Goal: Task Accomplishment & Management: Use online tool/utility

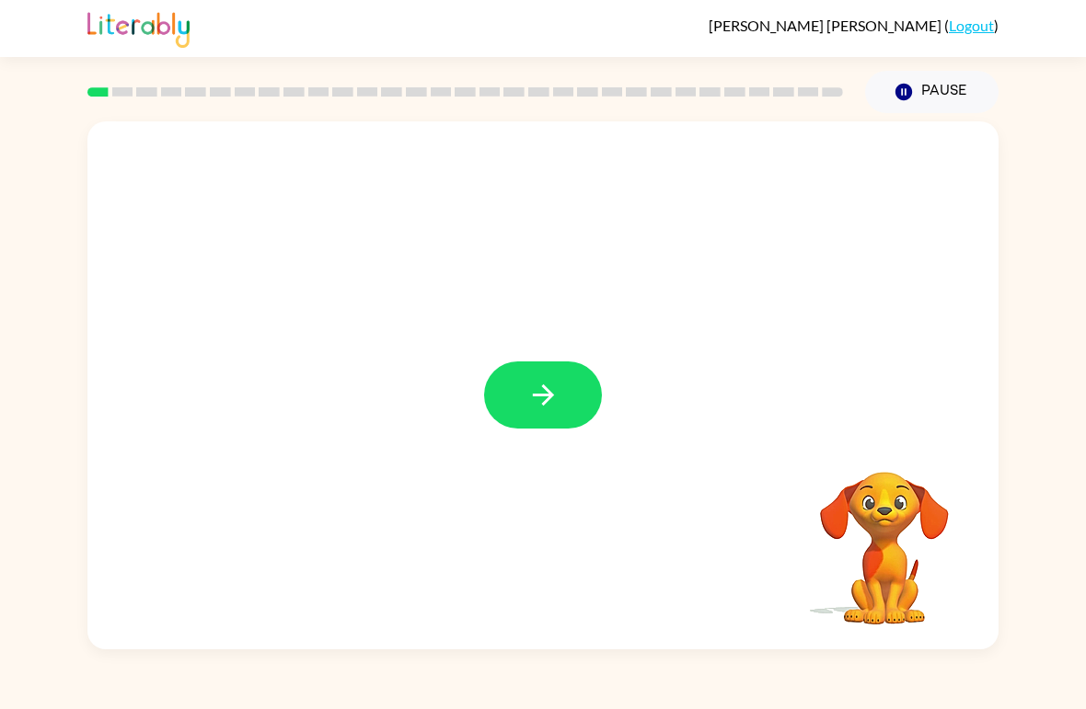
click at [572, 351] on div at bounding box center [542, 385] width 911 height 528
click at [587, 407] on button "button" at bounding box center [543, 395] width 118 height 67
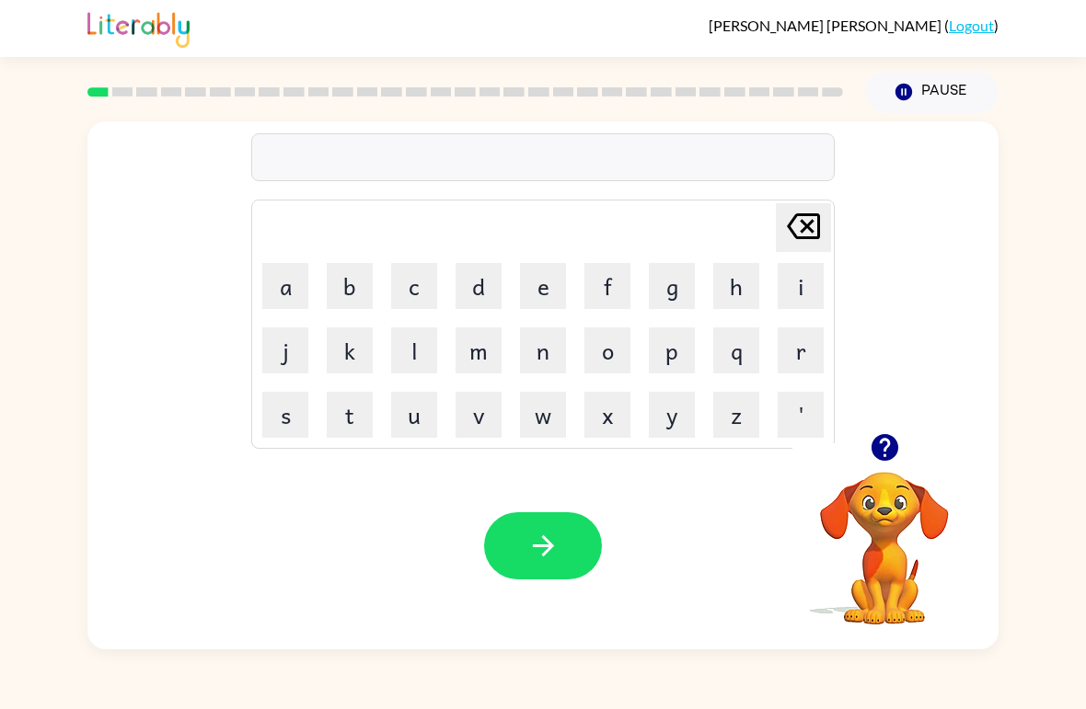
click at [814, 228] on icon "[PERSON_NAME] last character input" at bounding box center [803, 226] width 44 height 44
click at [813, 227] on icon "[PERSON_NAME] last character input" at bounding box center [803, 226] width 44 height 44
click at [817, 228] on icon at bounding box center [803, 226] width 33 height 26
click at [569, 519] on button "button" at bounding box center [543, 546] width 118 height 67
click at [570, 566] on button "button" at bounding box center [543, 546] width 118 height 67
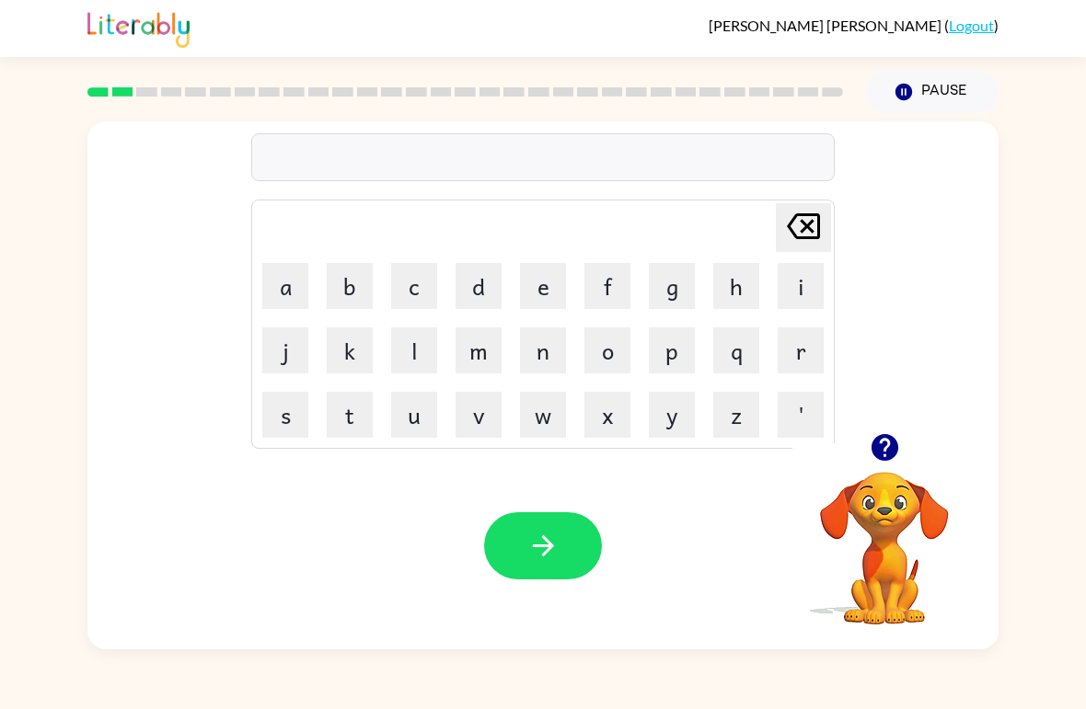
click at [803, 360] on button "r" at bounding box center [801, 351] width 46 height 46
click at [617, 360] on button "o" at bounding box center [607, 351] width 46 height 46
click at [426, 429] on button "u" at bounding box center [414, 415] width 46 height 46
click at [551, 350] on button "n" at bounding box center [543, 351] width 46 height 46
click at [473, 297] on button "d" at bounding box center [478, 286] width 46 height 46
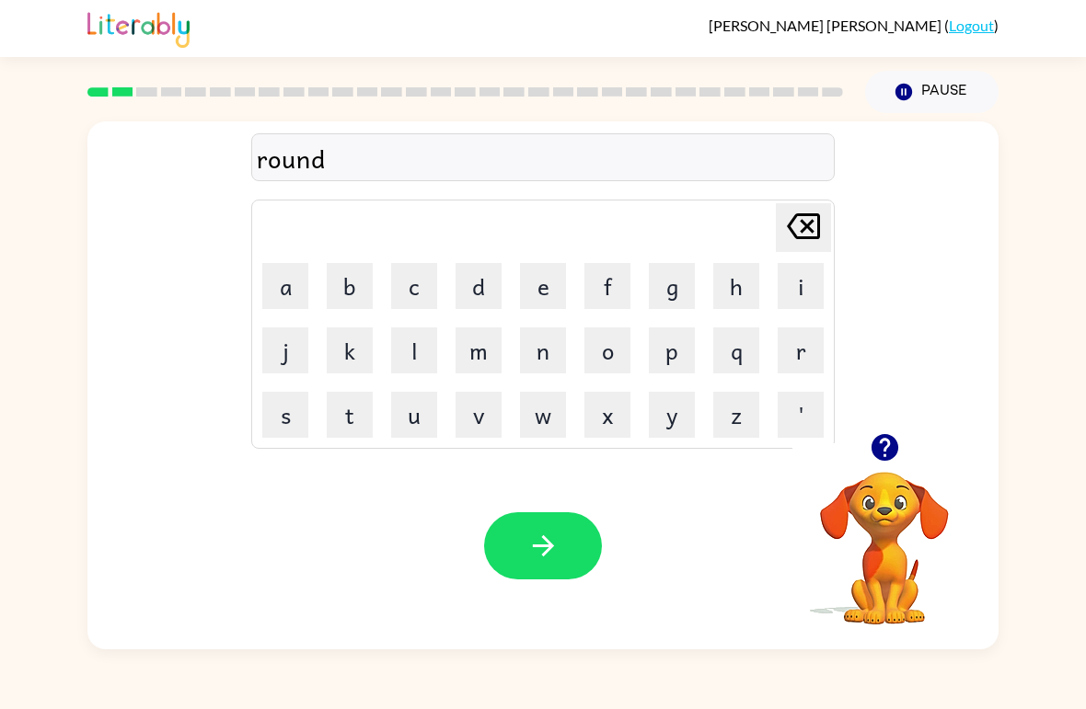
click at [551, 538] on icon "button" at bounding box center [543, 546] width 32 height 32
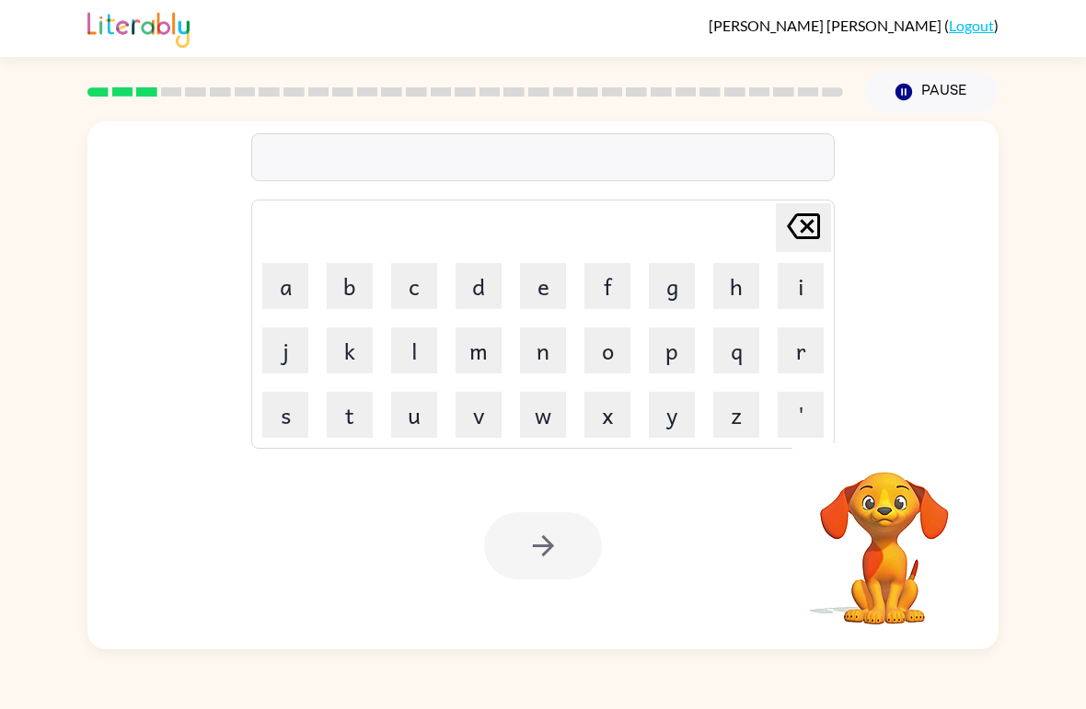
click at [880, 497] on video "Your browser must support playing .mp4 files to use Literably. Please try using…" at bounding box center [884, 536] width 184 height 184
click at [500, 349] on button "m" at bounding box center [478, 351] width 46 height 46
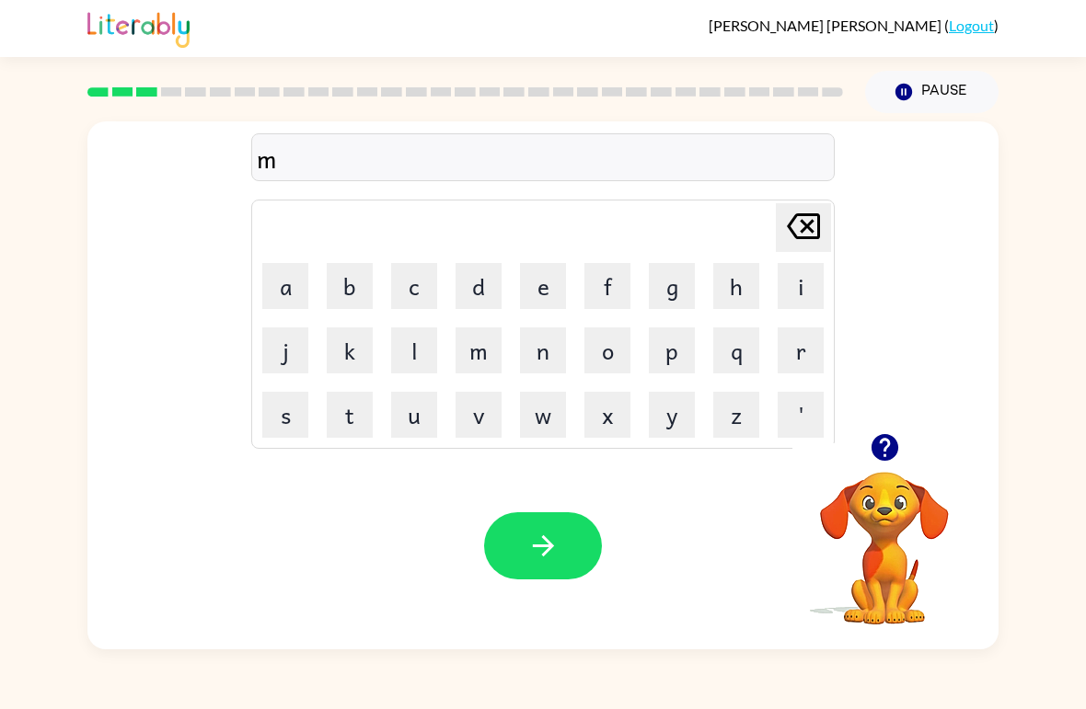
click at [286, 282] on button "a" at bounding box center [285, 286] width 46 height 46
click at [398, 276] on button "c" at bounding box center [414, 286] width 46 height 46
click at [749, 282] on button "h" at bounding box center [736, 286] width 46 height 46
click at [812, 271] on button "i" at bounding box center [801, 286] width 46 height 46
click at [541, 351] on button "n" at bounding box center [543, 351] width 46 height 46
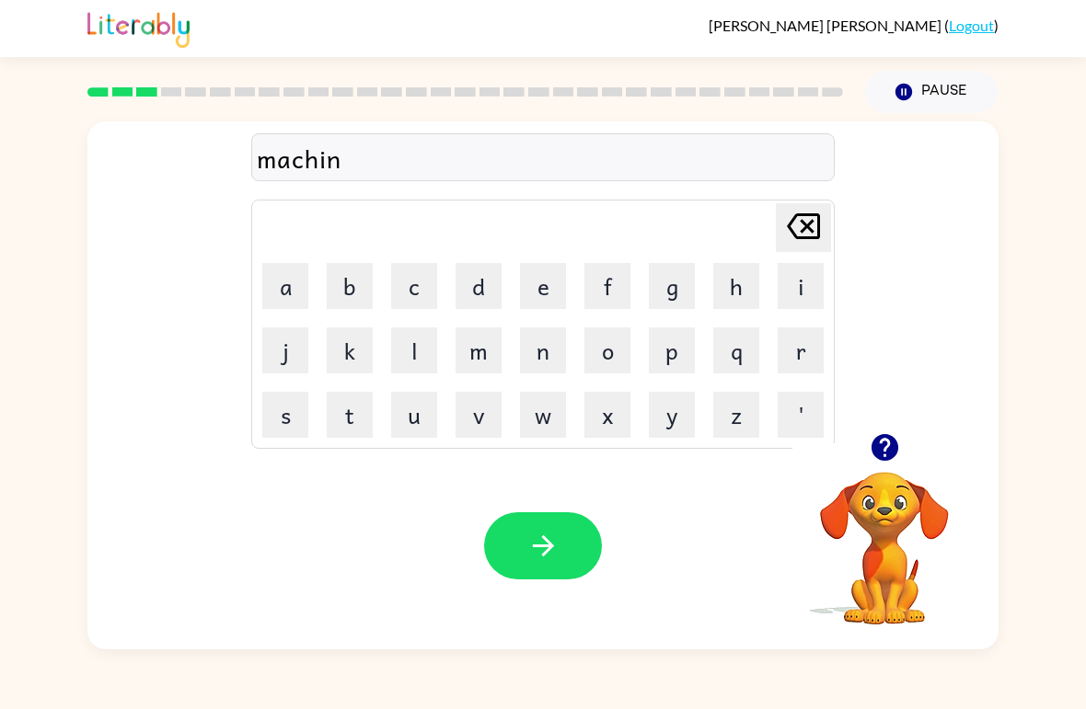
click at [545, 294] on button "e" at bounding box center [543, 286] width 46 height 46
click at [560, 539] on button "button" at bounding box center [543, 546] width 118 height 67
click at [881, 482] on video "Your browser must support playing .mp4 files to use Literably. Please try using…" at bounding box center [884, 536] width 184 height 184
click at [881, 481] on video "Your browser must support playing .mp4 files to use Literably. Please try using…" at bounding box center [884, 536] width 184 height 184
click at [882, 455] on icon "button" at bounding box center [883, 447] width 27 height 27
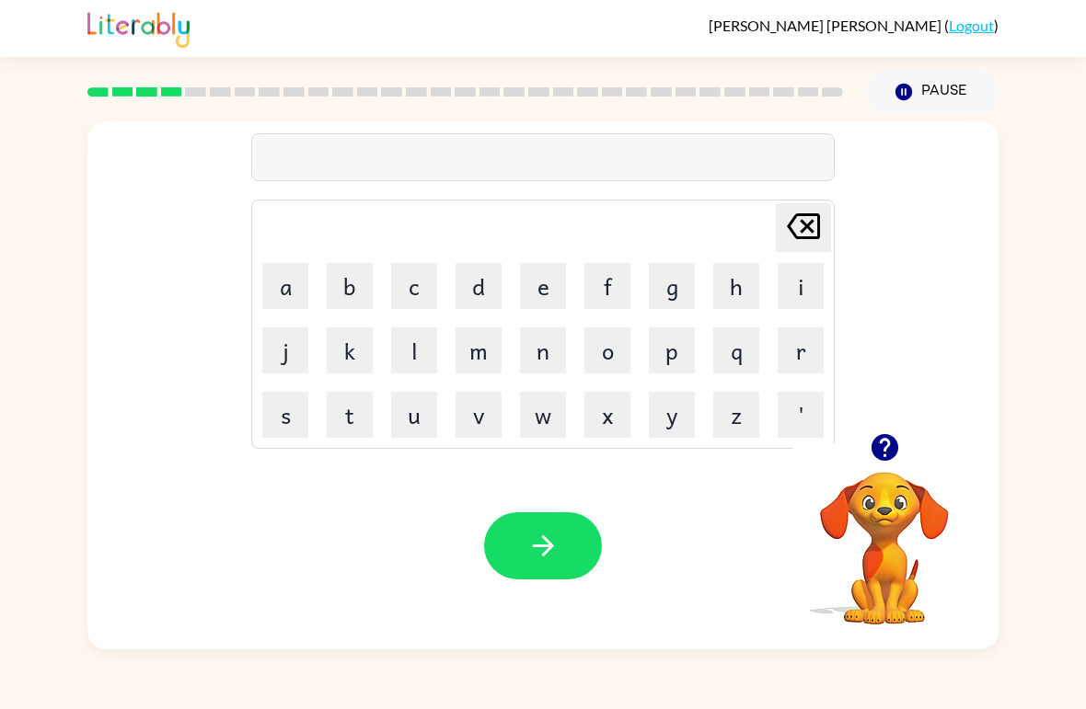
click at [340, 413] on button "t" at bounding box center [350, 415] width 46 height 46
click at [801, 351] on button "r" at bounding box center [801, 351] width 46 height 46
click at [294, 287] on button "a" at bounding box center [285, 286] width 46 height 46
click at [800, 284] on button "i" at bounding box center [801, 286] width 46 height 46
click at [549, 351] on button "n" at bounding box center [543, 351] width 46 height 46
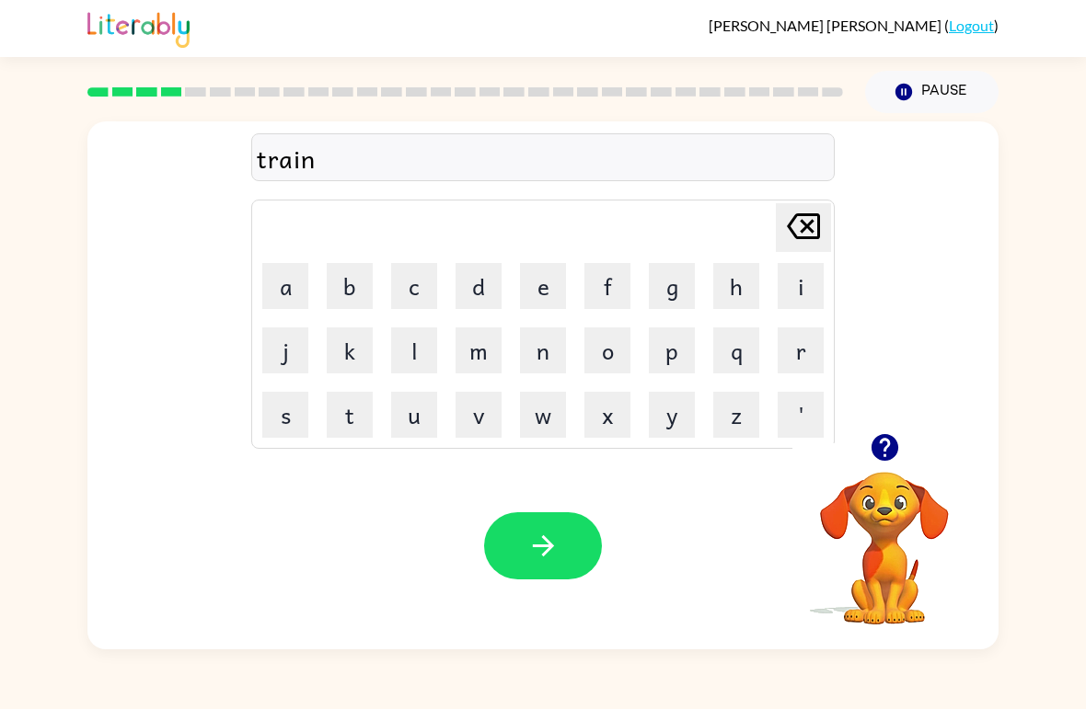
click at [564, 519] on button "button" at bounding box center [543, 546] width 118 height 67
click at [895, 449] on icon "button" at bounding box center [883, 447] width 27 height 27
click at [496, 293] on button "d" at bounding box center [478, 286] width 46 height 46
click at [787, 281] on button "i" at bounding box center [801, 286] width 46 height 46
click at [598, 281] on button "f" at bounding box center [607, 286] width 46 height 46
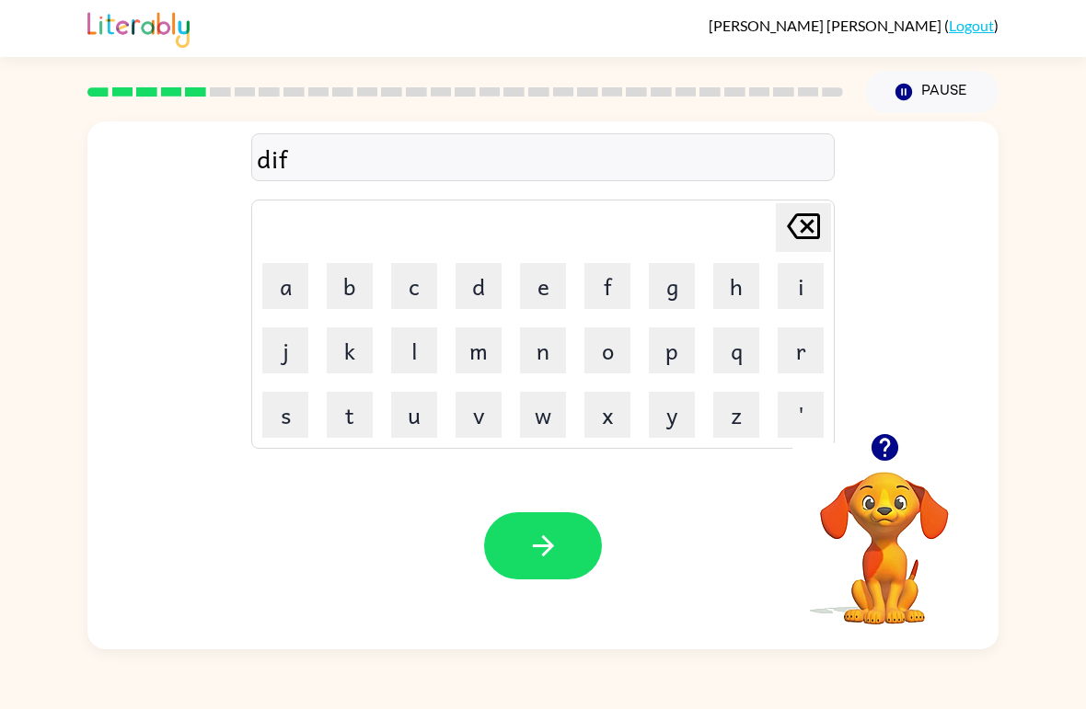
click at [544, 294] on button "e" at bounding box center [543, 286] width 46 height 46
click at [543, 356] on button "n" at bounding box center [543, 351] width 46 height 46
click at [409, 295] on button "c" at bounding box center [414, 286] width 46 height 46
click at [787, 271] on button "i" at bounding box center [801, 286] width 46 height 46
click at [499, 413] on button "v" at bounding box center [478, 415] width 46 height 46
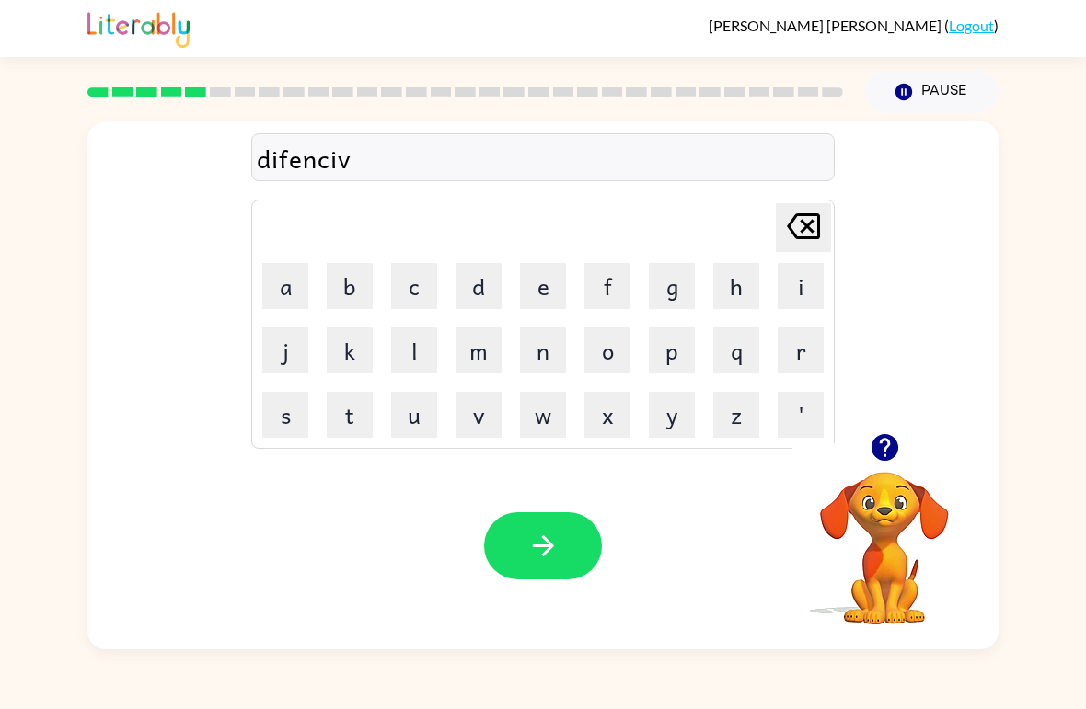
click at [547, 284] on button "e" at bounding box center [543, 286] width 46 height 46
click at [546, 520] on button "button" at bounding box center [543, 546] width 118 height 67
click at [899, 442] on icon "button" at bounding box center [885, 448] width 32 height 32
click at [490, 396] on button "v" at bounding box center [478, 415] width 46 height 46
click at [290, 294] on button "a" at bounding box center [285, 286] width 46 height 46
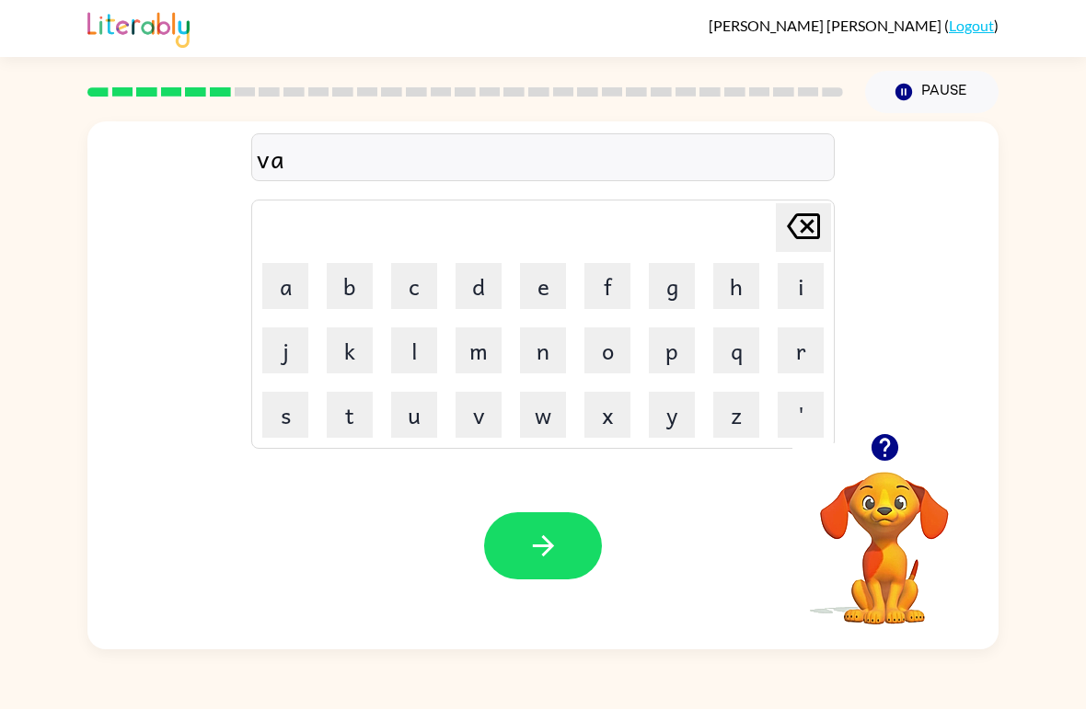
click at [413, 305] on button "c" at bounding box center [414, 286] width 46 height 46
click at [304, 282] on button "a" at bounding box center [285, 286] width 46 height 46
click at [359, 409] on button "t" at bounding box center [350, 415] width 46 height 46
click at [792, 285] on button "i" at bounding box center [801, 286] width 46 height 46
click at [612, 351] on button "o" at bounding box center [607, 351] width 46 height 46
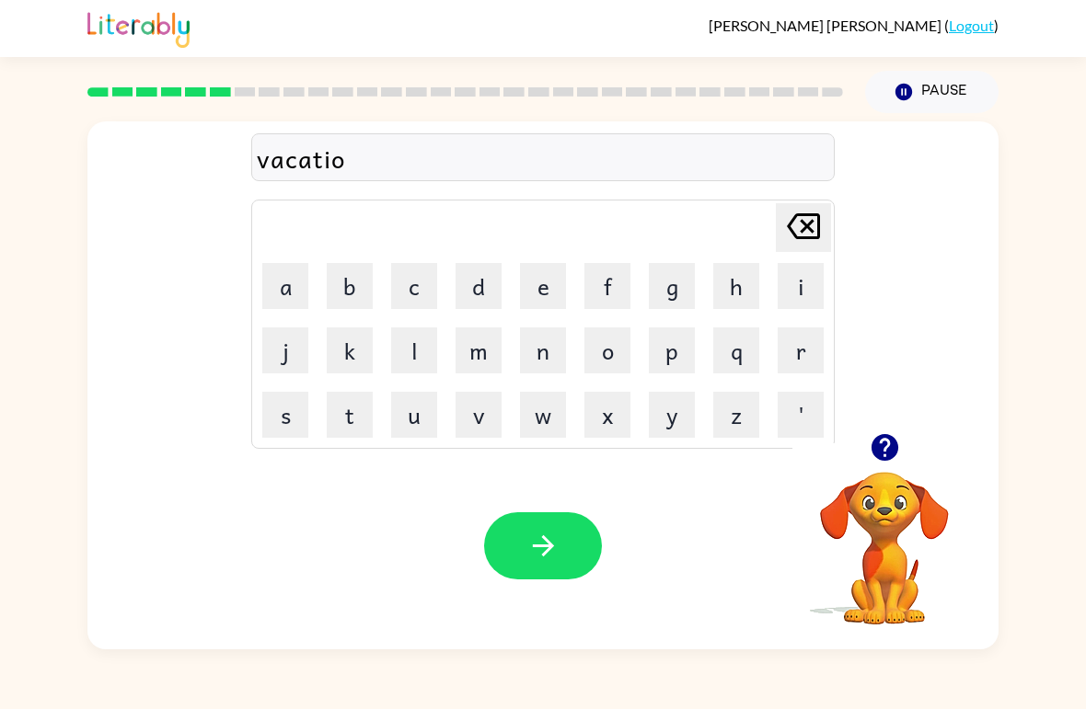
click at [541, 351] on button "n" at bounding box center [543, 351] width 46 height 46
click at [518, 540] on button "button" at bounding box center [543, 546] width 118 height 67
click at [905, 443] on button "button" at bounding box center [884, 447] width 47 height 47
click at [904, 442] on div "Delete Delete last character input a b c d e f g h i j k l m n o p q r s t u v …" at bounding box center [542, 385] width 911 height 528
click at [869, 460] on icon "button" at bounding box center [885, 448] width 32 height 32
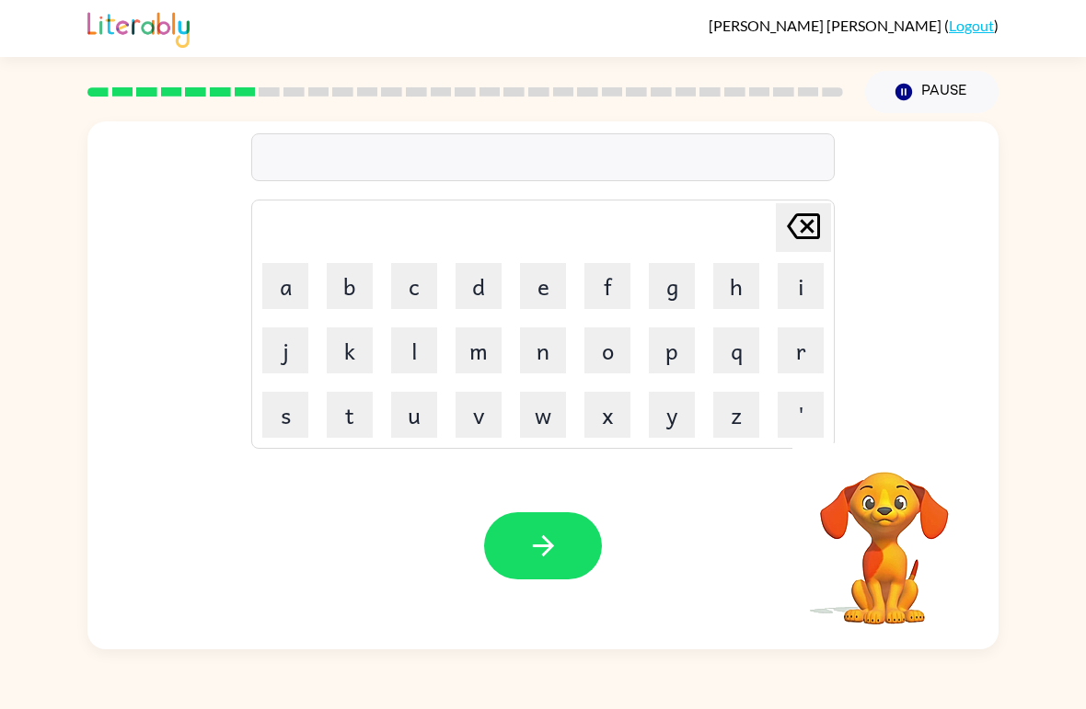
click at [868, 459] on video "Your browser must support playing .mp4 files to use Literably. Please try using…" at bounding box center [884, 536] width 184 height 184
click at [132, 99] on div at bounding box center [465, 92] width 778 height 64
click at [749, 279] on button "h" at bounding box center [736, 286] width 46 height 46
click at [282, 294] on button "a" at bounding box center [285, 286] width 46 height 46
click at [792, 347] on button "r" at bounding box center [801, 351] width 46 height 46
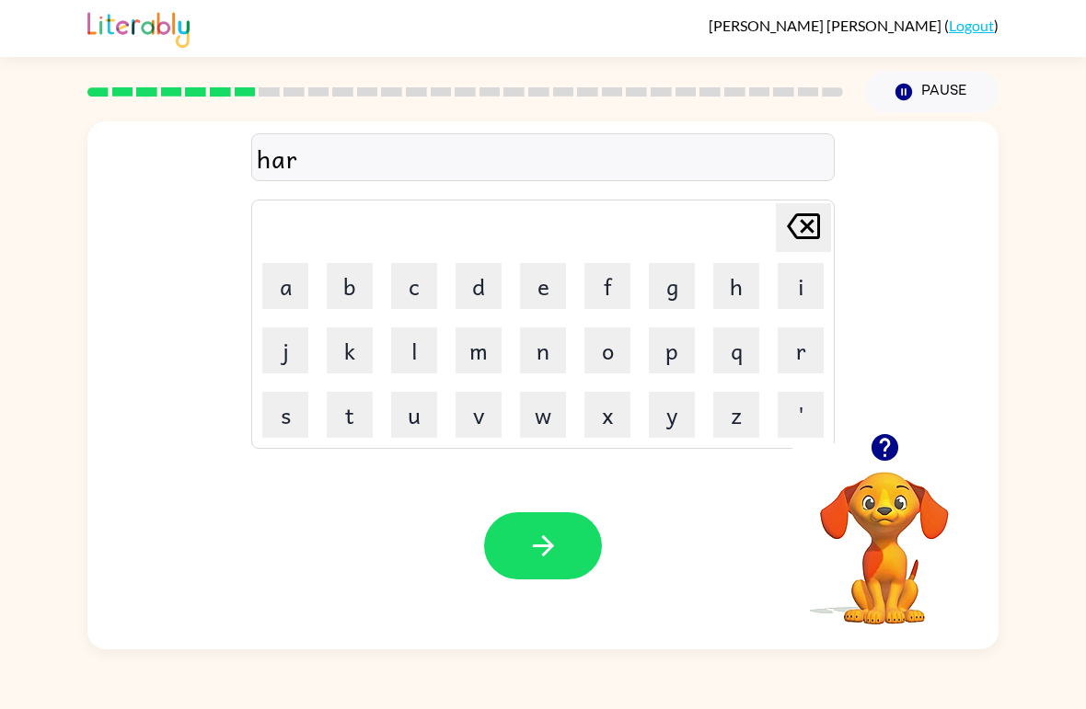
click at [544, 283] on button "e" at bounding box center [543, 286] width 46 height 46
click at [795, 353] on button "r" at bounding box center [801, 351] width 46 height 46
click at [552, 526] on button "button" at bounding box center [543, 546] width 118 height 67
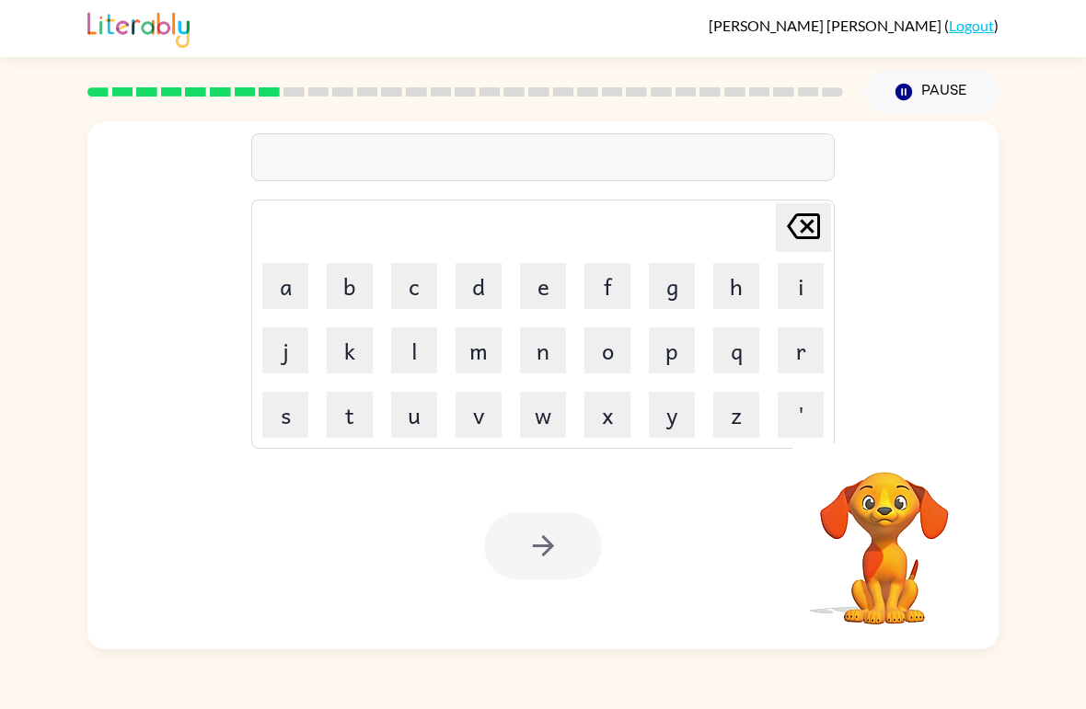
click at [494, 351] on button "m" at bounding box center [478, 351] width 46 height 46
click at [792, 280] on button "i" at bounding box center [801, 286] width 46 height 46
click at [798, 338] on button "r" at bounding box center [801, 351] width 46 height 46
click at [280, 282] on button "a" at bounding box center [285, 286] width 46 height 46
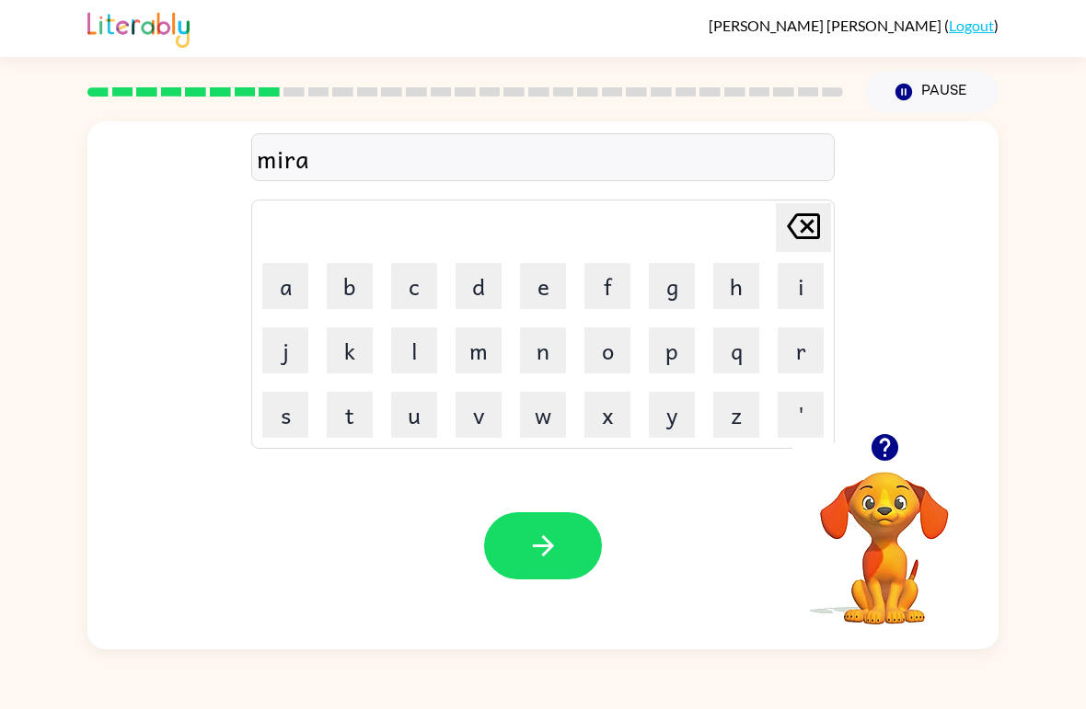
click at [418, 266] on button "c" at bounding box center [414, 286] width 46 height 46
click at [420, 349] on button "l" at bounding box center [414, 351] width 46 height 46
click at [530, 285] on button "e" at bounding box center [543, 286] width 46 height 46
click at [523, 542] on button "button" at bounding box center [543, 546] width 118 height 67
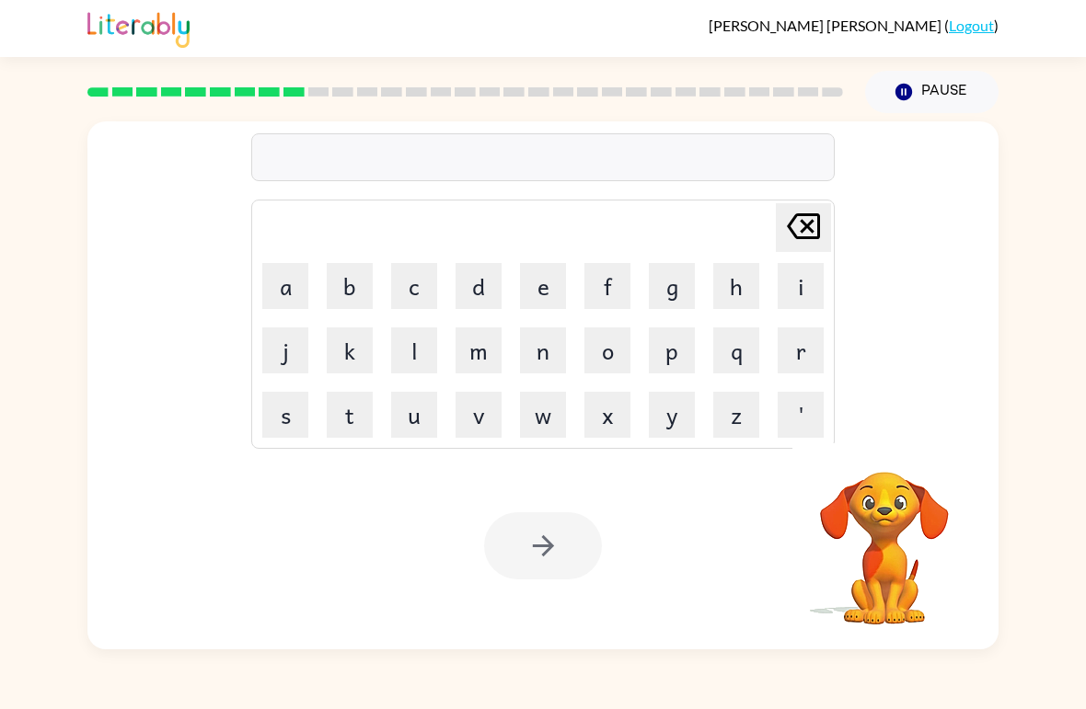
click at [482, 342] on button "m" at bounding box center [478, 351] width 46 height 46
click at [812, 207] on icon "Delete Delete last character input" at bounding box center [803, 226] width 44 height 44
click at [490, 354] on button "m" at bounding box center [478, 351] width 46 height 46
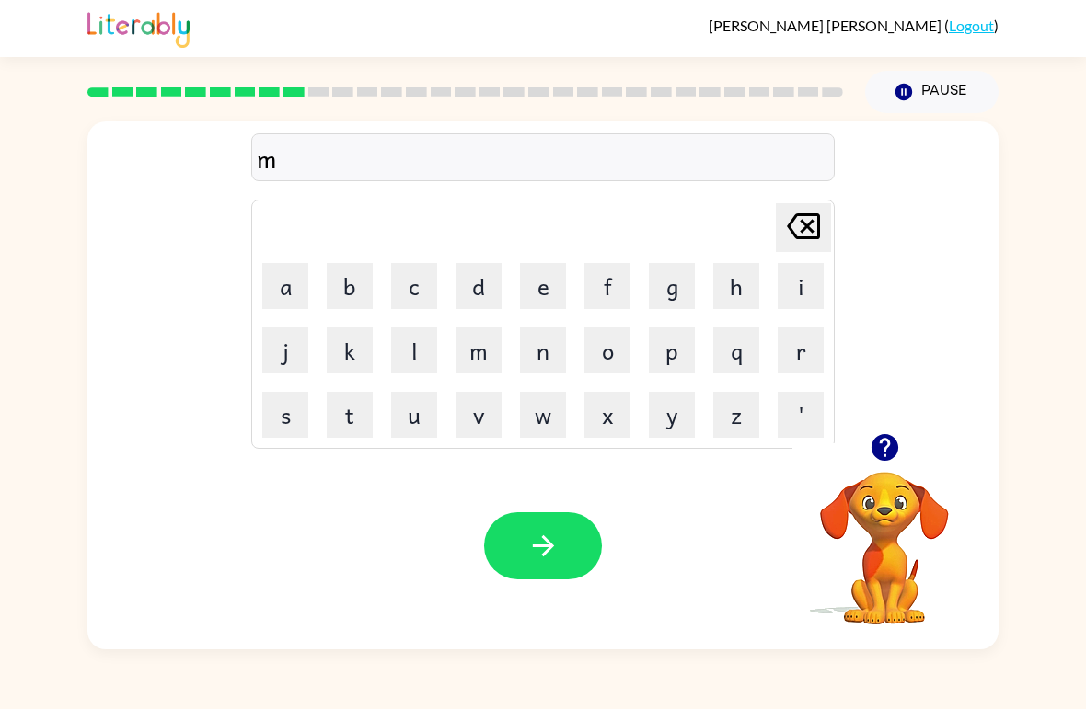
click at [800, 280] on button "i" at bounding box center [801, 286] width 46 height 46
click at [475, 293] on button "d" at bounding box center [478, 286] width 46 height 46
click at [795, 229] on icon "Delete Delete last character input" at bounding box center [803, 226] width 44 height 44
click at [789, 225] on icon at bounding box center [803, 226] width 33 height 26
click at [786, 288] on button "i" at bounding box center [801, 286] width 46 height 46
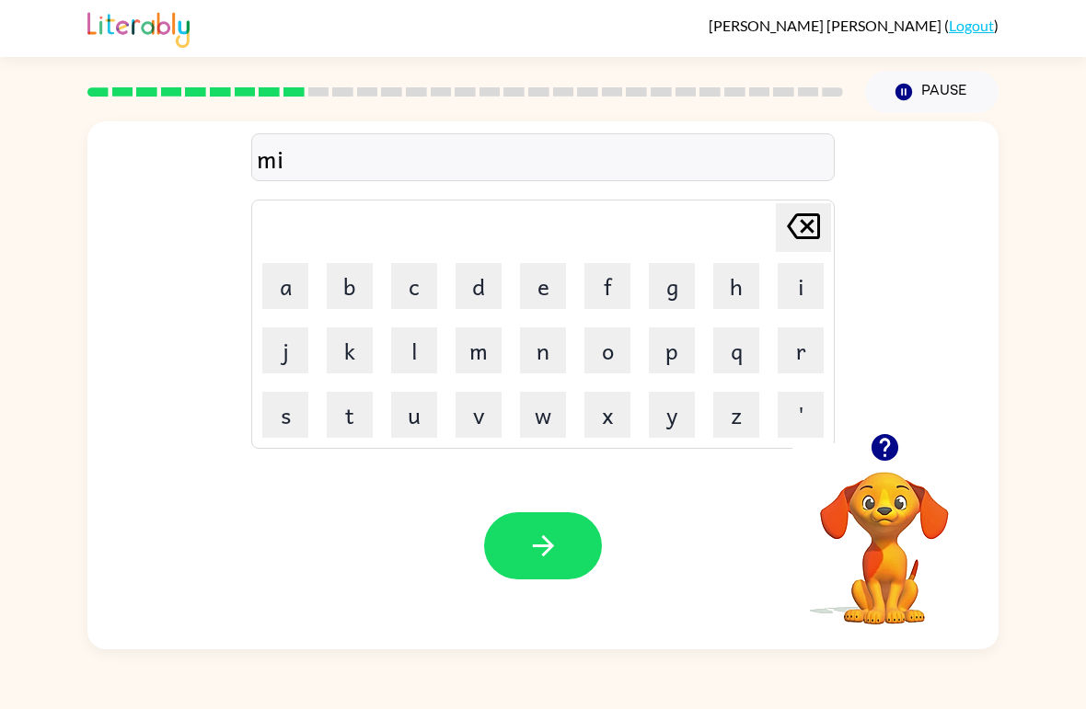
click at [484, 288] on button "d" at bounding box center [478, 286] width 46 height 46
click at [494, 363] on button "m" at bounding box center [478, 351] width 46 height 46
click at [615, 363] on button "o" at bounding box center [607, 351] width 46 height 46
click at [805, 351] on button "r" at bounding box center [801, 351] width 46 height 46
click at [547, 358] on button "n" at bounding box center [543, 351] width 46 height 46
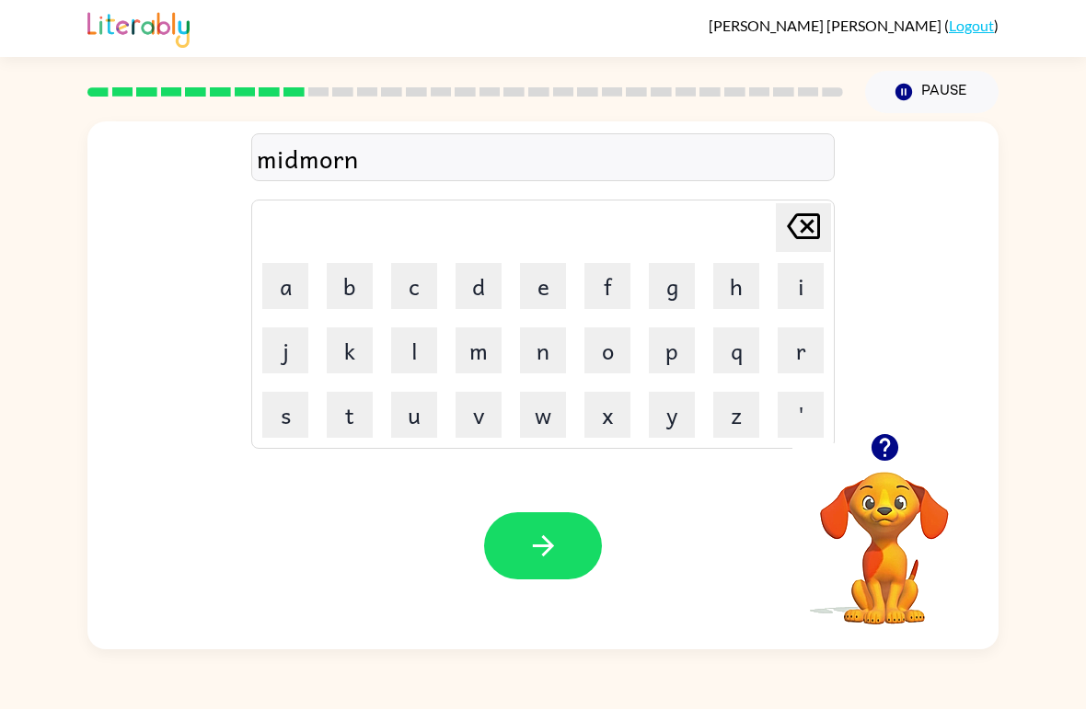
click at [799, 270] on button "i" at bounding box center [801, 286] width 46 height 46
click at [559, 340] on button "n" at bounding box center [543, 351] width 46 height 46
click at [688, 289] on button "g" at bounding box center [672, 286] width 46 height 46
click at [528, 518] on button "button" at bounding box center [543, 546] width 118 height 67
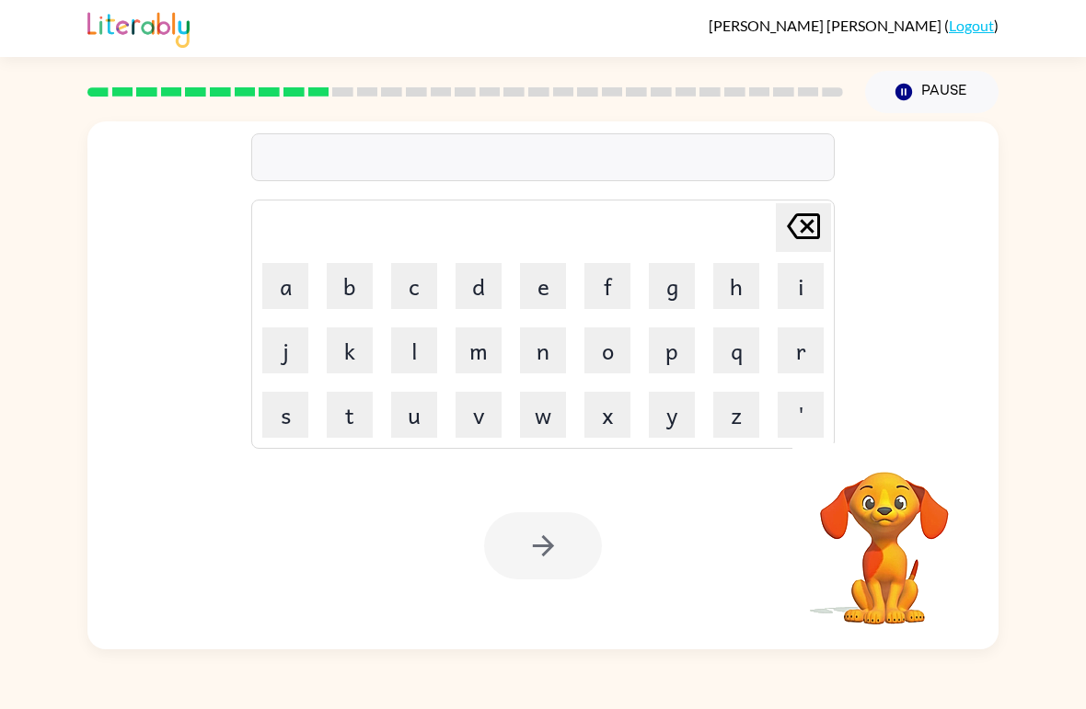
click at [500, 276] on button "d" at bounding box center [478, 286] width 46 height 46
click at [790, 288] on button "i" at bounding box center [801, 286] width 46 height 46
click at [282, 413] on button "s" at bounding box center [285, 415] width 46 height 46
click at [346, 399] on button "t" at bounding box center [350, 415] width 46 height 46
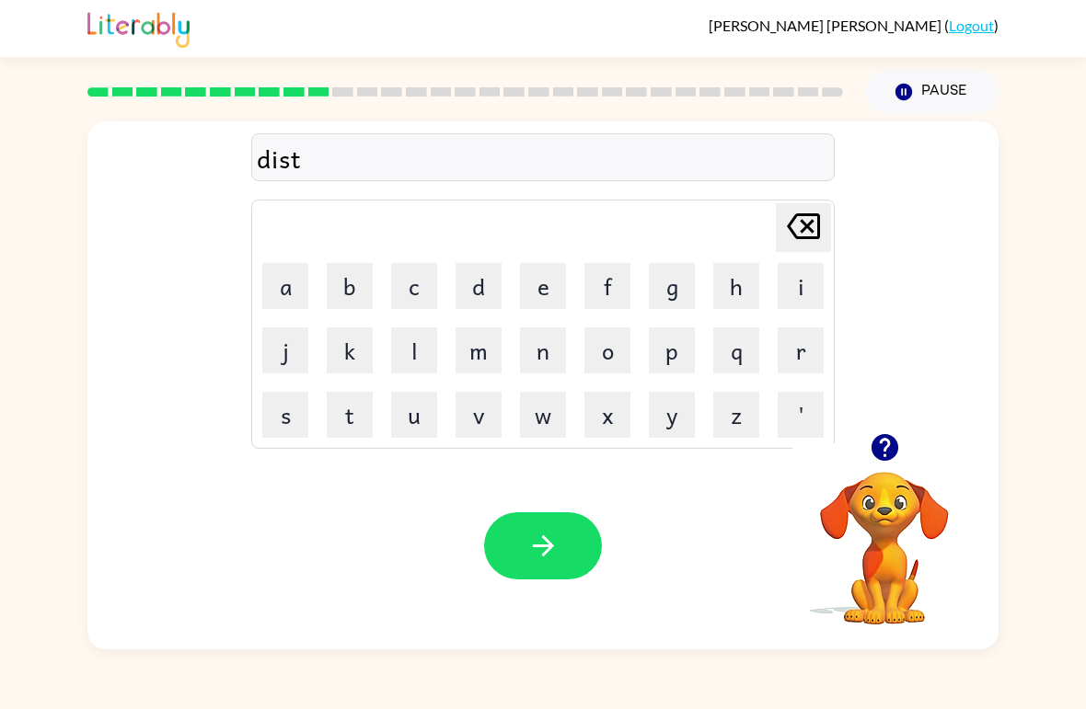
click at [797, 349] on button "r" at bounding box center [801, 351] width 46 height 46
click at [419, 406] on button "u" at bounding box center [414, 415] width 46 height 46
click at [286, 421] on button "s" at bounding box center [285, 415] width 46 height 46
click at [349, 404] on button "t" at bounding box center [350, 415] width 46 height 46
click at [518, 553] on button "button" at bounding box center [543, 546] width 118 height 67
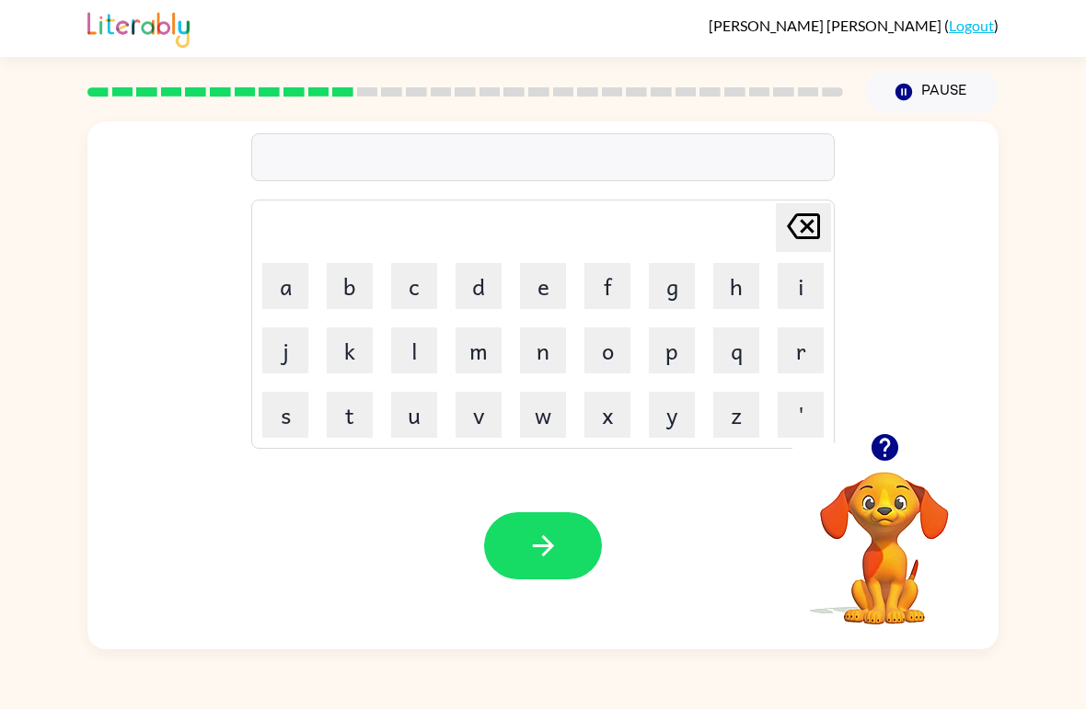
click at [797, 351] on button "r" at bounding box center [801, 351] width 46 height 46
click at [629, 360] on button "o" at bounding box center [607, 351] width 46 height 46
click at [287, 278] on button "a" at bounding box center [285, 286] width 46 height 46
click at [484, 297] on button "d" at bounding box center [478, 286] width 46 height 46
click at [532, 556] on icon "button" at bounding box center [543, 546] width 32 height 32
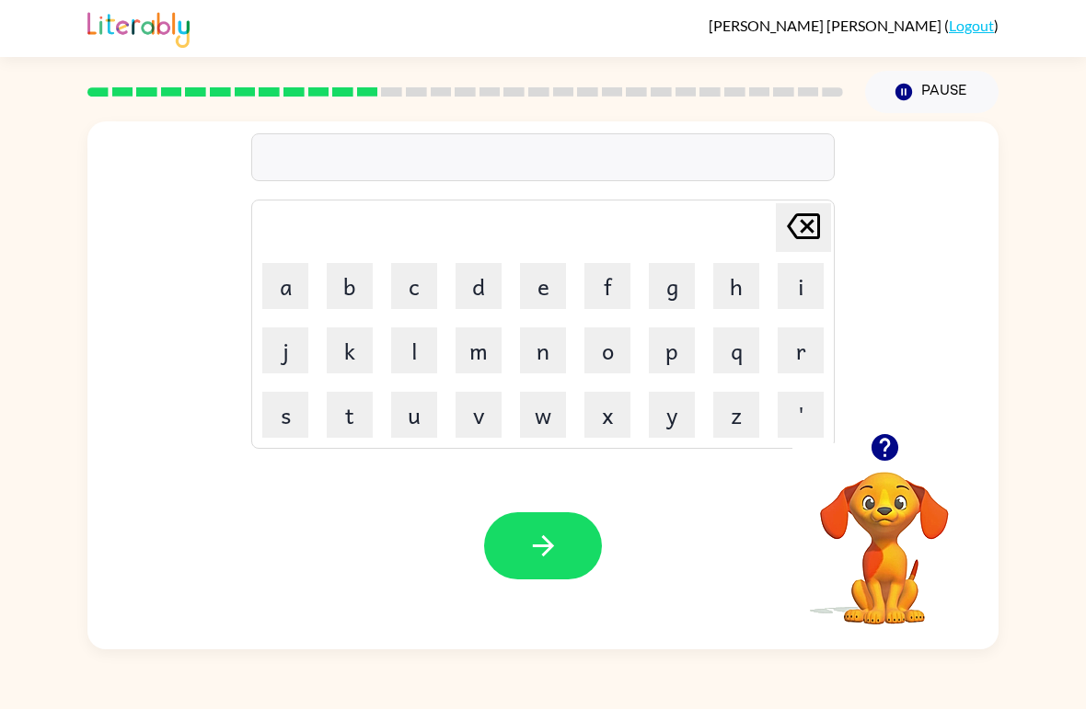
click at [613, 346] on button "o" at bounding box center [607, 351] width 46 height 46
click at [367, 345] on button "k" at bounding box center [350, 351] width 46 height 46
click at [658, 357] on button "p" at bounding box center [672, 351] width 46 height 46
click at [665, 280] on button "g" at bounding box center [672, 286] width 46 height 46
click at [804, 343] on button "r" at bounding box center [801, 351] width 46 height 46
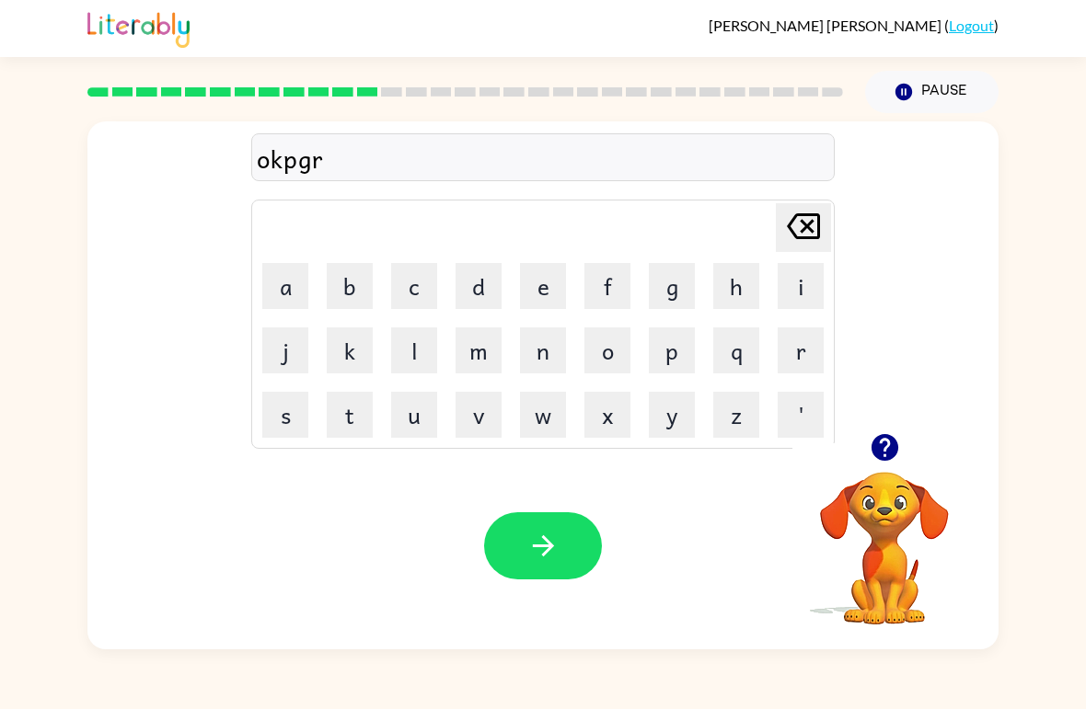
click at [270, 308] on button "a" at bounding box center [285, 286] width 46 height 46
click at [484, 277] on button "d" at bounding box center [478, 286] width 46 height 46
click at [540, 280] on button "e" at bounding box center [543, 286] width 46 height 46
click at [534, 543] on icon "button" at bounding box center [543, 546] width 32 height 32
click at [358, 283] on button "b" at bounding box center [350, 286] width 46 height 46
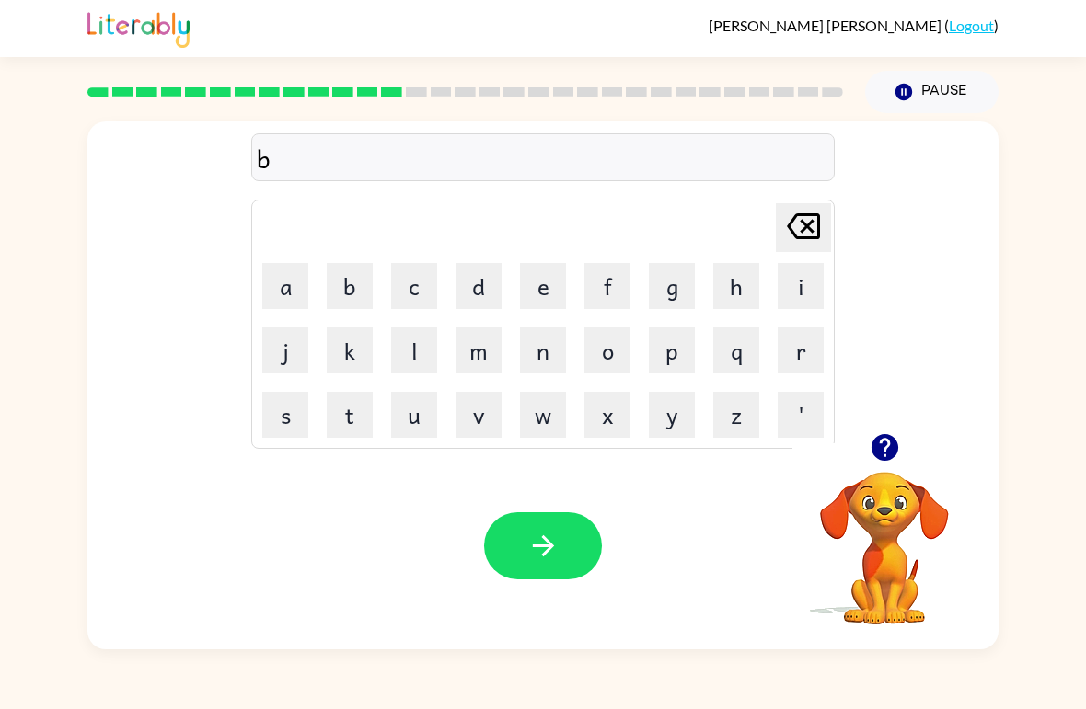
click at [274, 298] on button "a" at bounding box center [285, 286] width 46 height 46
click at [476, 282] on button "d" at bounding box center [478, 286] width 46 height 46
click at [540, 351] on button "n" at bounding box center [543, 351] width 46 height 46
click at [537, 271] on button "e" at bounding box center [543, 286] width 46 height 46
click at [288, 411] on button "s" at bounding box center [285, 415] width 46 height 46
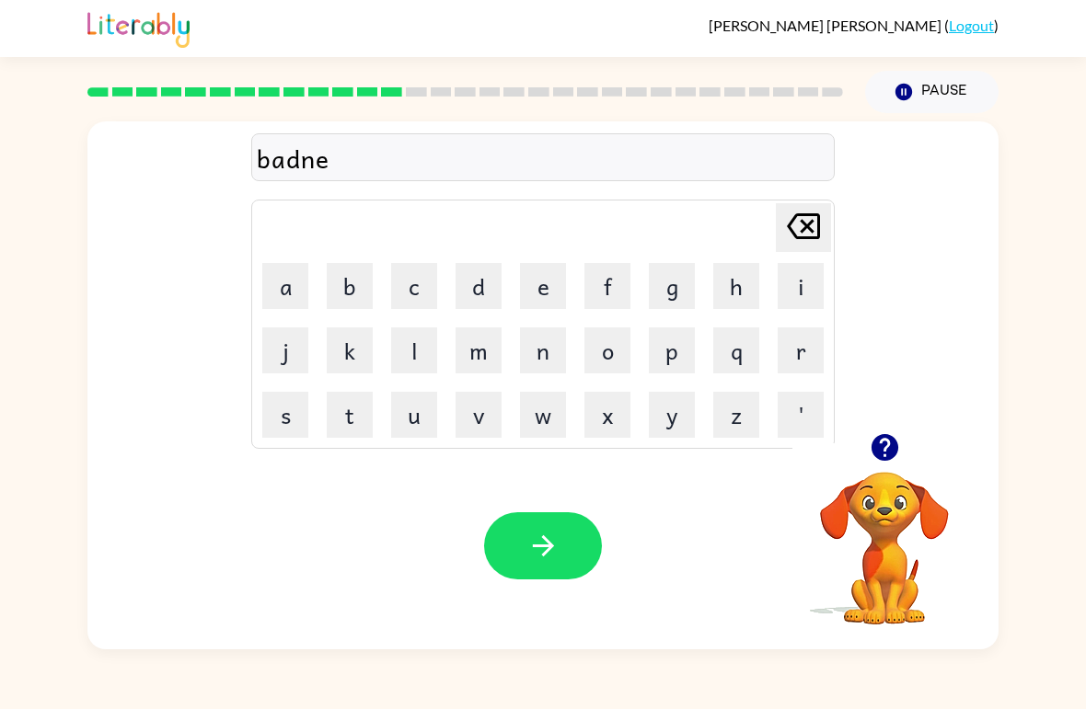
click at [288, 411] on button "s" at bounding box center [285, 415] width 46 height 46
click at [555, 516] on button "button" at bounding box center [543, 546] width 118 height 67
click at [873, 435] on icon "button" at bounding box center [885, 448] width 32 height 32
click at [873, 435] on div "Delete Delete last character input a b c d e f g h i j k l m n o p q r s t u v …" at bounding box center [542, 385] width 911 height 528
click at [353, 277] on button "b" at bounding box center [350, 286] width 46 height 46
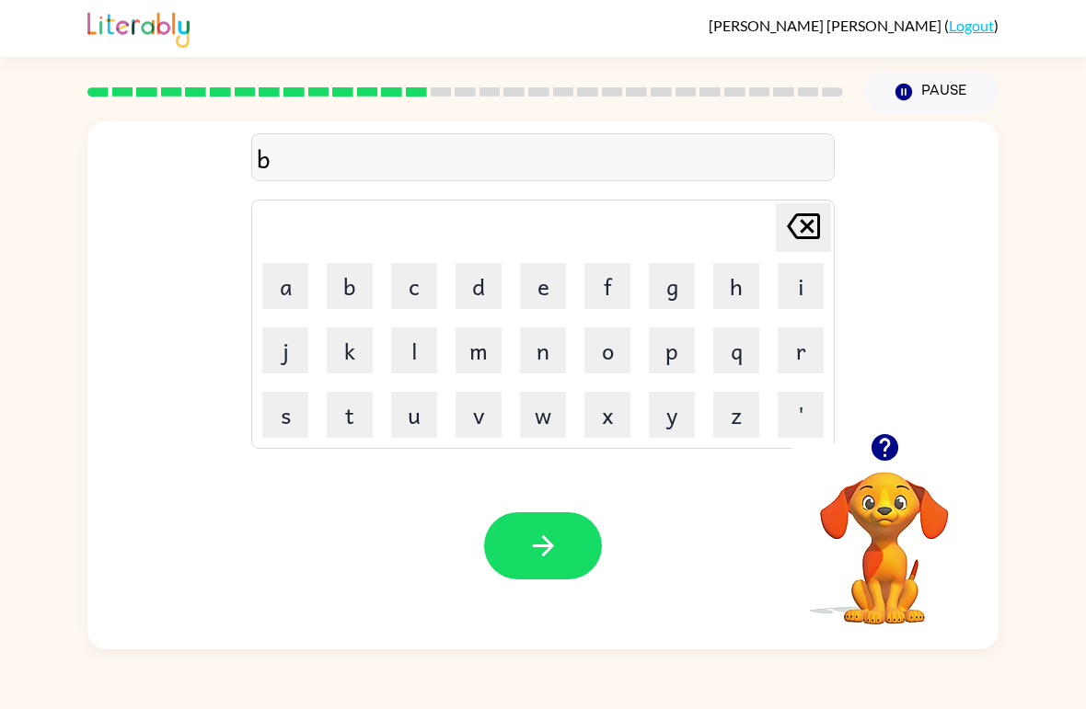
click at [621, 344] on button "o" at bounding box center [607, 351] width 46 height 46
click at [533, 347] on button "n" at bounding box center [543, 351] width 46 height 46
click at [552, 289] on button "e" at bounding box center [543, 286] width 46 height 46
click at [288, 407] on button "s" at bounding box center [285, 415] width 46 height 46
click at [492, 547] on button "button" at bounding box center [543, 546] width 118 height 67
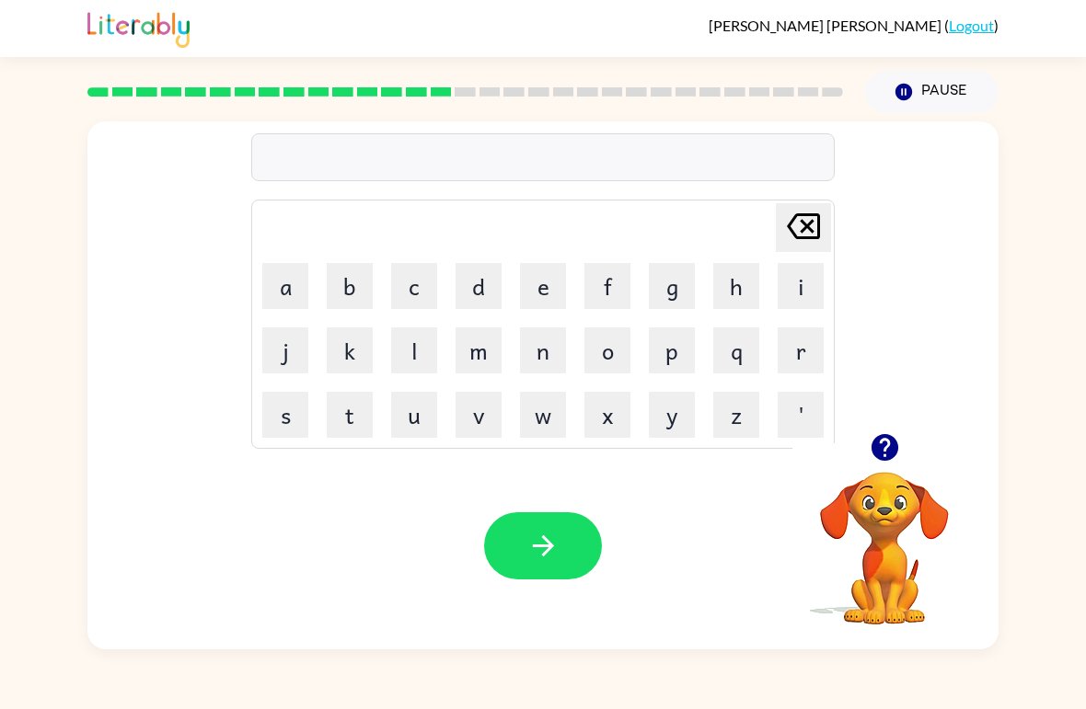
click at [292, 417] on button "s" at bounding box center [285, 415] width 46 height 46
click at [547, 409] on button "w" at bounding box center [543, 415] width 46 height 46
click at [600, 348] on button "o" at bounding box center [607, 351] width 46 height 46
click at [795, 341] on button "r" at bounding box center [801, 351] width 46 height 46
click at [500, 348] on button "m" at bounding box center [478, 351] width 46 height 46
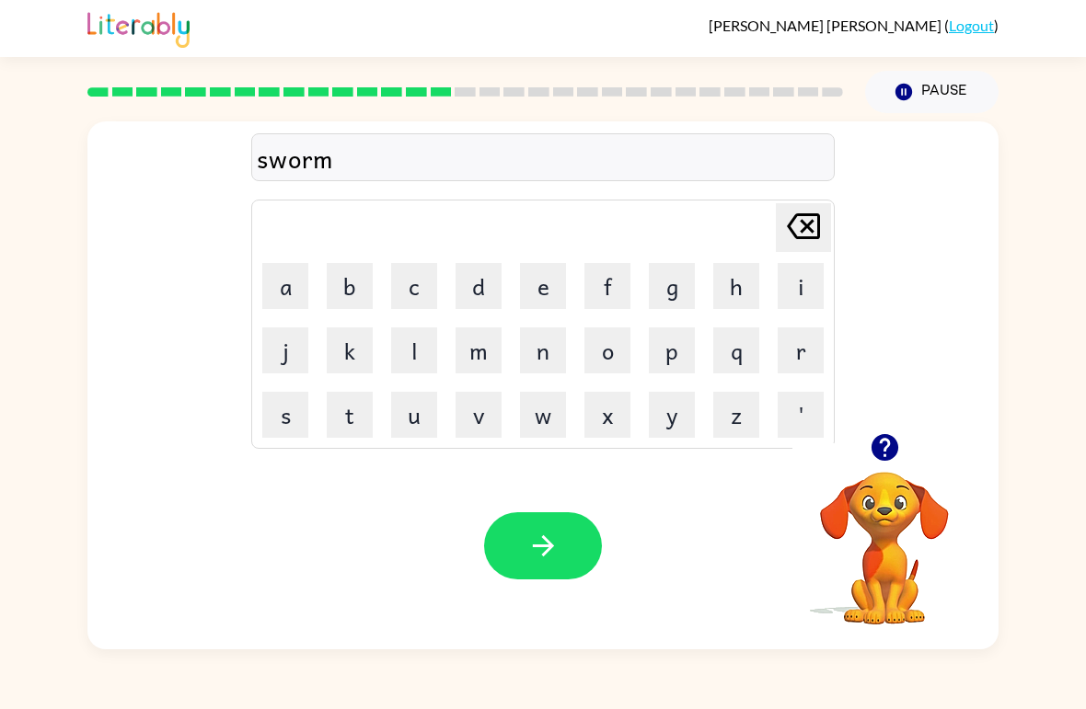
click at [541, 546] on icon "button" at bounding box center [543, 546] width 32 height 32
click at [794, 340] on button "r" at bounding box center [801, 351] width 46 height 46
click at [882, 454] on icon "button" at bounding box center [883, 447] width 27 height 27
click at [284, 413] on button "s" at bounding box center [285, 415] width 46 height 46
click at [808, 213] on icon "Delete Delete last character input" at bounding box center [803, 226] width 44 height 44
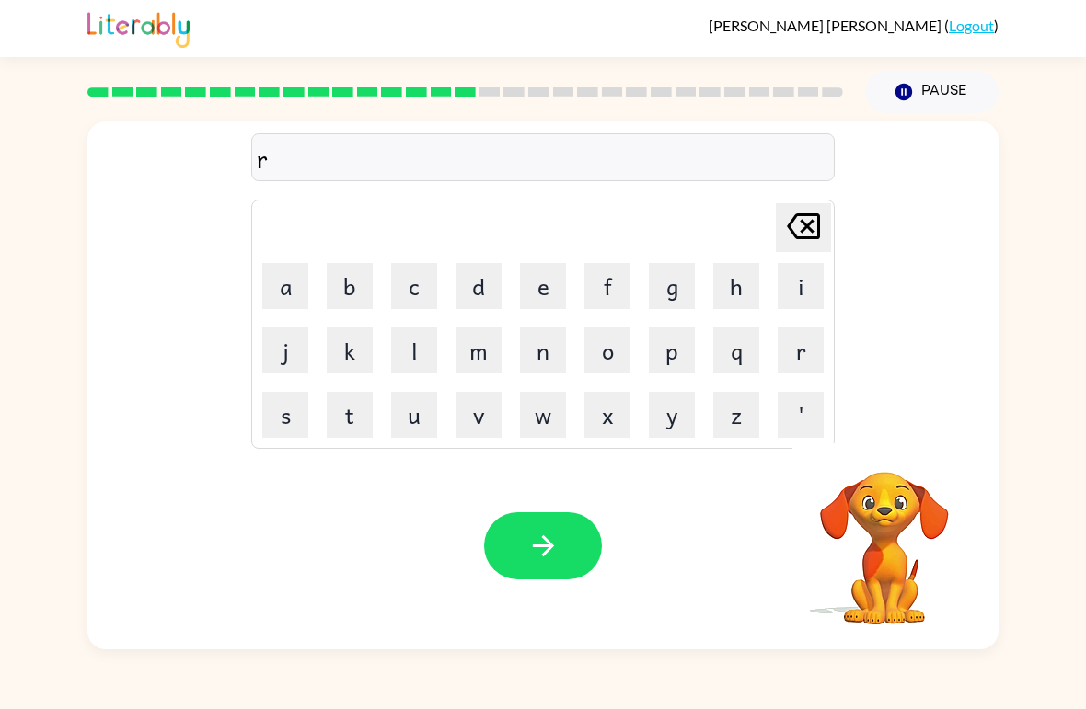
click at [285, 270] on button "a" at bounding box center [285, 286] width 46 height 46
click at [490, 351] on button "m" at bounding box center [478, 351] width 46 height 46
click at [668, 353] on button "p" at bounding box center [672, 351] width 46 height 46
click at [560, 562] on button "button" at bounding box center [543, 546] width 118 height 67
click at [353, 278] on button "b" at bounding box center [350, 286] width 46 height 46
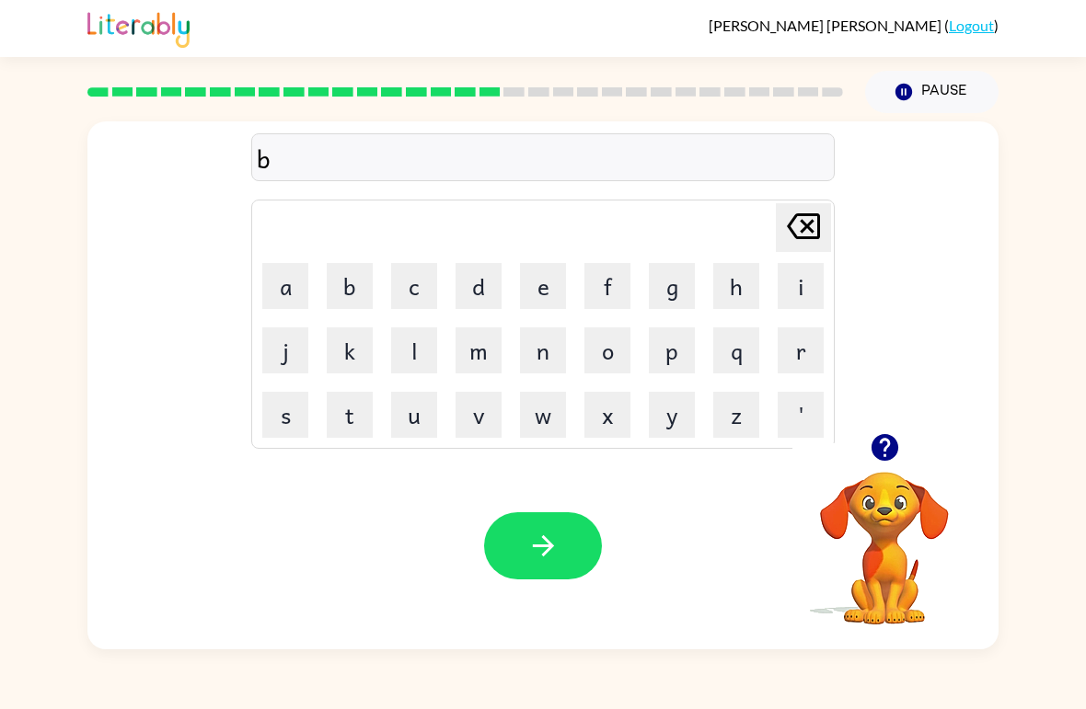
click at [807, 335] on button "r" at bounding box center [801, 351] width 46 height 46
click at [806, 289] on button "i" at bounding box center [801, 286] width 46 height 46
click at [485, 349] on button "m" at bounding box center [478, 351] width 46 height 46
click at [769, 284] on td "i" at bounding box center [800, 286] width 63 height 63
click at [550, 359] on button "n" at bounding box center [543, 351] width 46 height 46
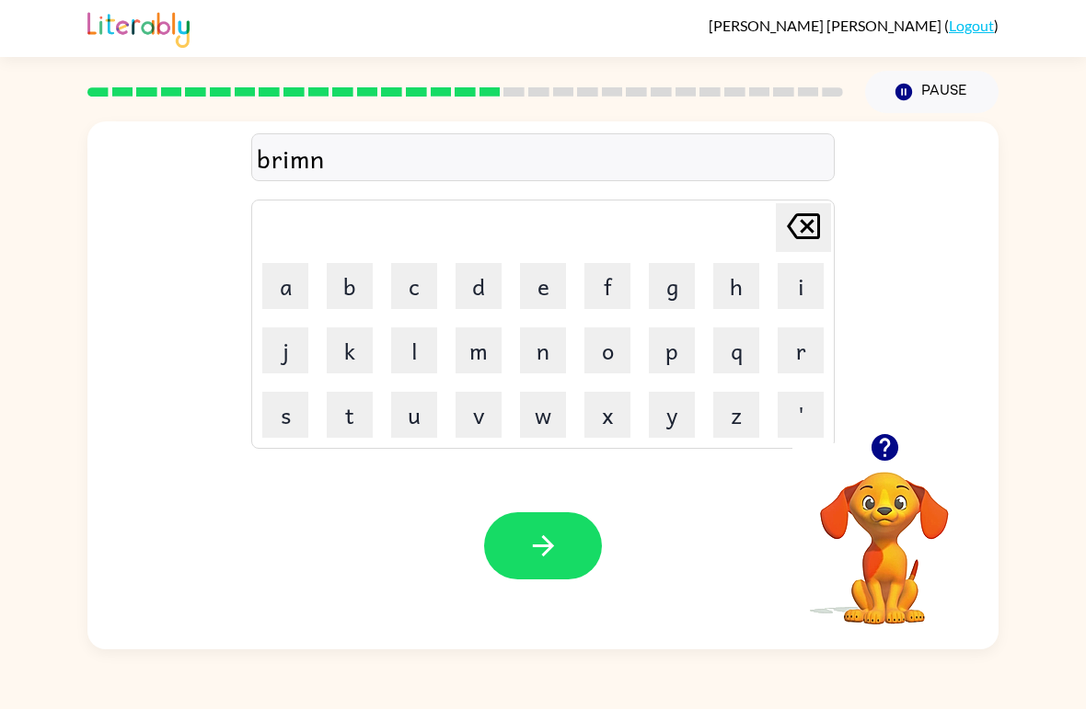
click at [812, 229] on icon "Delete Delete last character input" at bounding box center [803, 226] width 44 height 44
click at [793, 282] on button "i" at bounding box center [801, 286] width 46 height 46
click at [558, 348] on button "n" at bounding box center [543, 351] width 46 height 46
click at [684, 278] on button "g" at bounding box center [672, 286] width 46 height 46
click at [574, 572] on button "button" at bounding box center [543, 546] width 118 height 67
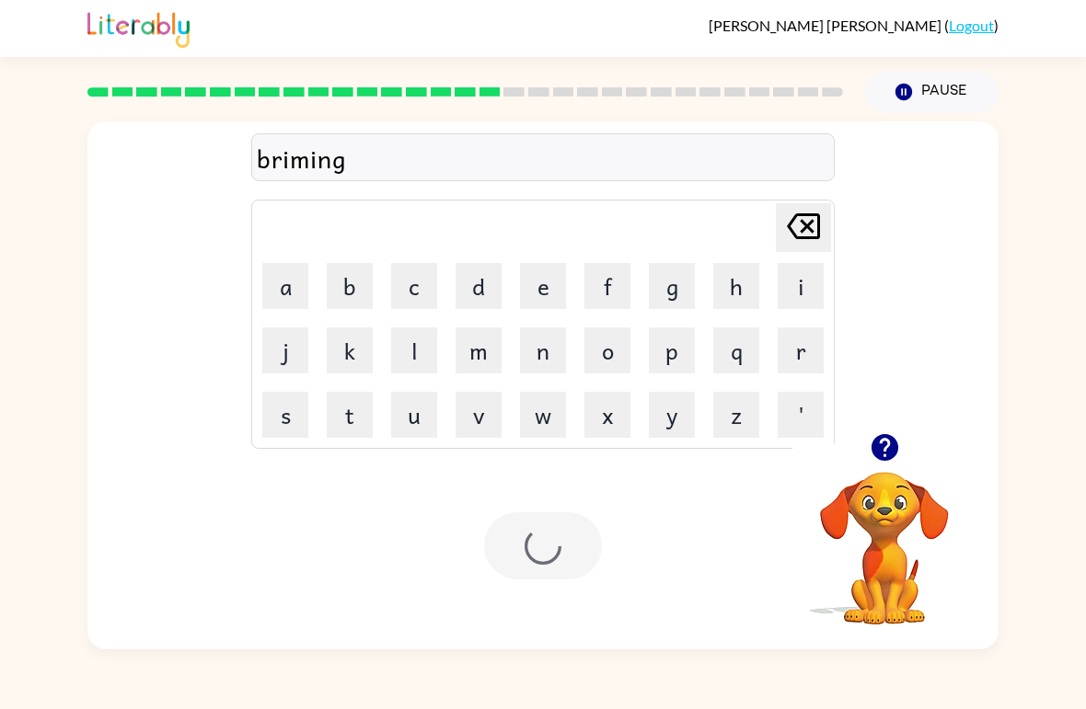
click at [574, 572] on div at bounding box center [543, 546] width 118 height 67
click at [553, 539] on div at bounding box center [543, 546] width 118 height 67
click at [907, 457] on video "Your browser must support playing .mp4 files to use Literably. Please try using…" at bounding box center [884, 536] width 184 height 184
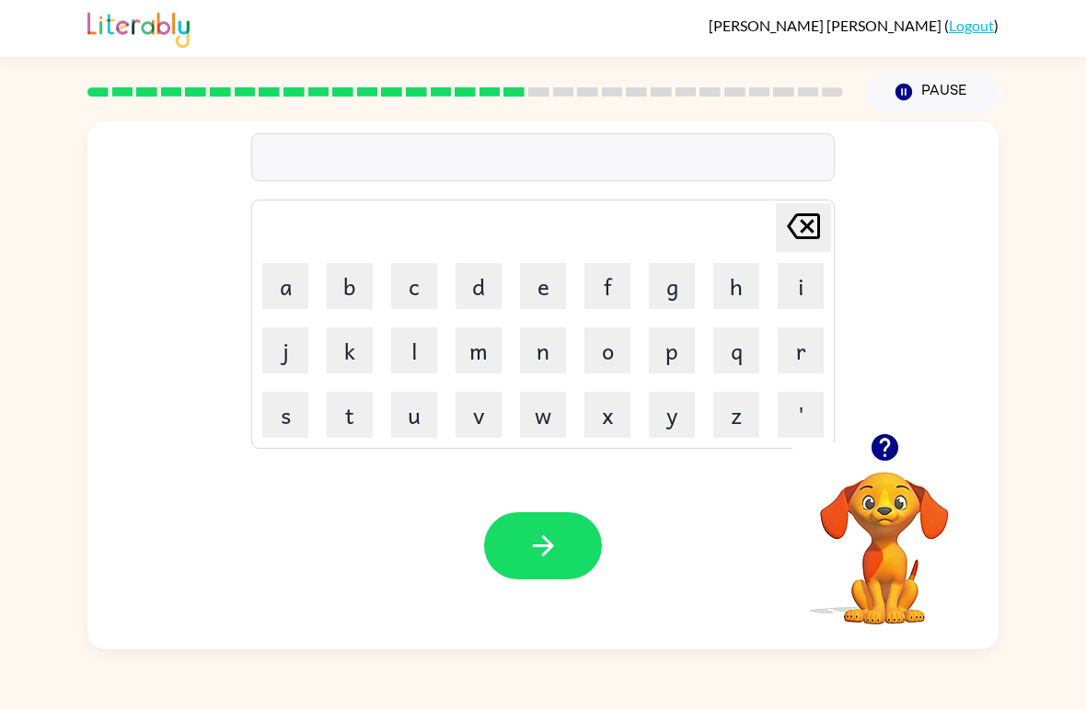
click at [807, 341] on button "r" at bounding box center [801, 351] width 46 height 46
click at [804, 283] on button "i" at bounding box center [801, 286] width 46 height 46
click at [294, 404] on button "s" at bounding box center [285, 415] width 46 height 46
click at [351, 349] on button "k" at bounding box center [350, 351] width 46 height 46
click at [803, 279] on button "i" at bounding box center [801, 286] width 46 height 46
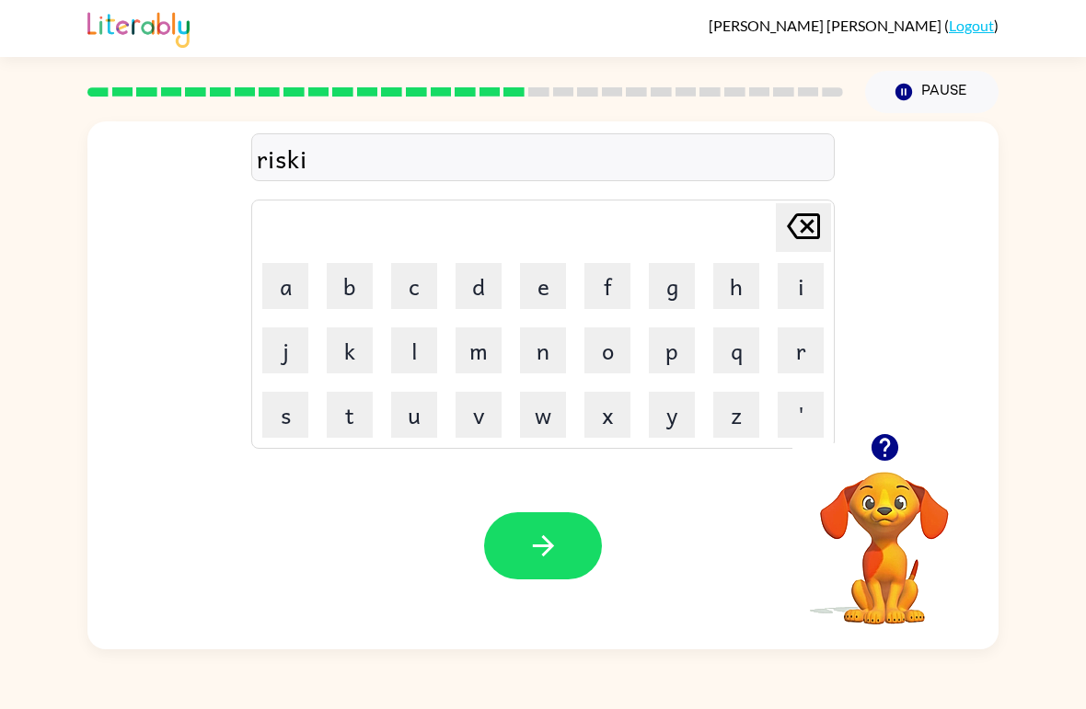
click at [538, 280] on button "e" at bounding box center [543, 286] width 46 height 46
click at [471, 268] on button "d" at bounding box center [478, 286] width 46 height 46
click at [545, 578] on button "button" at bounding box center [543, 546] width 118 height 67
click at [565, 556] on button "button" at bounding box center [543, 546] width 118 height 67
click at [624, 355] on button "o" at bounding box center [607, 351] width 46 height 46
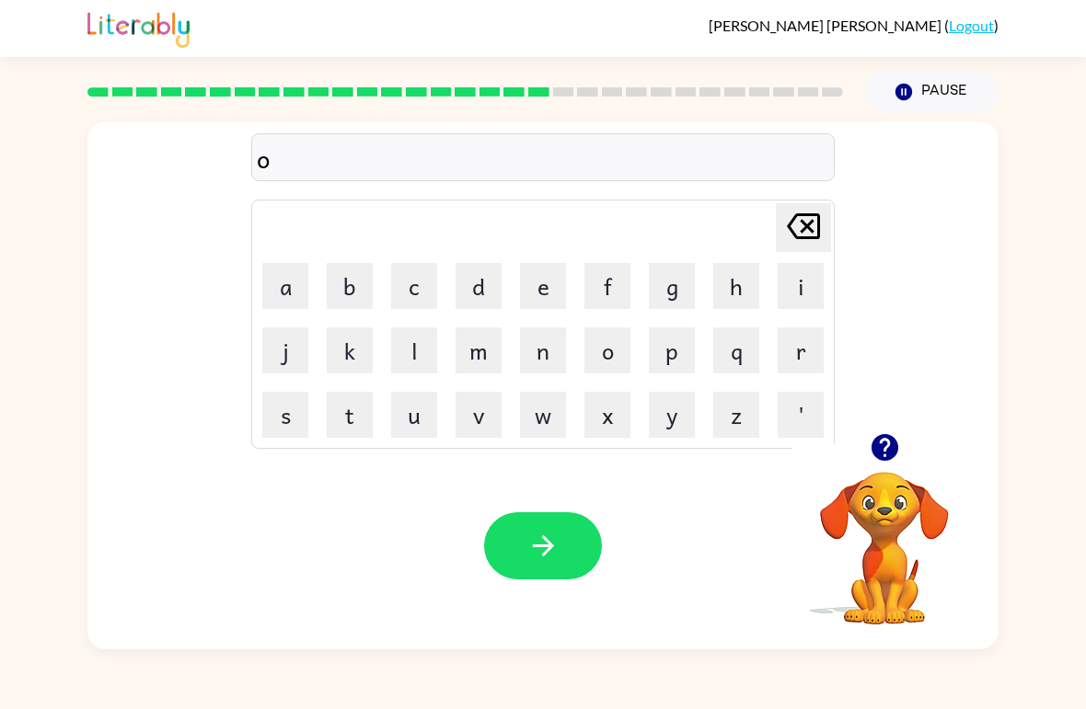
click at [436, 420] on button "u" at bounding box center [414, 415] width 46 height 46
click at [808, 339] on button "r" at bounding box center [801, 351] width 46 height 46
click at [349, 414] on button "t" at bounding box center [350, 415] width 46 height 46
click at [548, 416] on button "w" at bounding box center [543, 415] width 46 height 46
click at [303, 284] on button "a" at bounding box center [285, 286] width 46 height 46
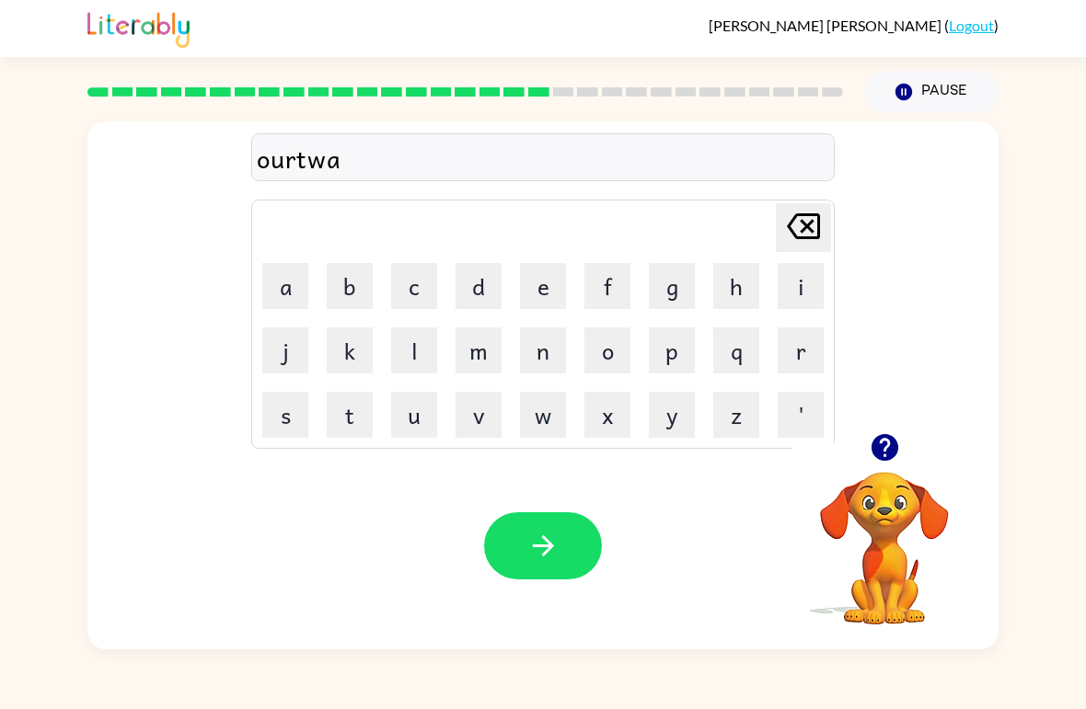
click at [678, 410] on button "y" at bounding box center [672, 415] width 46 height 46
click at [554, 544] on icon "button" at bounding box center [543, 546] width 32 height 32
click at [587, 276] on button "f" at bounding box center [607, 286] width 46 height 46
click at [610, 330] on button "o" at bounding box center [607, 351] width 46 height 46
click at [425, 346] on button "l" at bounding box center [414, 351] width 46 height 46
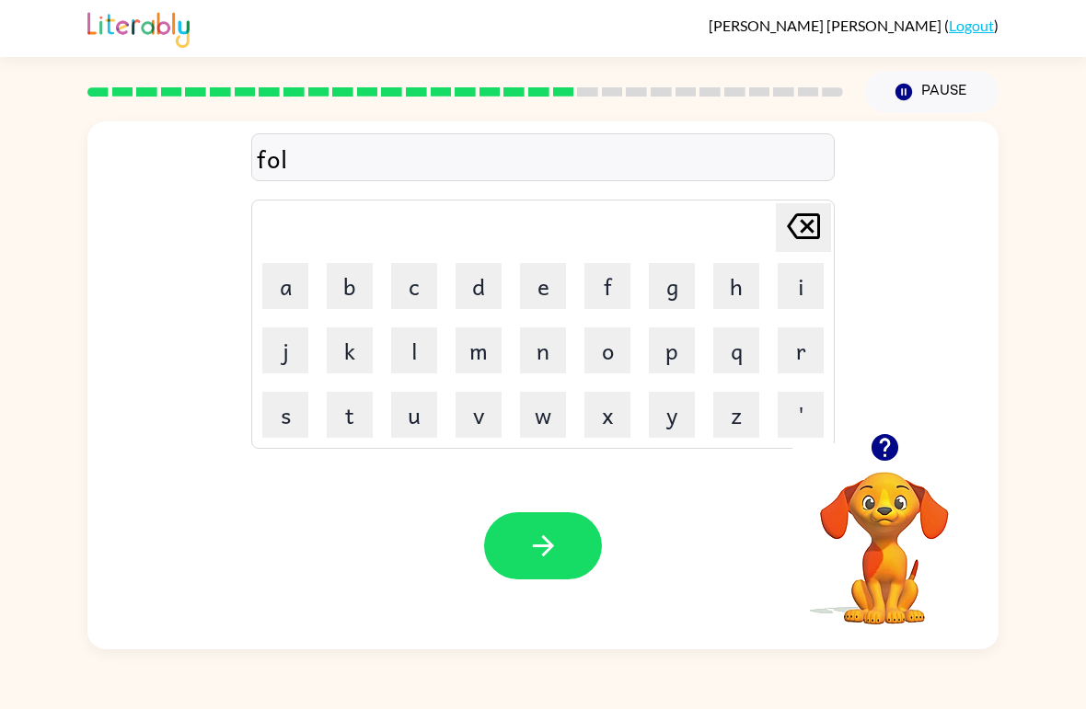
click at [424, 346] on button "l" at bounding box center [414, 351] width 46 height 46
click at [620, 350] on button "o" at bounding box center [607, 351] width 46 height 46
click at [547, 421] on button "w" at bounding box center [543, 415] width 46 height 46
click at [545, 543] on icon "button" at bounding box center [543, 546] width 32 height 32
click at [294, 417] on button "s" at bounding box center [285, 415] width 46 height 46
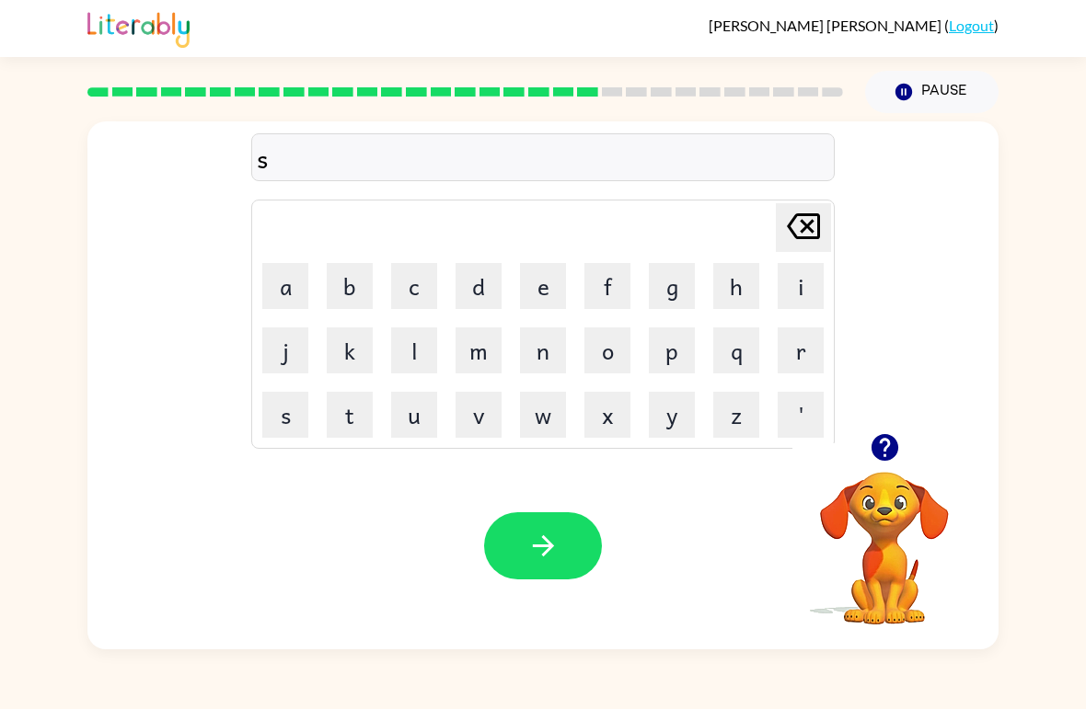
click at [549, 295] on button "e" at bounding box center [543, 286] width 46 height 46
click at [540, 364] on button "n" at bounding box center [543, 351] width 46 height 46
click at [344, 437] on button "t" at bounding box center [350, 415] width 46 height 46
click at [345, 293] on button "b" at bounding box center [350, 286] width 46 height 46
click at [619, 347] on button "o" at bounding box center [607, 351] width 46 height 46
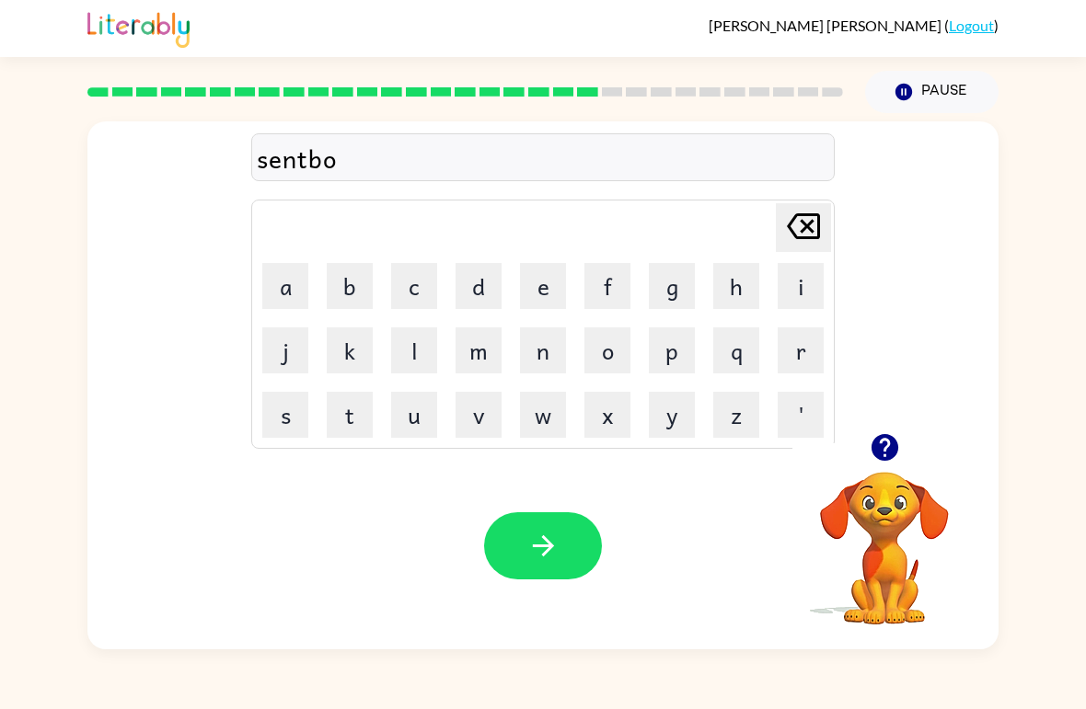
click at [479, 284] on button "d" at bounding box center [478, 286] width 46 height 46
click at [789, 276] on button "i" at bounding box center [801, 286] width 46 height 46
click at [539, 280] on button "e" at bounding box center [543, 286] width 46 height 46
click at [539, 555] on icon "button" at bounding box center [543, 546] width 32 height 32
click at [281, 429] on button "s" at bounding box center [285, 415] width 46 height 46
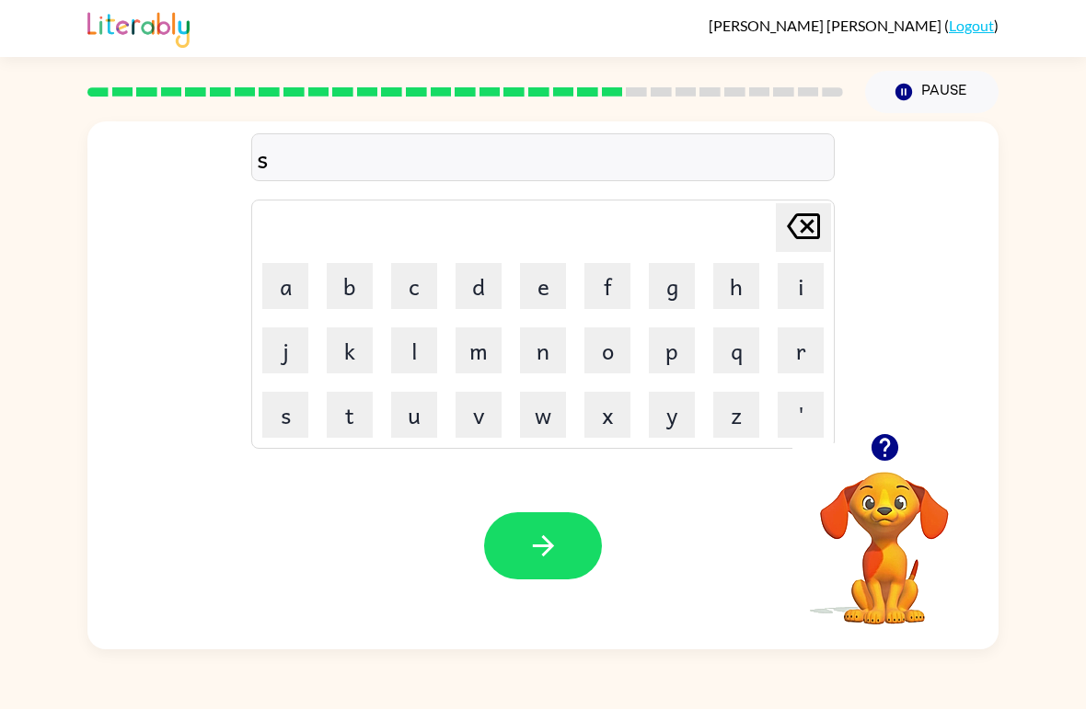
click at [801, 280] on button "i" at bounding box center [801, 286] width 46 height 46
click at [282, 410] on button "s" at bounding box center [285, 415] width 46 height 46
click at [342, 415] on button "t" at bounding box center [350, 415] width 46 height 46
click at [542, 307] on button "e" at bounding box center [543, 286] width 46 height 46
click at [804, 272] on button "i" at bounding box center [801, 286] width 46 height 46
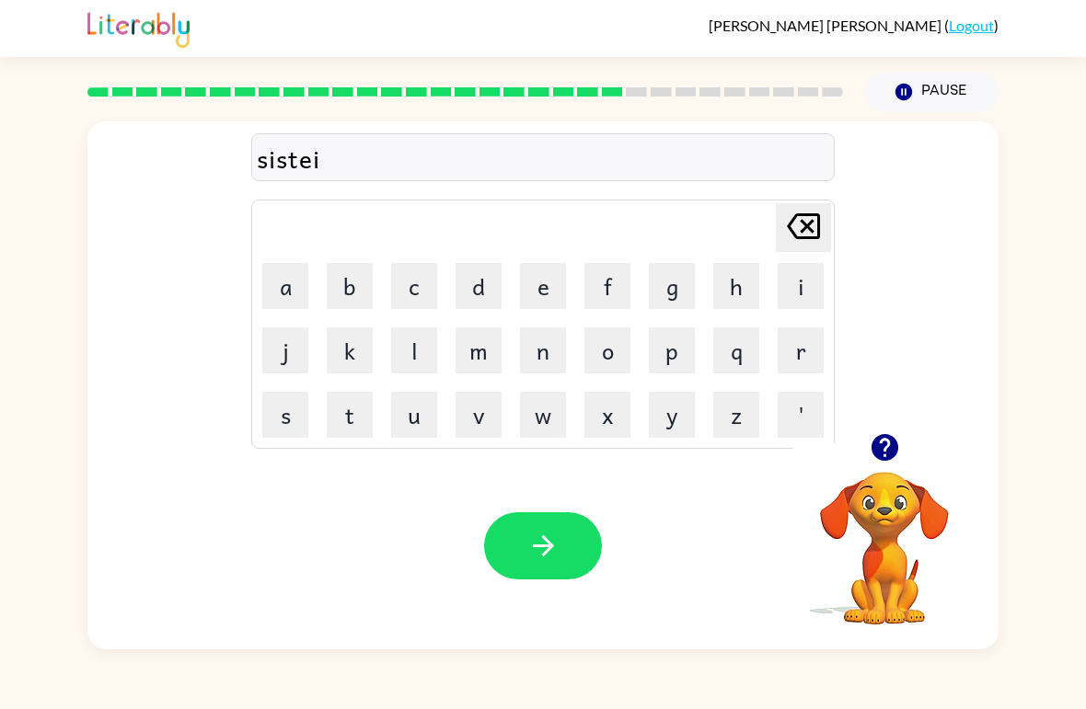
click at [532, 348] on button "n" at bounding box center [543, 351] width 46 height 46
click at [322, 411] on td "t" at bounding box center [349, 415] width 63 height 63
click at [350, 398] on button "t" at bounding box center [350, 415] width 46 height 46
click at [531, 532] on icon "button" at bounding box center [543, 546] width 32 height 32
click at [610, 291] on button "f" at bounding box center [607, 286] width 46 height 46
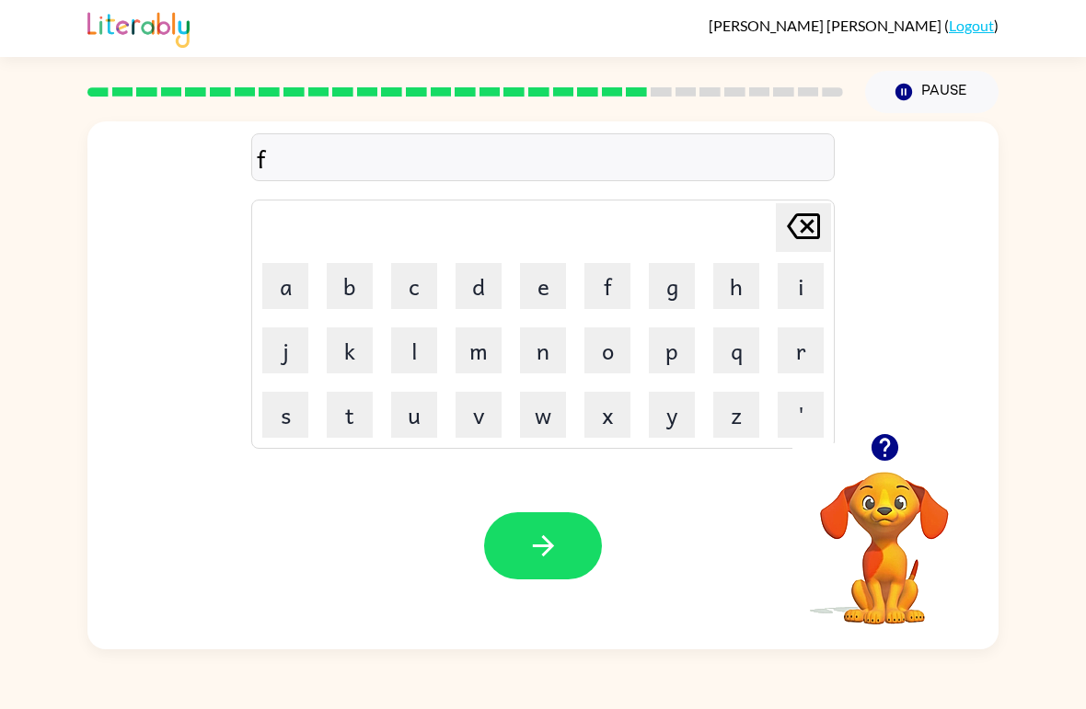
click at [605, 369] on button "o" at bounding box center [607, 351] width 46 height 46
click at [811, 353] on button "r" at bounding box center [801, 351] width 46 height 46
click at [559, 416] on button "w" at bounding box center [543, 415] width 46 height 46
click at [284, 290] on button "a" at bounding box center [285, 286] width 46 height 46
click at [791, 350] on button "r" at bounding box center [801, 351] width 46 height 46
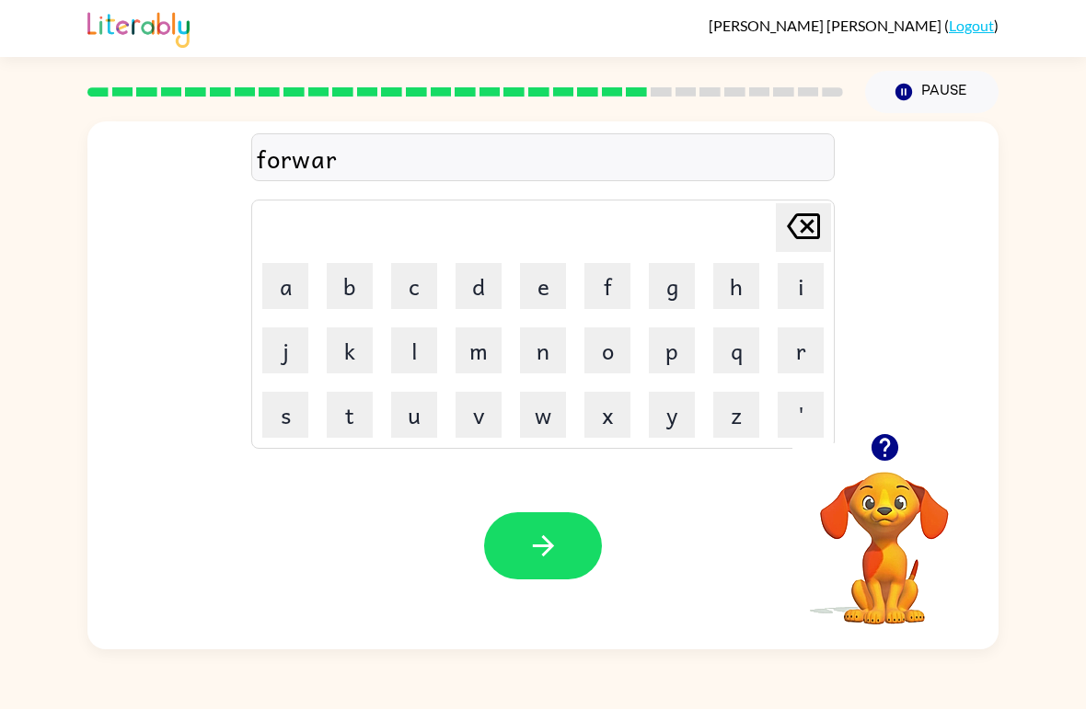
click at [281, 299] on button "a" at bounding box center [285, 286] width 46 height 46
click at [792, 351] on button "r" at bounding box center [801, 351] width 46 height 46
click at [807, 226] on icon at bounding box center [803, 226] width 33 height 26
click at [460, 292] on button "d" at bounding box center [478, 286] width 46 height 46
click at [550, 549] on icon "button" at bounding box center [542, 546] width 21 height 21
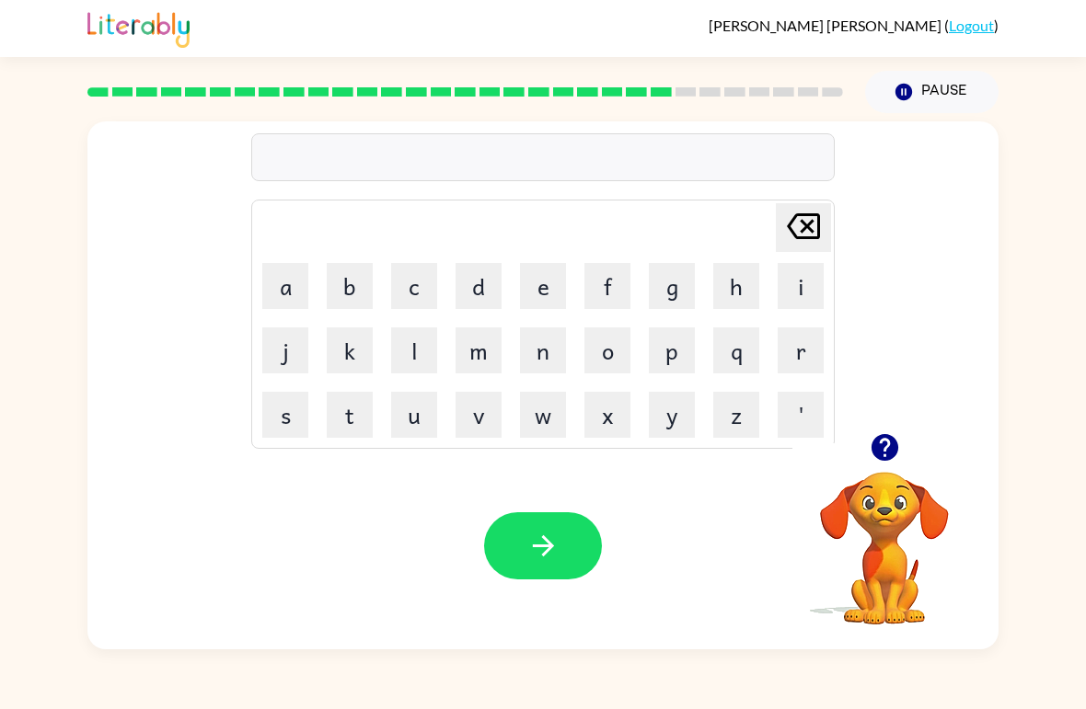
click at [823, 352] on button "r" at bounding box center [801, 351] width 46 height 46
click at [806, 285] on button "i" at bounding box center [801, 286] width 46 height 46
click at [409, 351] on button "l" at bounding box center [414, 351] width 46 height 46
click at [895, 461] on icon "button" at bounding box center [885, 448] width 32 height 32
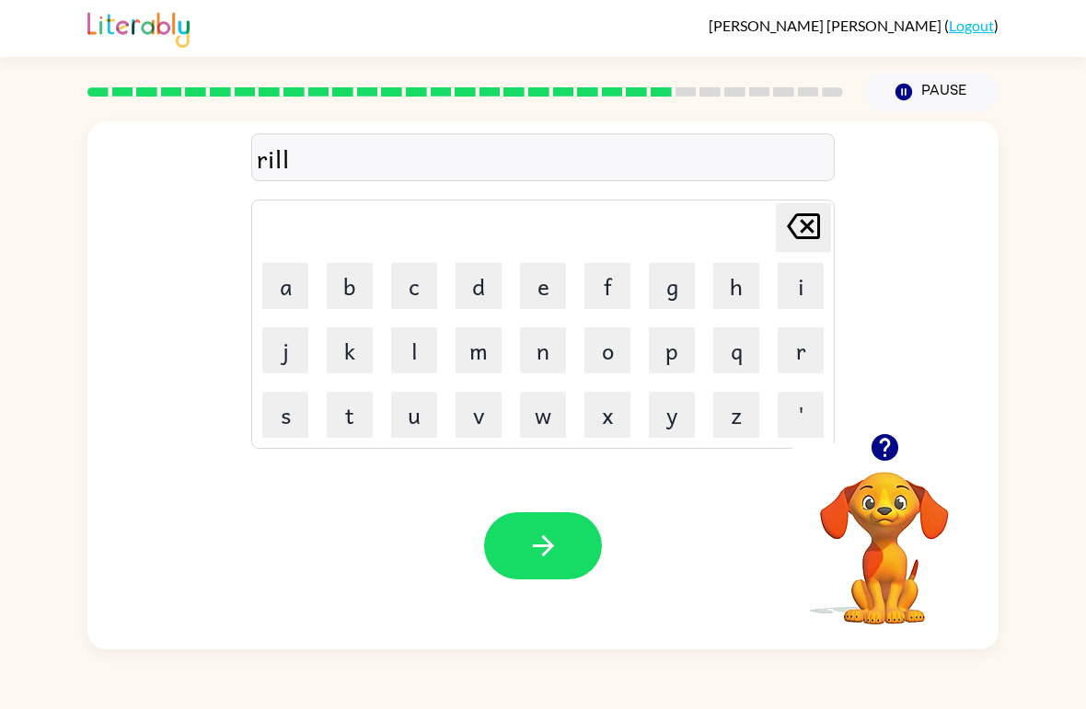
click at [553, 275] on button "e" at bounding box center [543, 286] width 46 height 46
click at [809, 281] on button "i" at bounding box center [801, 286] width 46 height 46
click at [488, 283] on button "d" at bounding box center [478, 286] width 46 height 46
click at [812, 235] on icon "Delete Delete last character input" at bounding box center [803, 226] width 44 height 44
click at [811, 235] on icon "Delete Delete last character input" at bounding box center [803, 226] width 44 height 44
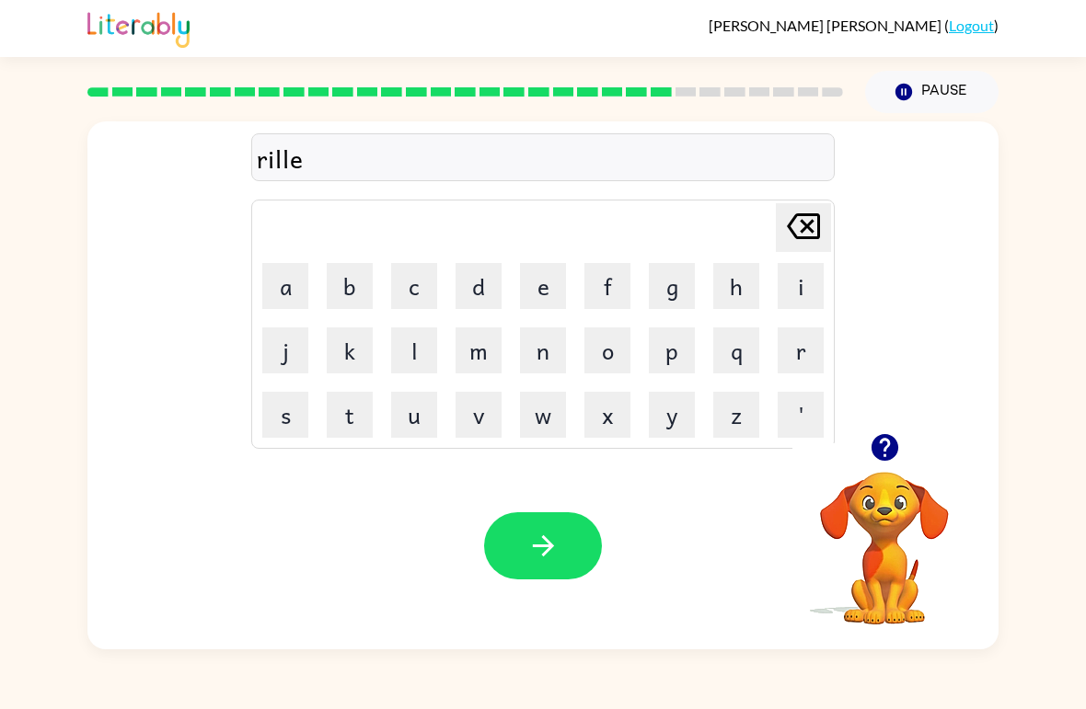
click at [818, 228] on icon at bounding box center [803, 226] width 33 height 26
click at [817, 227] on icon at bounding box center [803, 226] width 33 height 26
click at [890, 461] on icon "button" at bounding box center [885, 448] width 32 height 32
click at [816, 227] on icon "Delete Delete last character input" at bounding box center [803, 226] width 44 height 44
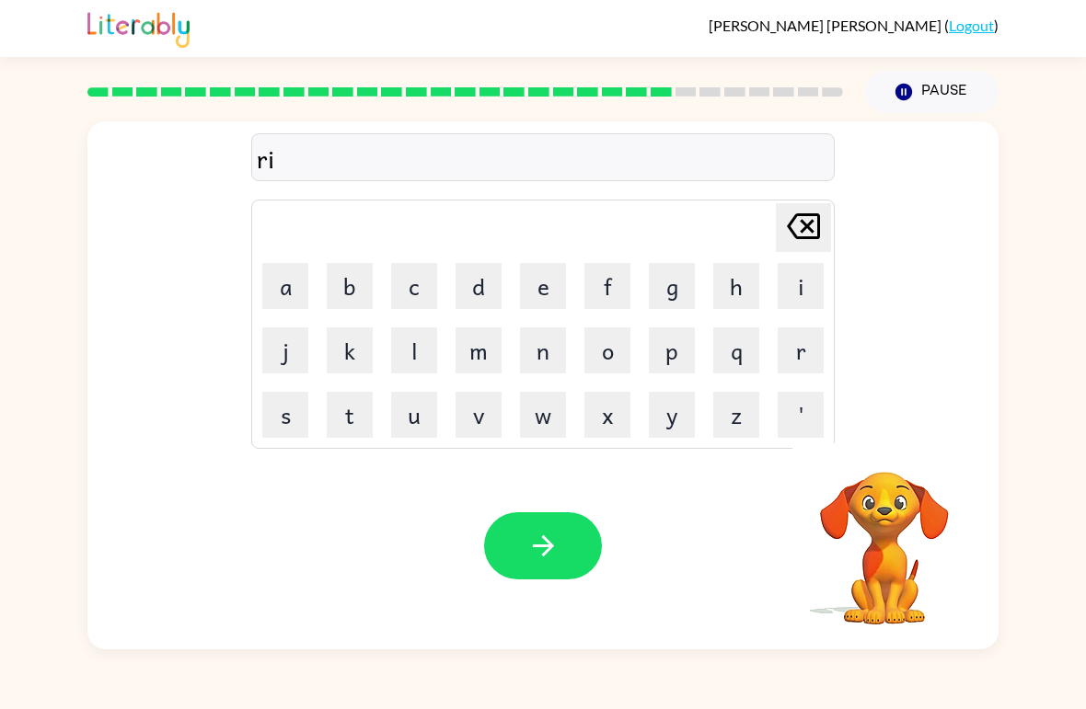
click at [808, 232] on icon "Delete Delete last character input" at bounding box center [803, 226] width 44 height 44
click at [796, 371] on button "r" at bounding box center [801, 351] width 46 height 46
click at [545, 277] on button "e" at bounding box center [543, 286] width 46 height 46
click at [806, 236] on icon "Delete Delete last character input" at bounding box center [803, 226] width 44 height 44
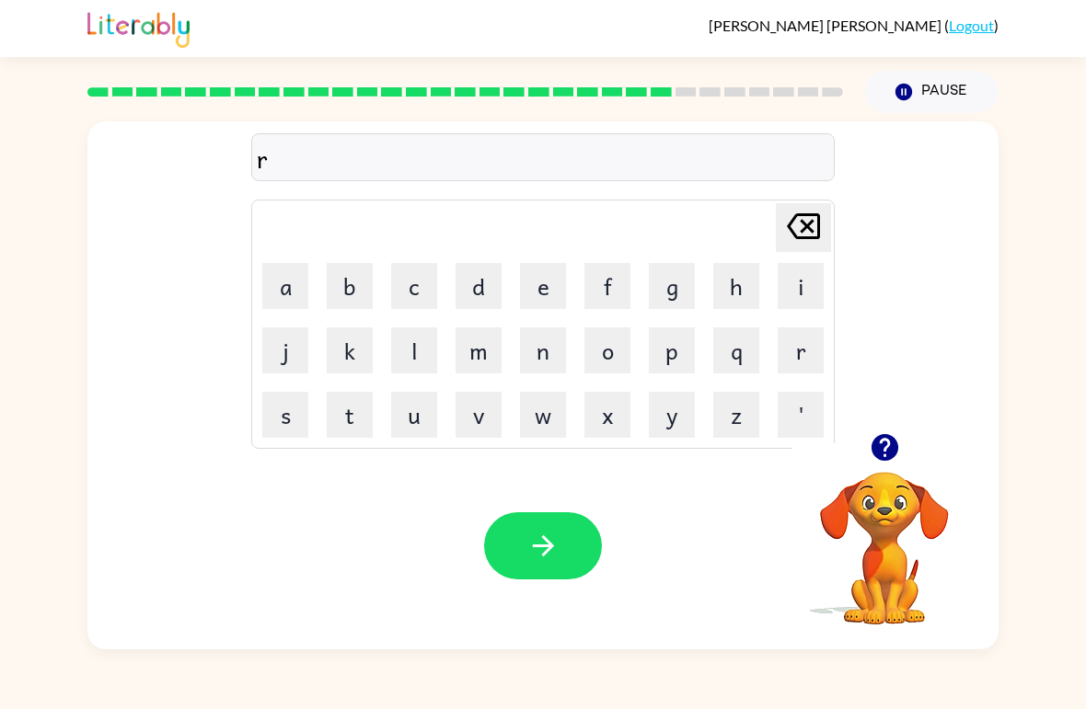
click at [814, 294] on button "i" at bounding box center [801, 286] width 46 height 46
click at [421, 340] on button "l" at bounding box center [414, 351] width 46 height 46
click at [420, 340] on button "l" at bounding box center [414, 351] width 46 height 46
click at [543, 278] on button "e" at bounding box center [543, 286] width 46 height 46
click at [781, 271] on button "i" at bounding box center [801, 286] width 46 height 46
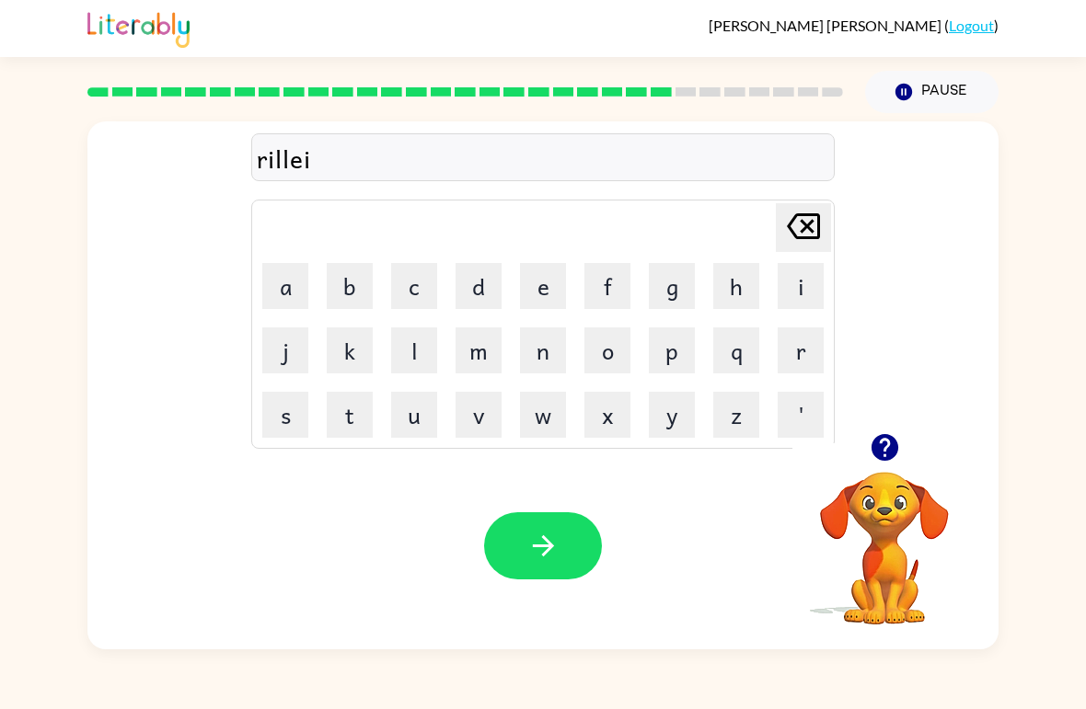
click at [347, 427] on button "t" at bounding box center [350, 415] width 46 height 46
click at [557, 263] on button "e" at bounding box center [543, 286] width 46 height 46
click at [490, 294] on button "d" at bounding box center [478, 286] width 46 height 46
click at [513, 507] on div "Your browser must support playing .mp4 files to use Literably. Please try using…" at bounding box center [542, 546] width 911 height 207
click at [518, 534] on button "button" at bounding box center [543, 546] width 118 height 67
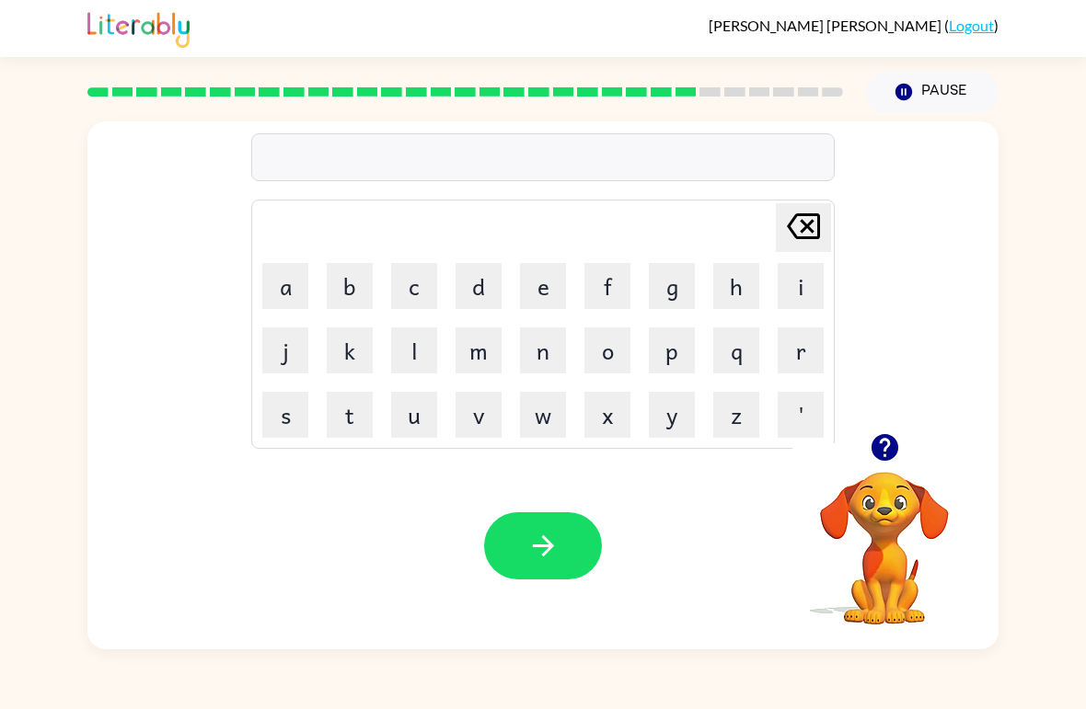
click at [889, 458] on icon "button" at bounding box center [883, 447] width 27 height 27
click at [665, 286] on button "g" at bounding box center [672, 286] width 46 height 46
click at [603, 340] on button "o" at bounding box center [607, 351] width 46 height 46
click at [356, 292] on button "b" at bounding box center [350, 286] width 46 height 46
click at [423, 354] on button "l" at bounding box center [414, 351] width 46 height 46
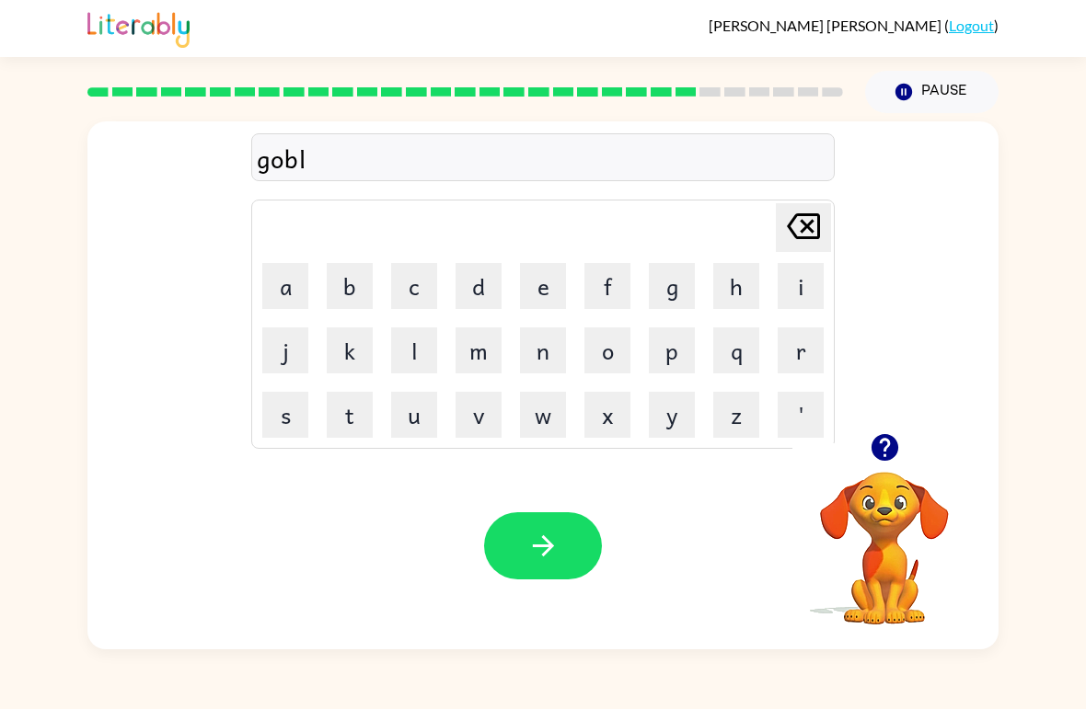
click at [796, 277] on button "i" at bounding box center [801, 286] width 46 height 46
click at [540, 351] on button "n" at bounding box center [543, 351] width 46 height 46
click at [680, 290] on button "g" at bounding box center [672, 286] width 46 height 46
click at [540, 544] on icon "button" at bounding box center [543, 546] width 32 height 32
click at [893, 458] on icon "button" at bounding box center [883, 447] width 27 height 27
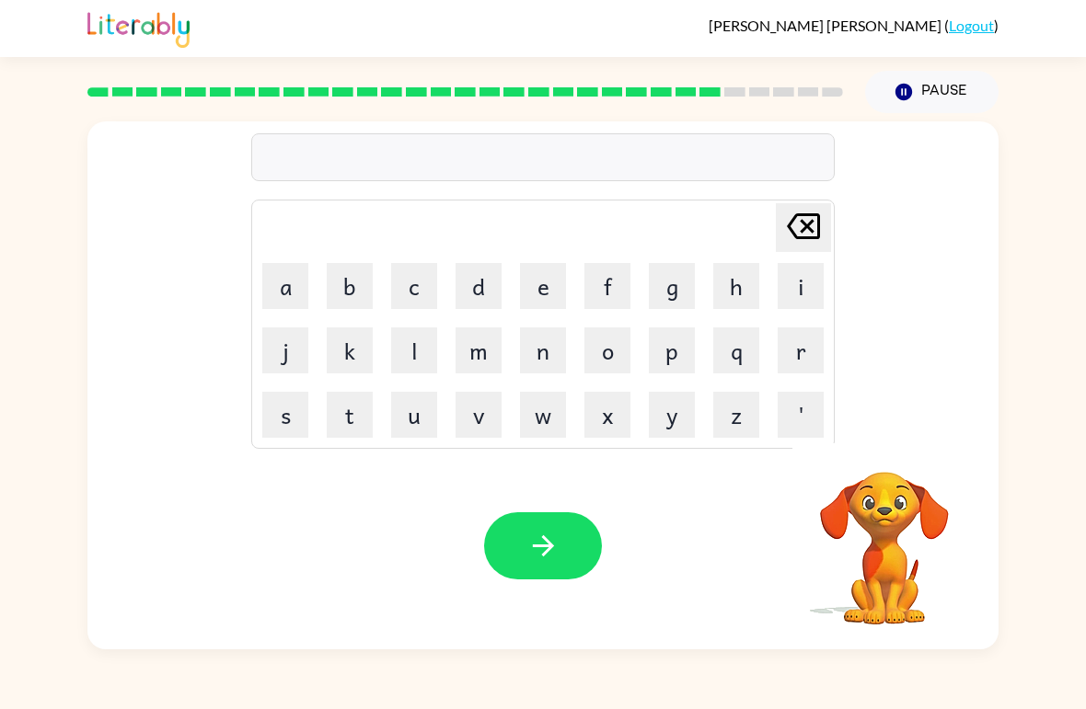
click at [427, 354] on button "l" at bounding box center [414, 351] width 46 height 46
click at [1055, 30] on div "[PERSON_NAME] ( Logout )" at bounding box center [543, 28] width 1086 height 57
click at [893, 449] on icon "button" at bounding box center [883, 447] width 27 height 27
click at [619, 337] on button "o" at bounding box center [607, 351] width 46 height 46
click at [468, 342] on button "m" at bounding box center [478, 351] width 46 height 46
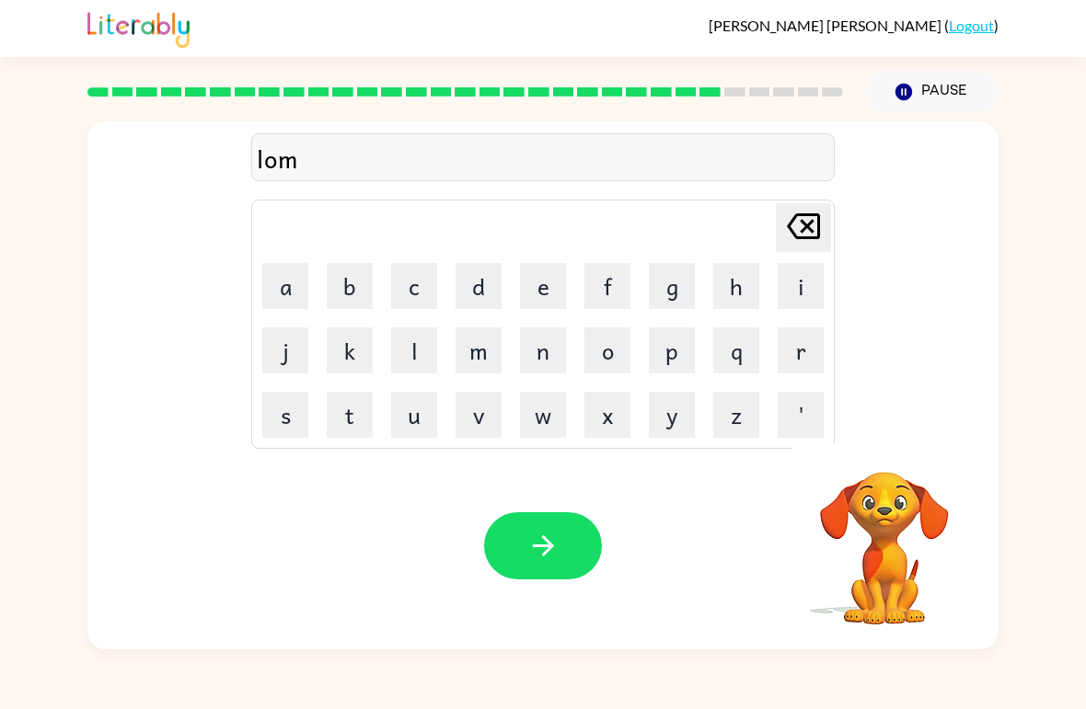
click at [548, 288] on button "e" at bounding box center [543, 286] width 46 height 46
click at [785, 347] on button "r" at bounding box center [801, 351] width 46 height 46
click at [299, 348] on button "j" at bounding box center [285, 351] width 46 height 46
click at [289, 270] on button "a" at bounding box center [285, 286] width 46 height 46
click at [421, 303] on button "c" at bounding box center [414, 286] width 46 height 46
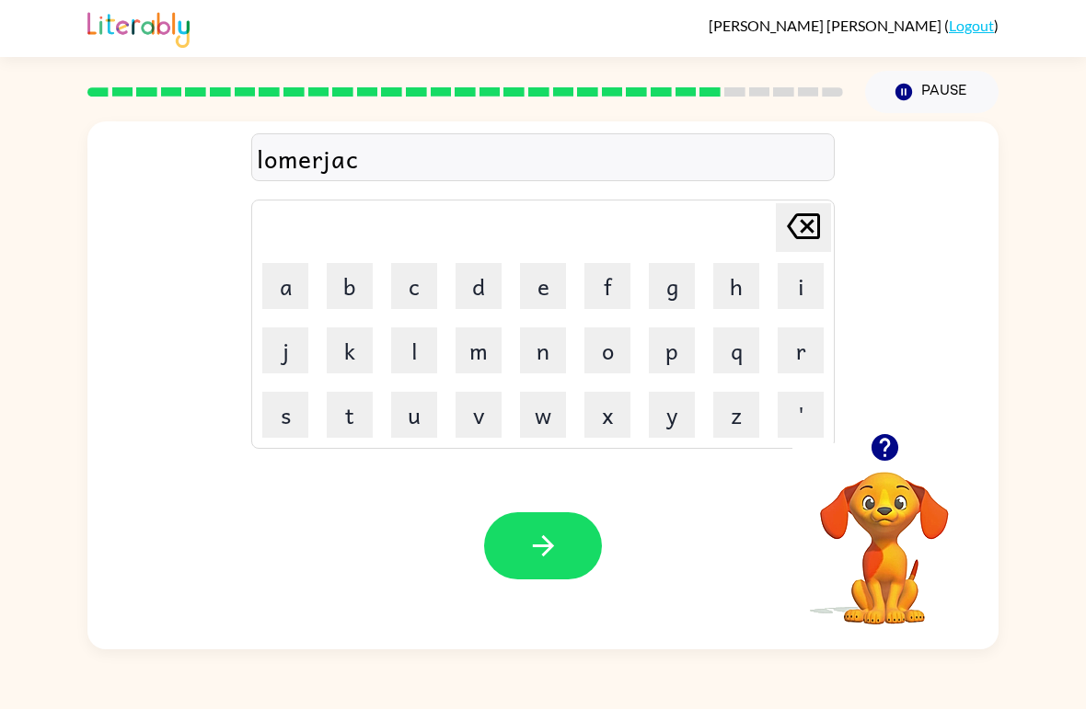
click at [351, 366] on button "k" at bounding box center [350, 351] width 46 height 46
click at [534, 525] on button "button" at bounding box center [543, 546] width 118 height 67
click at [870, 413] on div "Delete Delete last character input a b c d e f g h i j k l m n o p q r s t u v …" at bounding box center [542, 277] width 911 height 312
click at [886, 453] on icon "button" at bounding box center [883, 447] width 27 height 27
click at [886, 452] on video "Your browser must support playing .mp4 files to use Literably. Please try using…" at bounding box center [884, 536] width 184 height 184
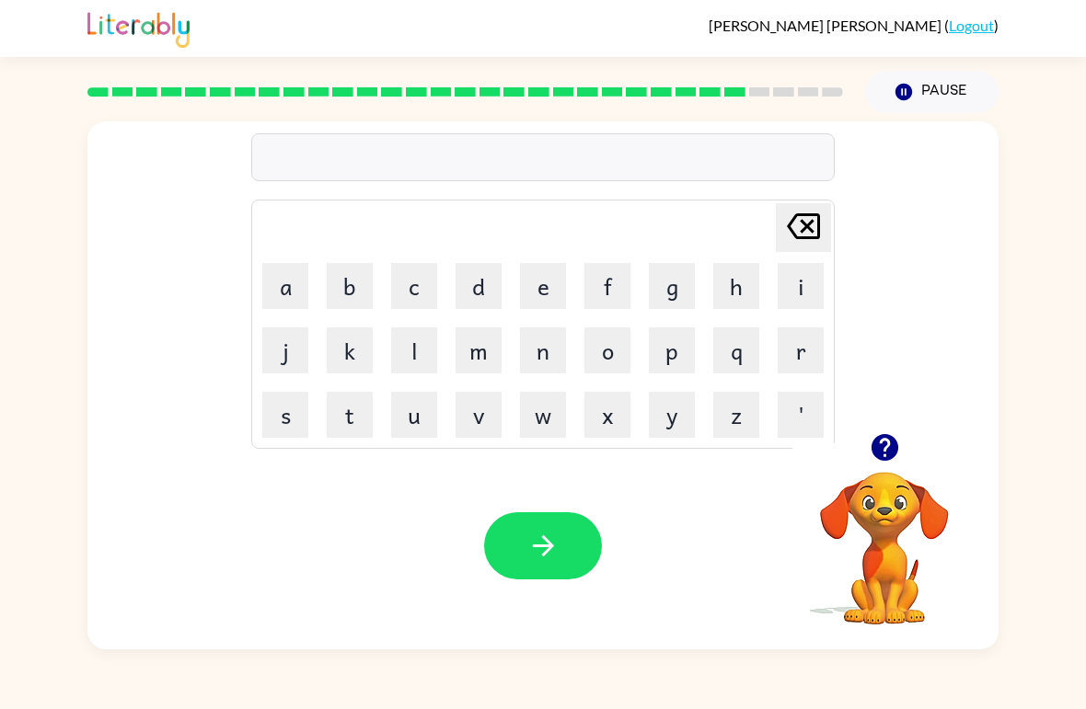
click at [762, 268] on td "h" at bounding box center [736, 286] width 63 height 63
click at [739, 275] on button "h" at bounding box center [736, 286] width 46 height 46
click at [299, 288] on button "a" at bounding box center [285, 286] width 46 height 46
click at [812, 273] on button "i" at bounding box center [801, 286] width 46 height 46
click at [804, 342] on button "r" at bounding box center [801, 351] width 46 height 46
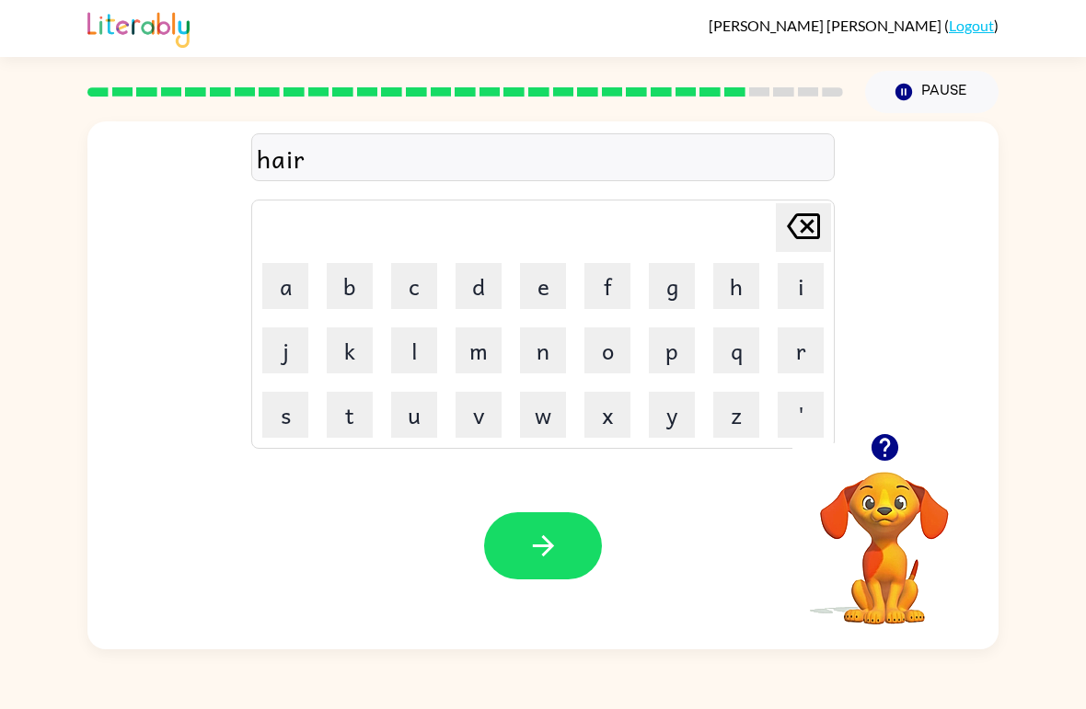
click at [283, 418] on button "s" at bounding box center [285, 415] width 46 height 46
click at [549, 579] on button "button" at bounding box center [543, 546] width 118 height 67
click at [782, 205] on icon "Delete Delete last character input" at bounding box center [803, 226] width 44 height 44
click at [820, 225] on icon at bounding box center [803, 226] width 33 height 26
click at [623, 285] on button "f" at bounding box center [607, 286] width 46 height 46
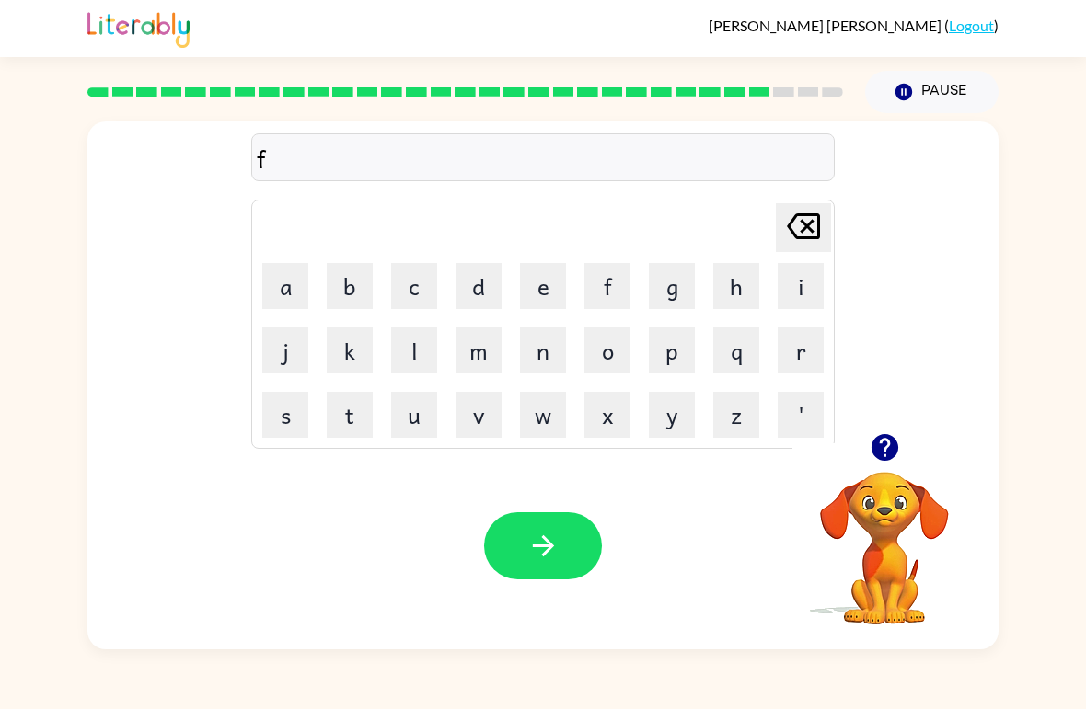
click at [547, 282] on button "e" at bounding box center [543, 286] width 46 height 46
click at [812, 280] on button "i" at bounding box center [801, 286] width 46 height 46
click at [556, 348] on button "n" at bounding box center [543, 351] width 46 height 46
click at [567, 578] on button "button" at bounding box center [543, 546] width 118 height 67
click at [300, 434] on button "s" at bounding box center [285, 415] width 46 height 46
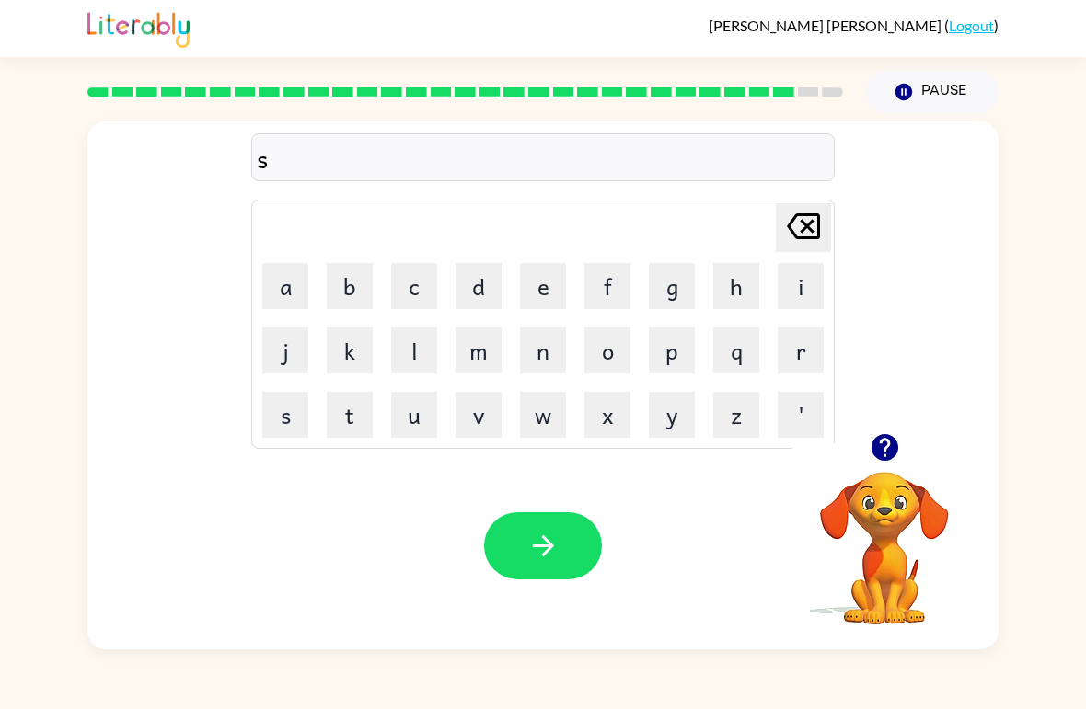
click at [812, 231] on icon at bounding box center [803, 226] width 33 height 26
click at [281, 430] on button "s" at bounding box center [285, 415] width 46 height 46
click at [616, 354] on button "o" at bounding box center [607, 351] width 46 height 46
click at [404, 404] on button "u" at bounding box center [414, 415] width 46 height 46
click at [347, 267] on button "b" at bounding box center [350, 286] width 46 height 46
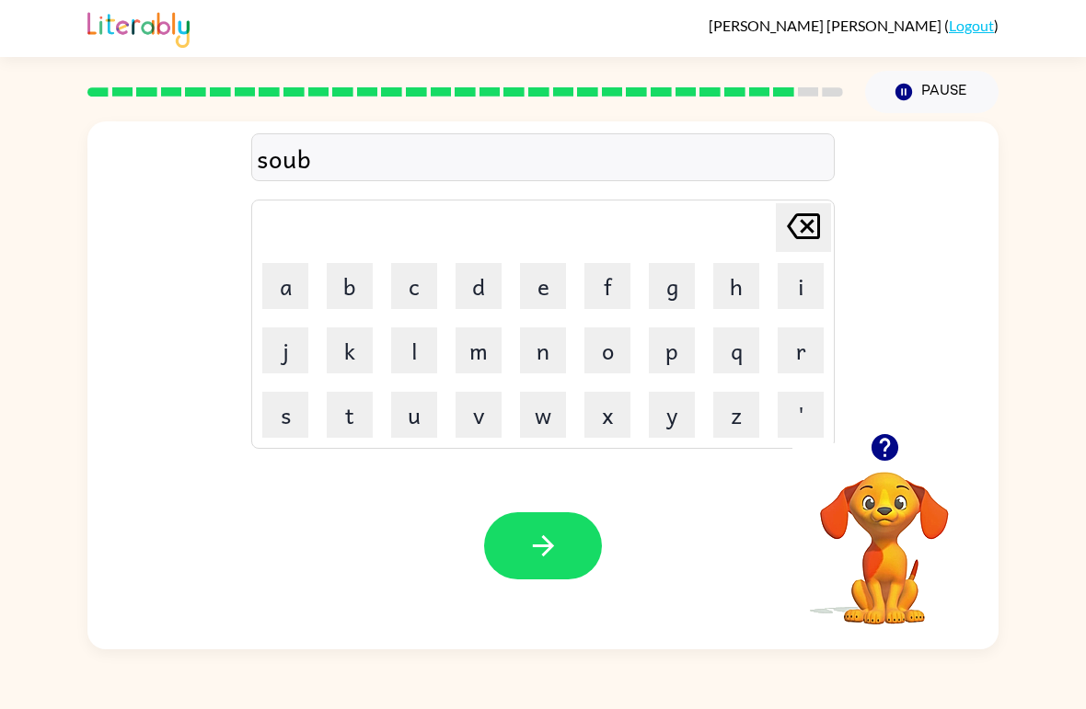
click at [547, 282] on button "e" at bounding box center [543, 286] width 46 height 46
click at [798, 349] on button "r" at bounding box center [801, 351] width 46 height 46
click at [551, 563] on button "button" at bounding box center [543, 546] width 118 height 67
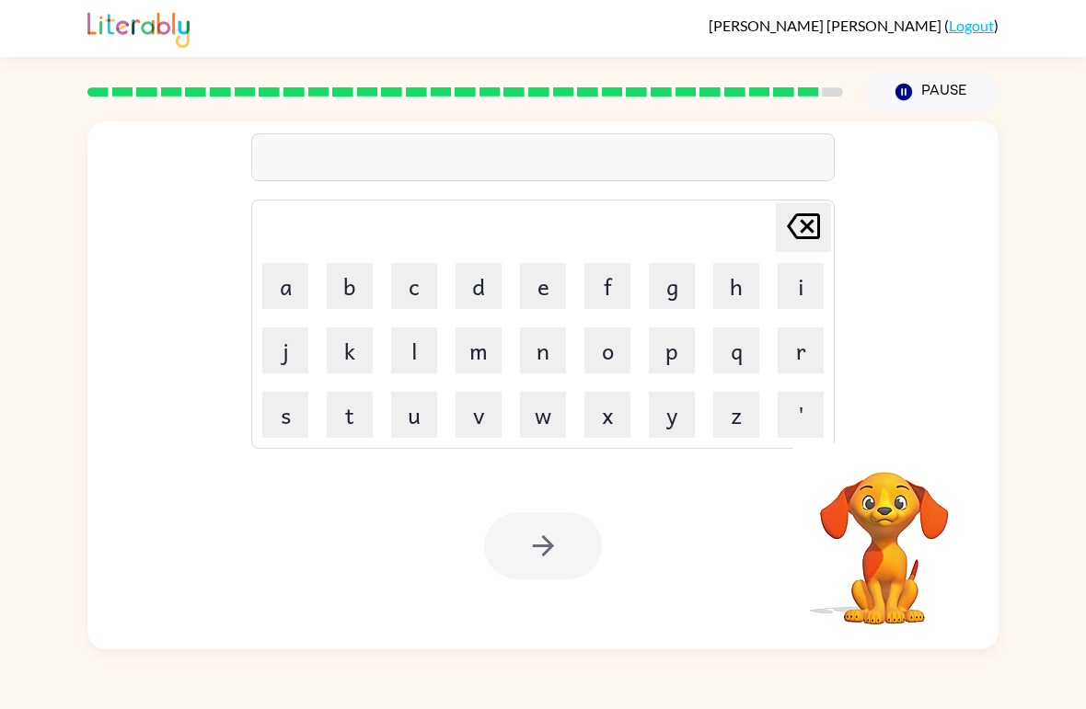
click at [902, 498] on video "Your browser must support playing .mp4 files to use Literably. Please try using…" at bounding box center [884, 536] width 184 height 184
click at [901, 497] on video "Your browser must support playing .mp4 files to use Literably. Please try using…" at bounding box center [884, 536] width 184 height 184
click at [428, 423] on button "u" at bounding box center [414, 415] width 46 height 46
click at [558, 358] on button "n" at bounding box center [543, 351] width 46 height 46
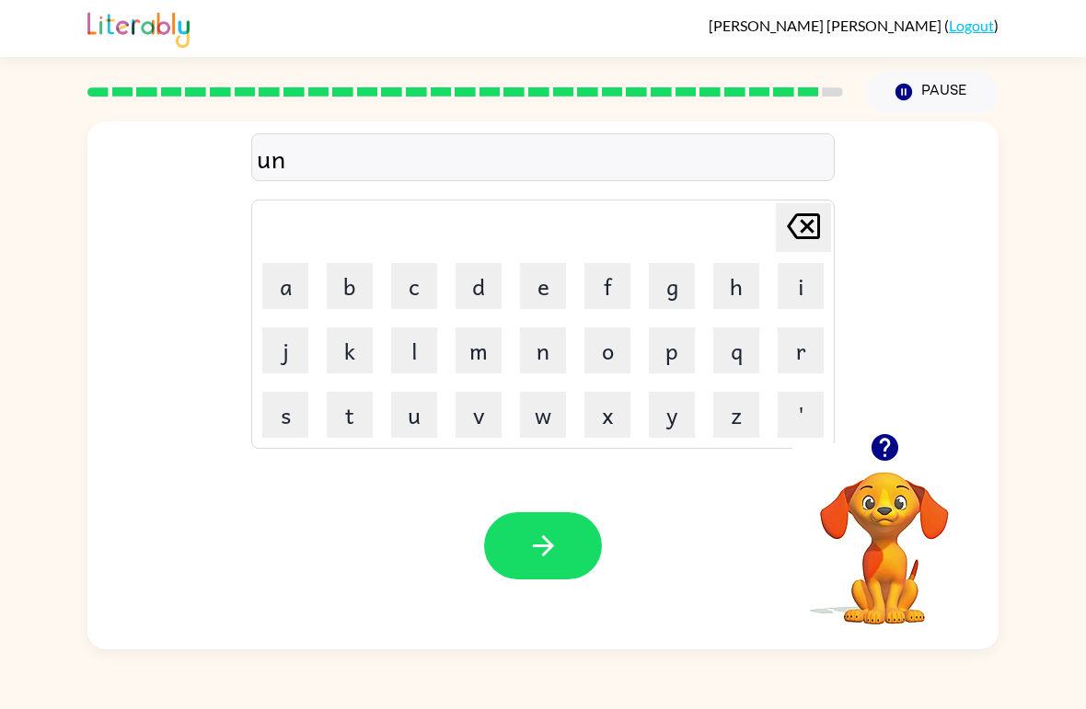
click at [612, 286] on button "f" at bounding box center [607, 286] width 46 height 46
click at [798, 338] on button "r" at bounding box center [801, 351] width 46 height 46
click at [305, 282] on button "a" at bounding box center [285, 286] width 46 height 46
click at [797, 279] on button "i" at bounding box center [801, 286] width 46 height 46
click at [467, 283] on button "d" at bounding box center [478, 286] width 46 height 46
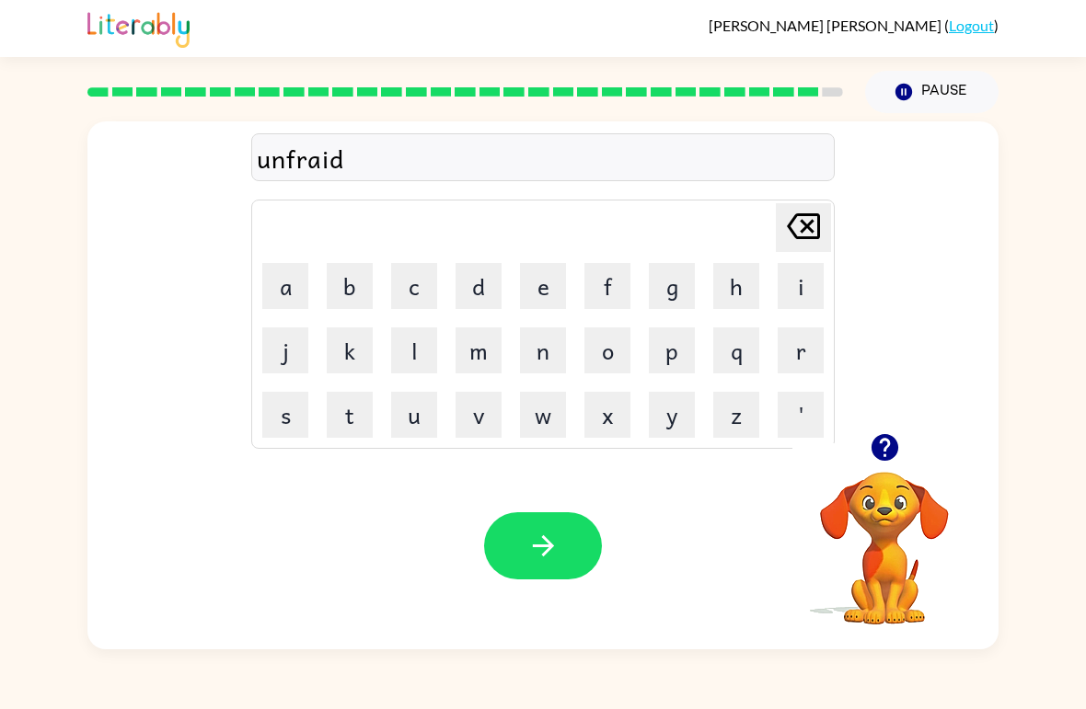
click at [578, 571] on button "button" at bounding box center [543, 546] width 118 height 67
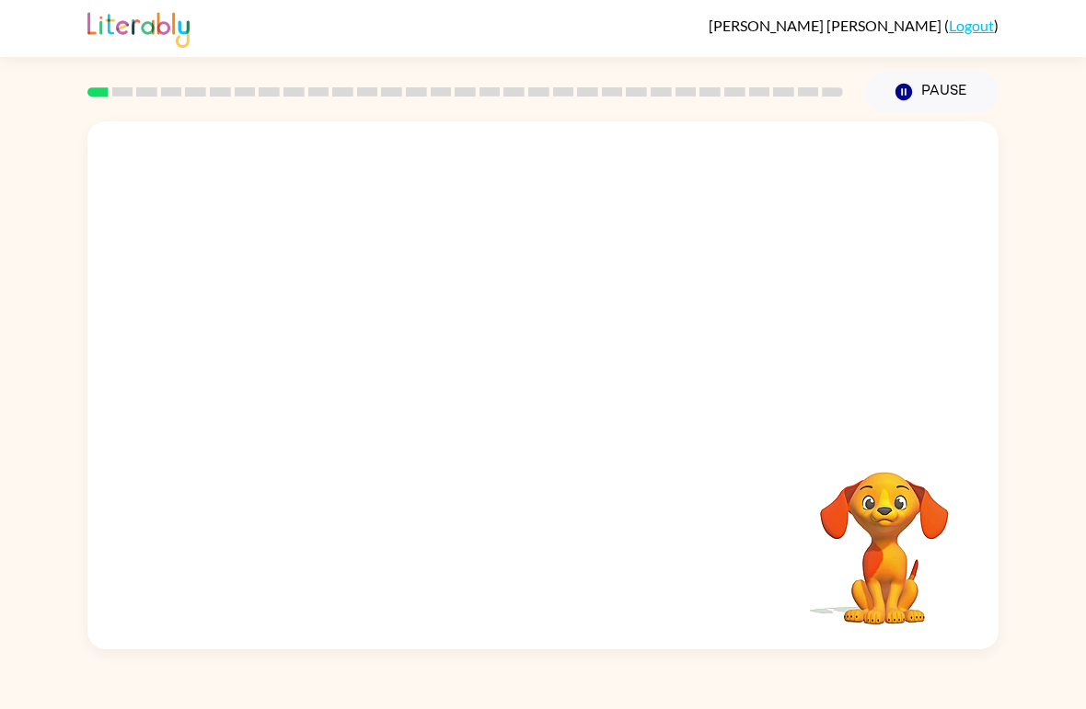
click at [351, 340] on video "Your browser must support playing .mp4 files to use Literably. Please try using…" at bounding box center [542, 277] width 911 height 312
click at [323, 351] on video "Your browser must support playing .mp4 files to use Literably. Please try using…" at bounding box center [542, 277] width 911 height 312
click at [334, 345] on video "Your browser must support playing .mp4 files to use Literably. Please try using…" at bounding box center [542, 277] width 911 height 312
click at [917, 543] on video "Your browser must support playing .mp4 files to use Literably. Please try using…" at bounding box center [884, 536] width 184 height 184
click at [916, 542] on video "Your browser must support playing .mp4 files to use Literably. Please try using…" at bounding box center [884, 536] width 184 height 184
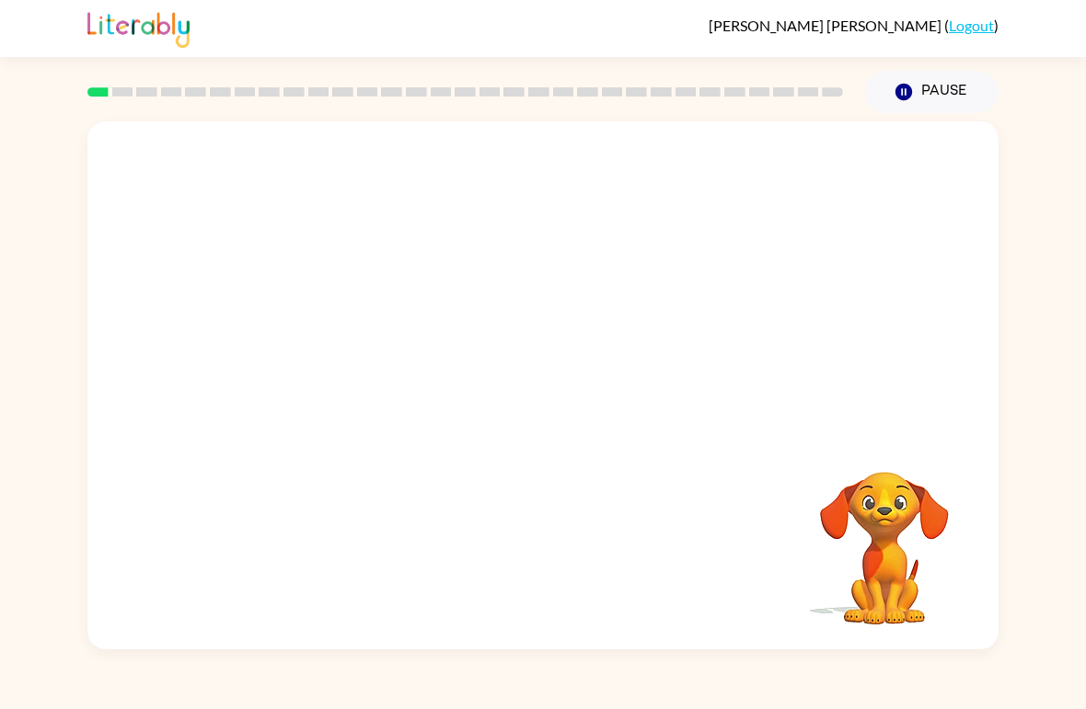
click at [905, 536] on video "Your browser must support playing .mp4 files to use Literably. Please try using…" at bounding box center [884, 536] width 184 height 184
click at [880, 536] on video "Your browser must support playing .mp4 files to use Literably. Please try using…" at bounding box center [884, 536] width 184 height 184
click at [315, 308] on video "Your browser must support playing .mp4 files to use Literably. Please try using…" at bounding box center [542, 277] width 911 height 312
click at [351, 305] on video "Your browser must support playing .mp4 files to use Literably. Please try using…" at bounding box center [542, 277] width 911 height 312
click at [358, 230] on video "Your browser must support playing .mp4 files to use Literably. Please try using…" at bounding box center [542, 277] width 911 height 312
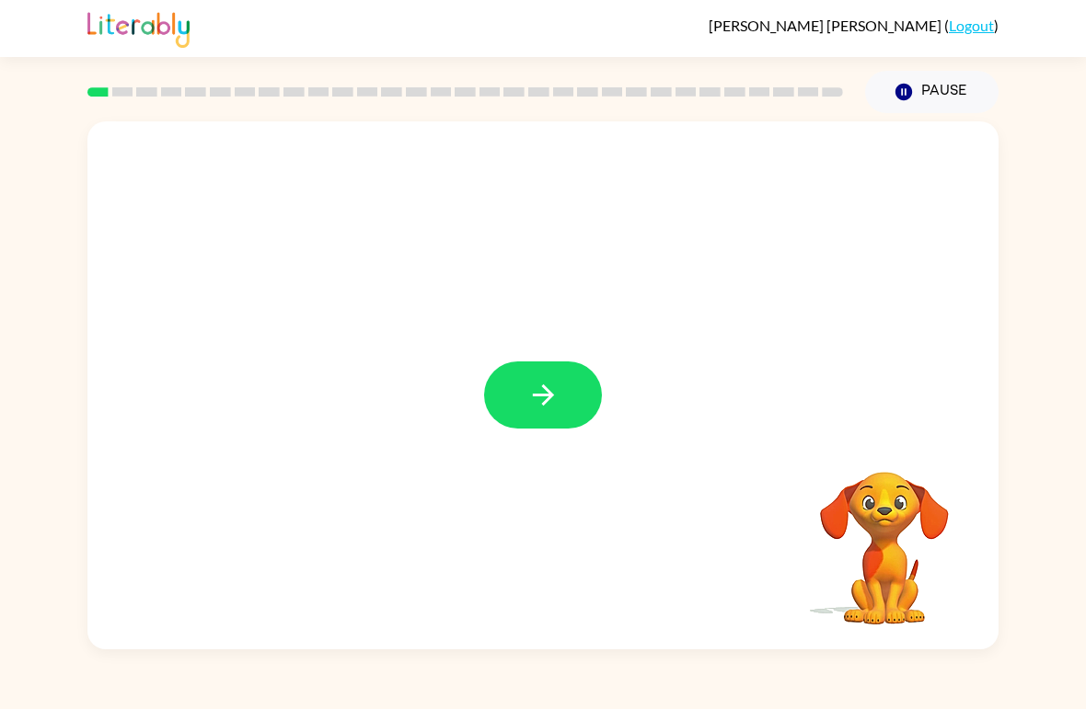
click at [556, 391] on icon "button" at bounding box center [543, 395] width 32 height 32
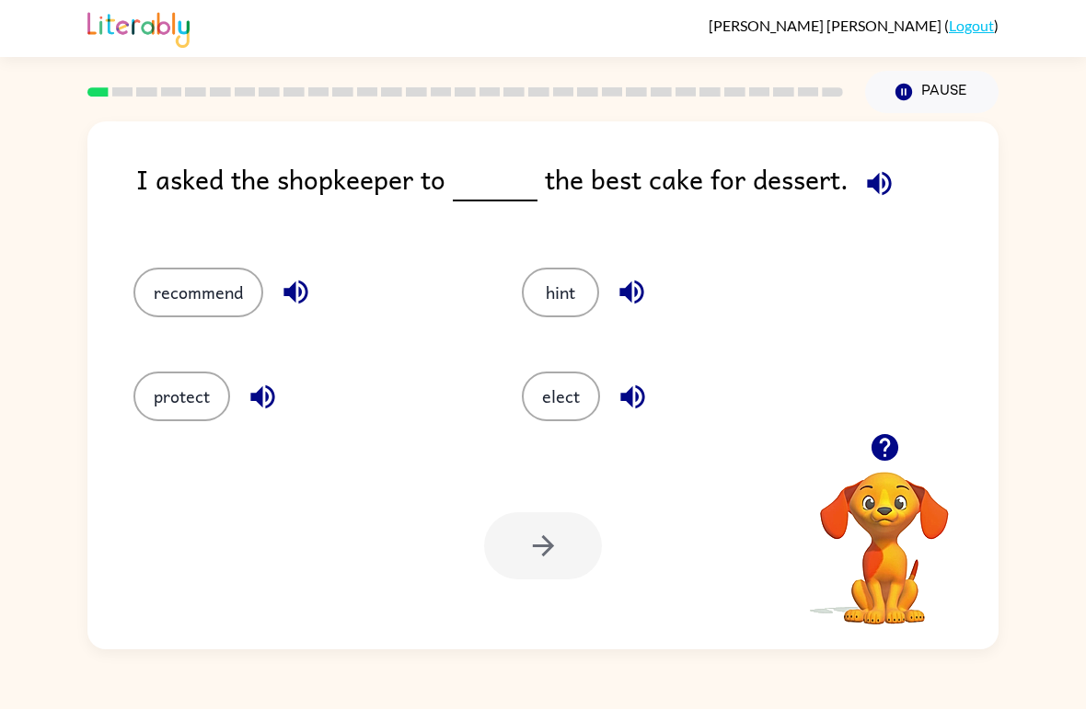
click at [182, 287] on button "recommend" at bounding box center [198, 293] width 130 height 50
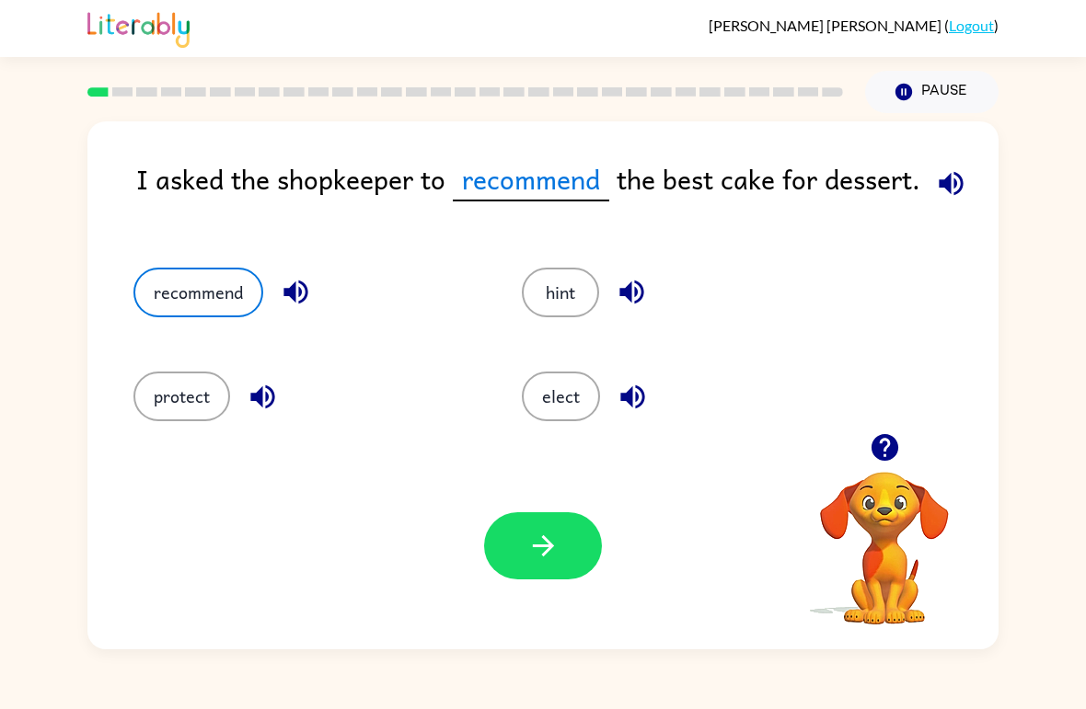
click at [484, 525] on div at bounding box center [543, 546] width 118 height 67
click at [507, 553] on button "button" at bounding box center [543, 546] width 118 height 67
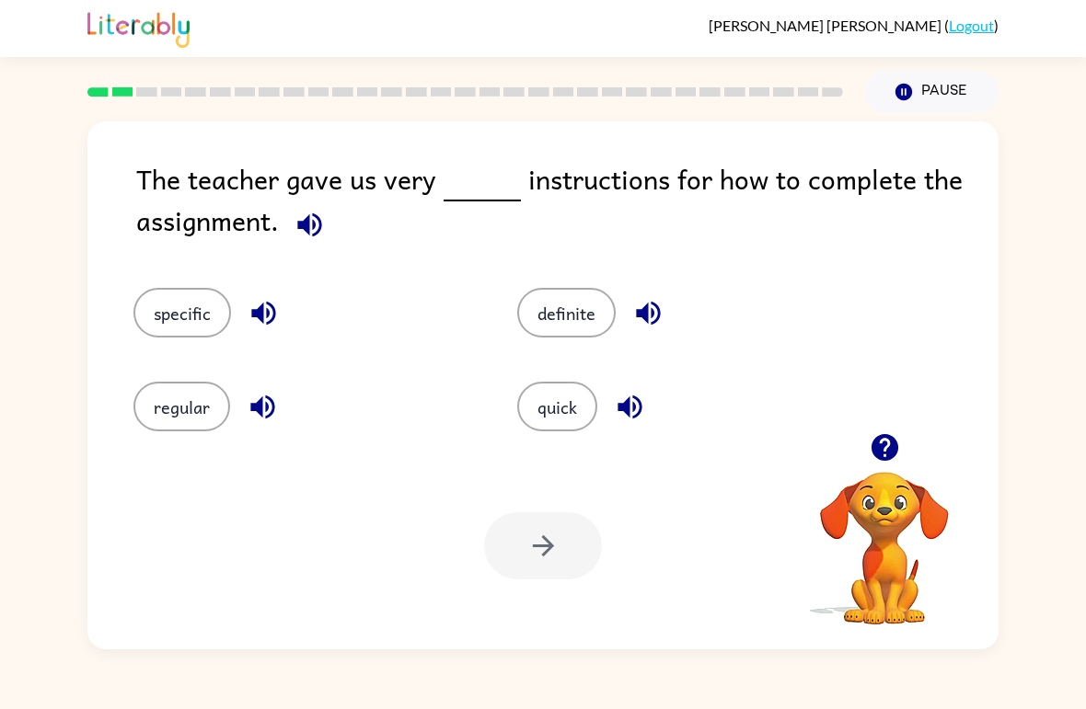
click at [156, 317] on button "specific" at bounding box center [182, 313] width 98 height 50
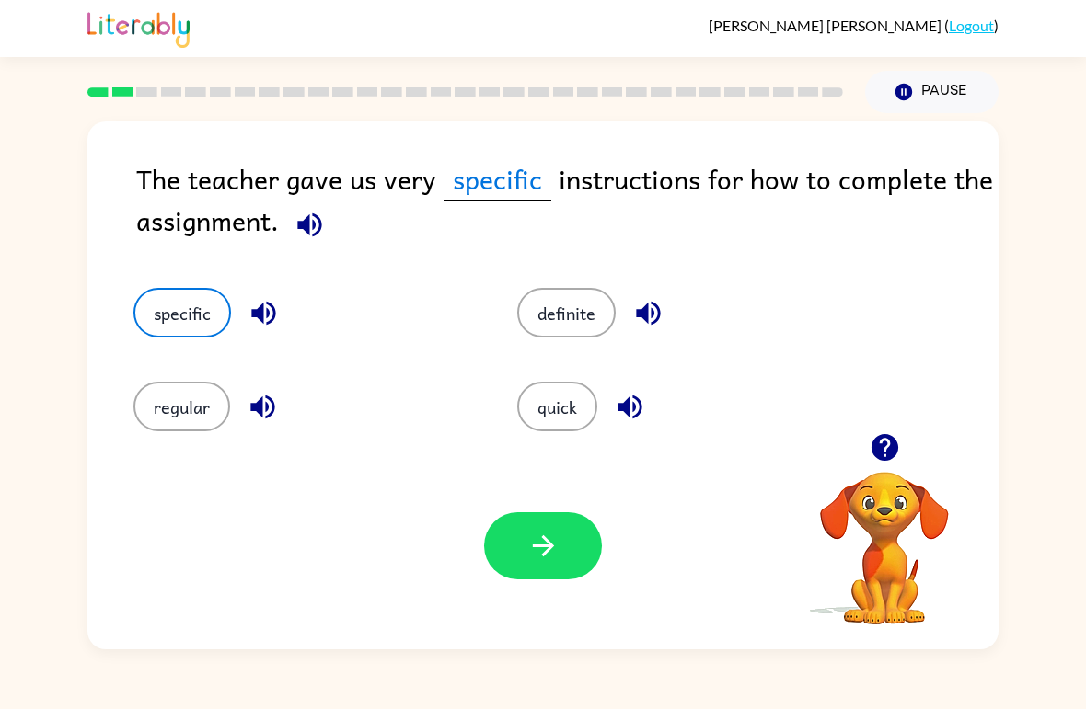
click at [504, 533] on button "button" at bounding box center [543, 546] width 118 height 67
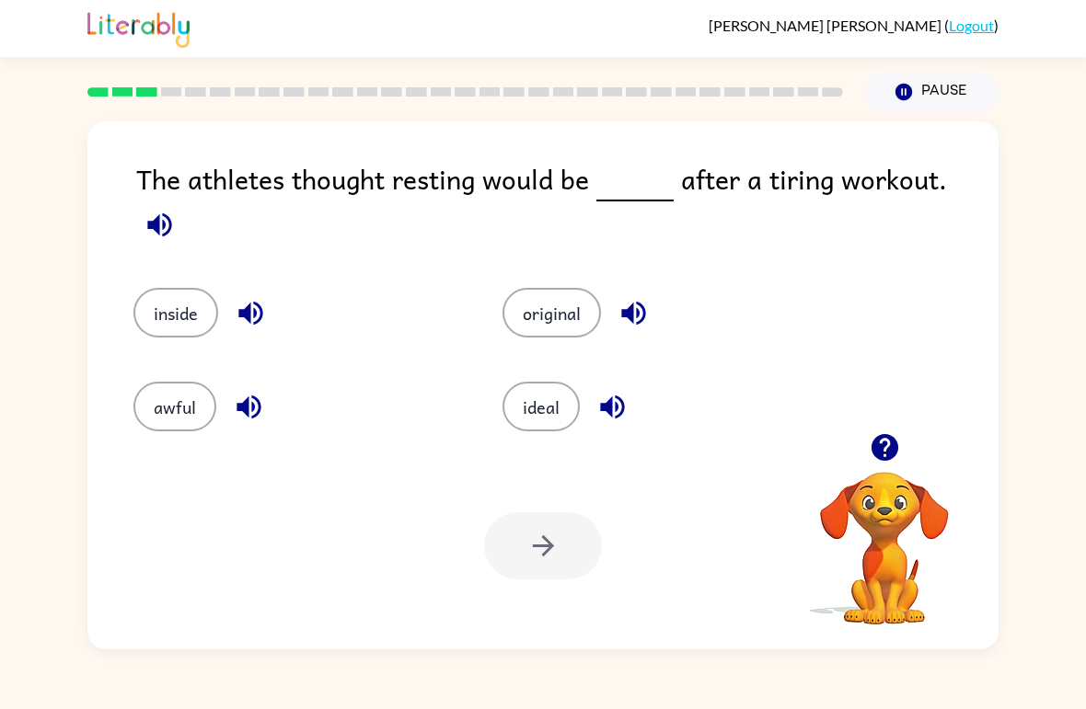
click at [532, 421] on button "ideal" at bounding box center [540, 407] width 77 height 50
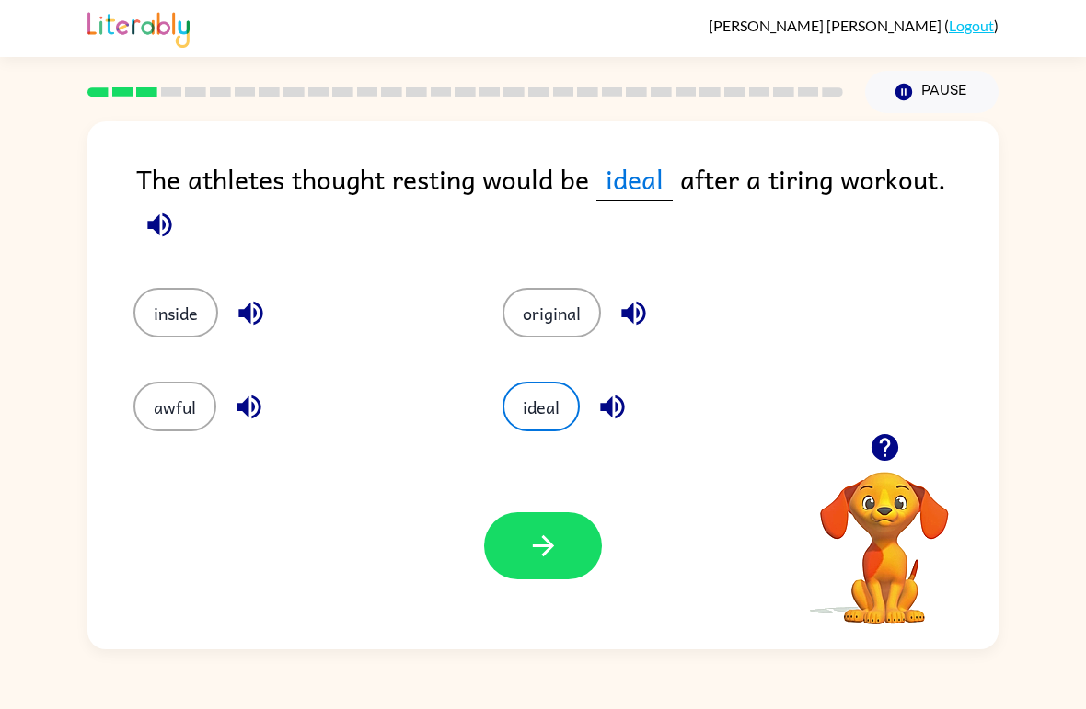
click at [538, 427] on div "ideal" at bounding box center [651, 394] width 369 height 94
click at [542, 513] on button "button" at bounding box center [543, 546] width 118 height 67
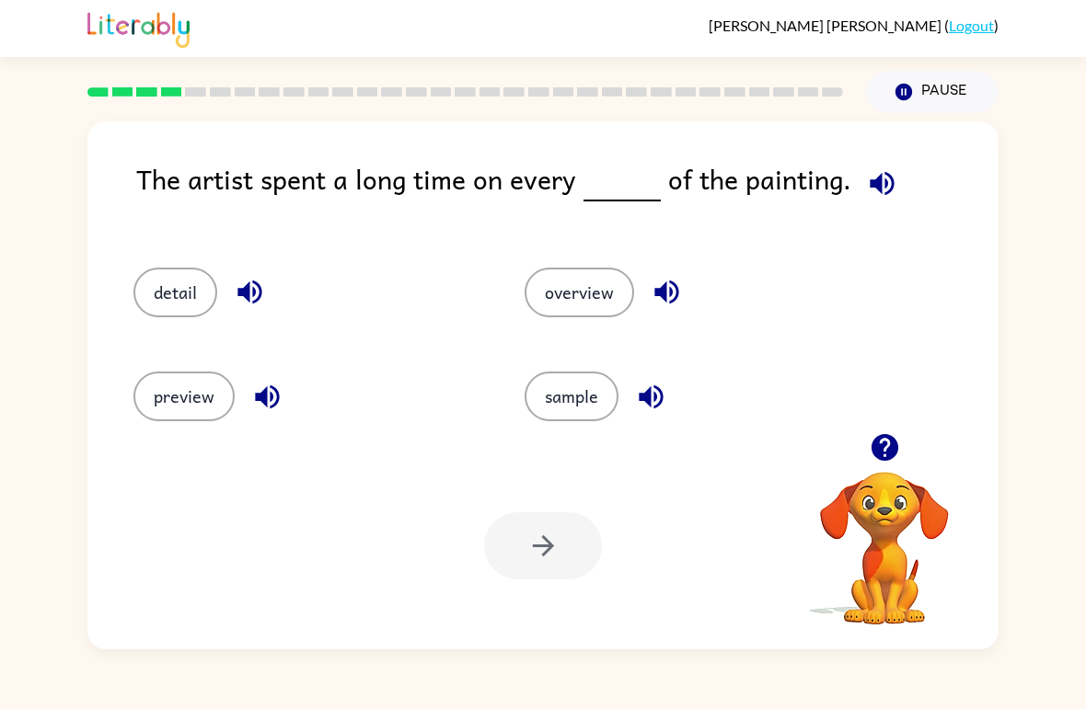
click at [543, 386] on button "sample" at bounding box center [571, 397] width 94 height 50
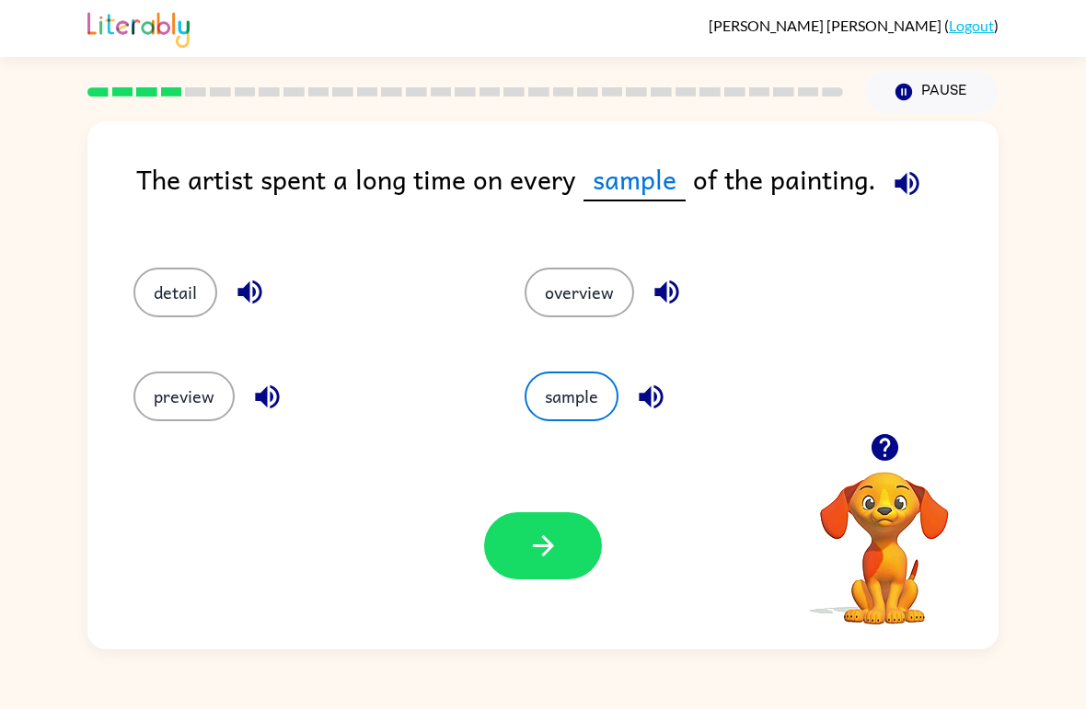
click at [536, 555] on icon "button" at bounding box center [543, 546] width 32 height 32
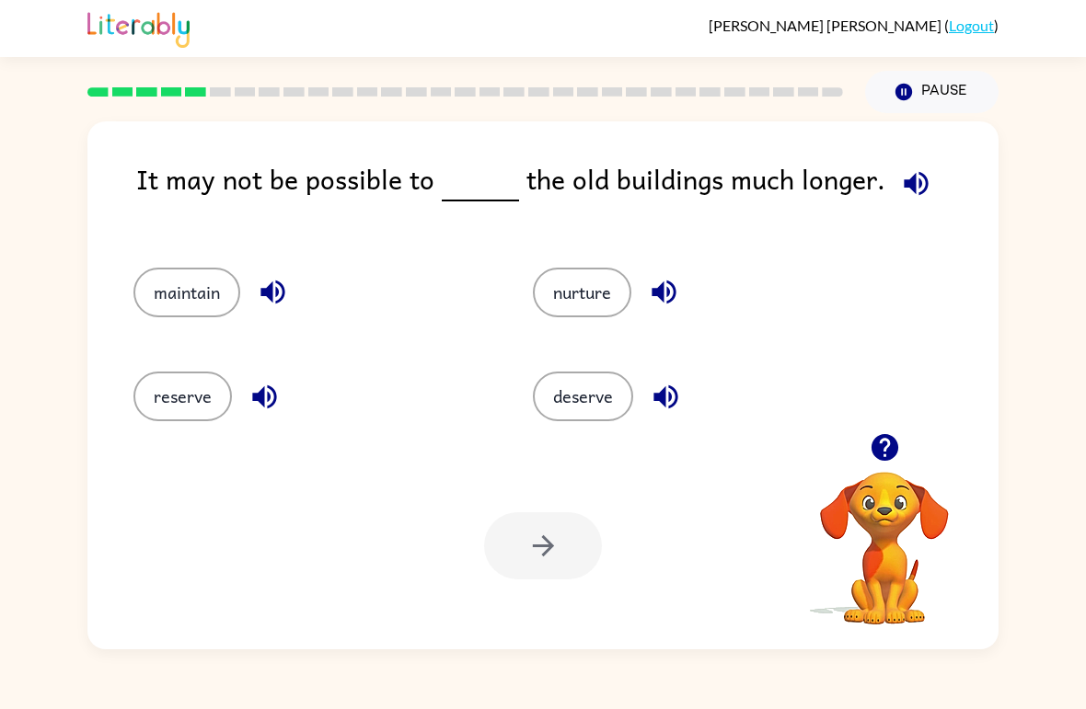
click at [185, 398] on button "reserve" at bounding box center [182, 397] width 98 height 50
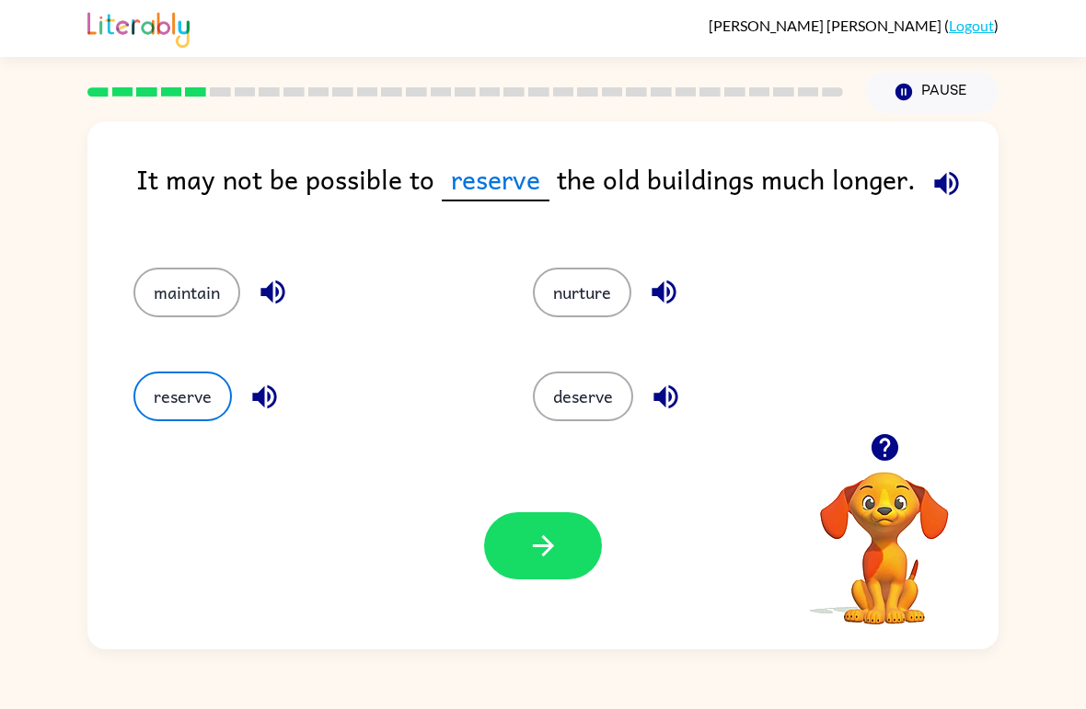
click at [504, 523] on button "button" at bounding box center [543, 546] width 118 height 67
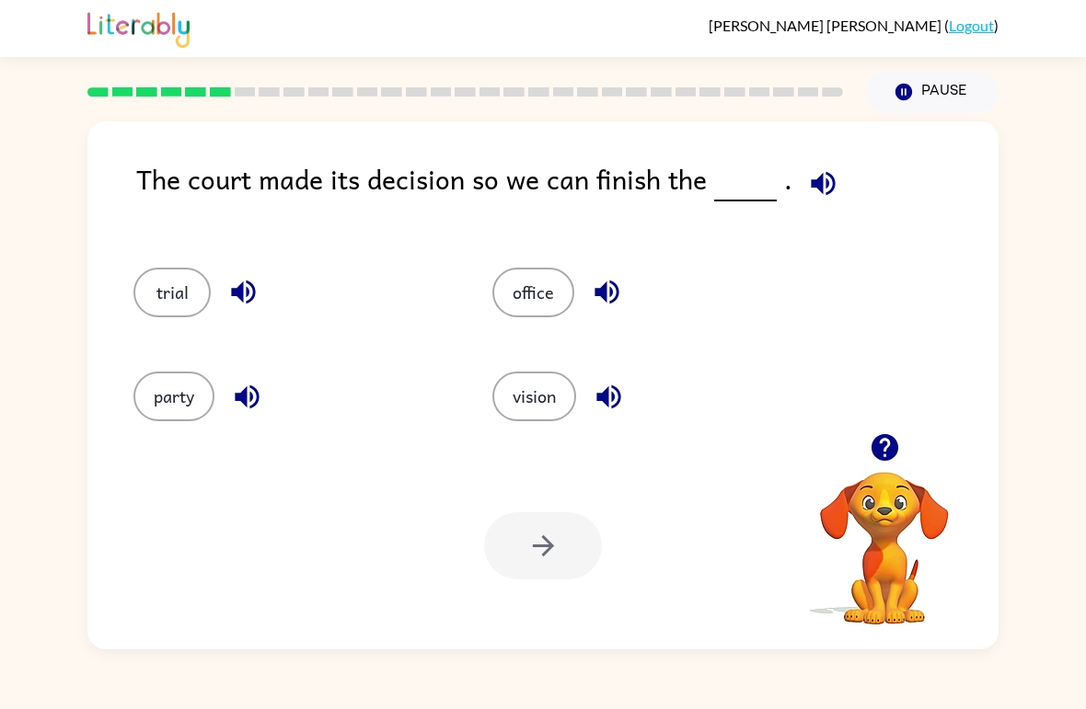
click at [179, 413] on button "party" at bounding box center [173, 397] width 81 height 50
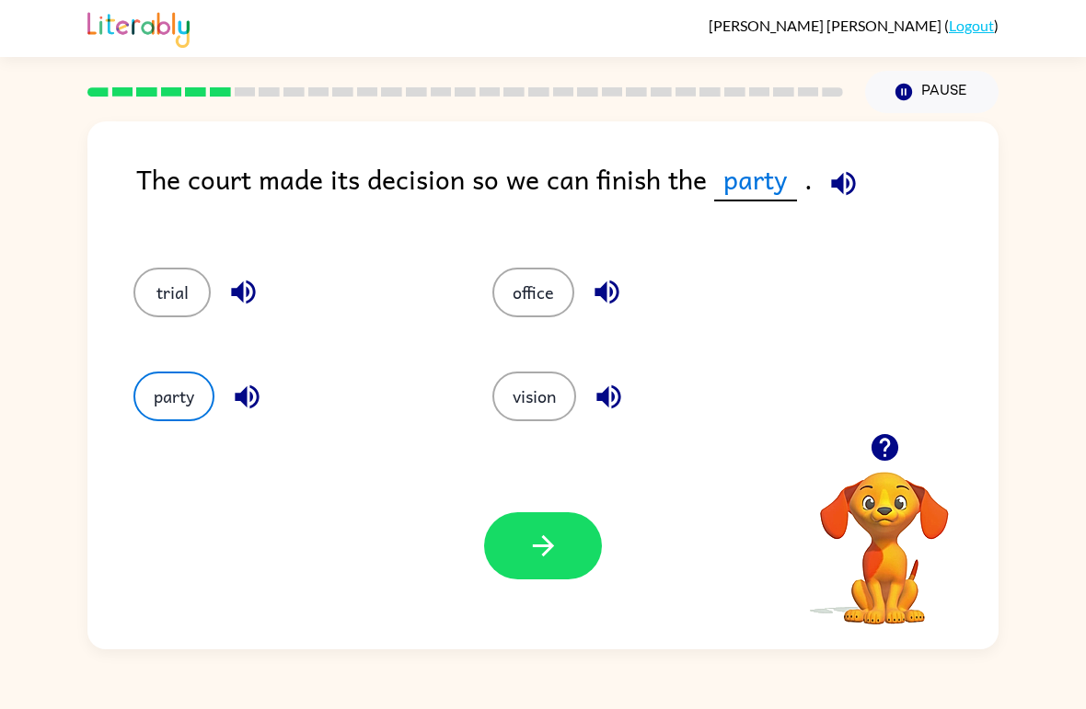
click at [570, 560] on button "button" at bounding box center [543, 546] width 118 height 67
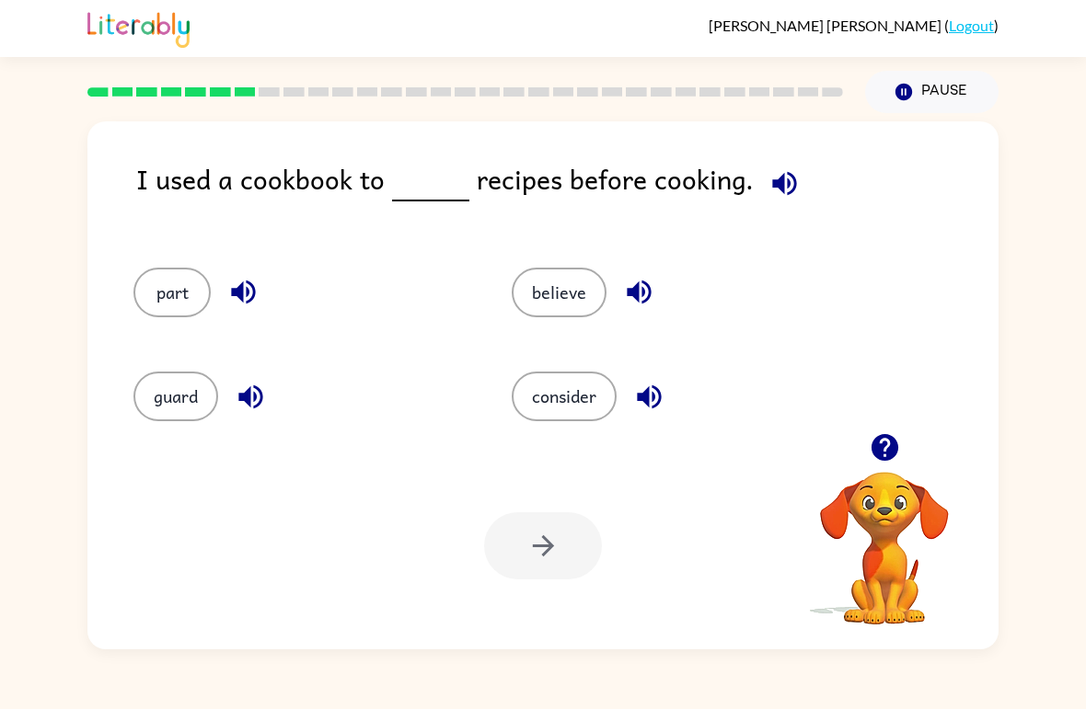
click at [577, 293] on button "believe" at bounding box center [559, 293] width 95 height 50
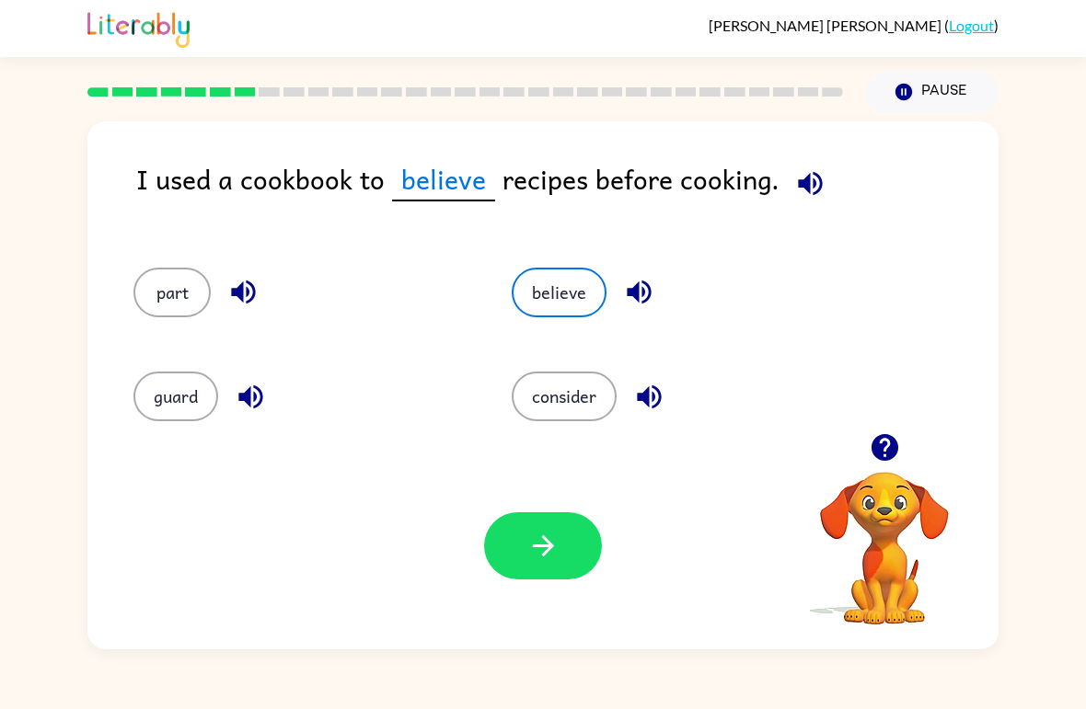
click at [589, 404] on button "consider" at bounding box center [564, 397] width 105 height 50
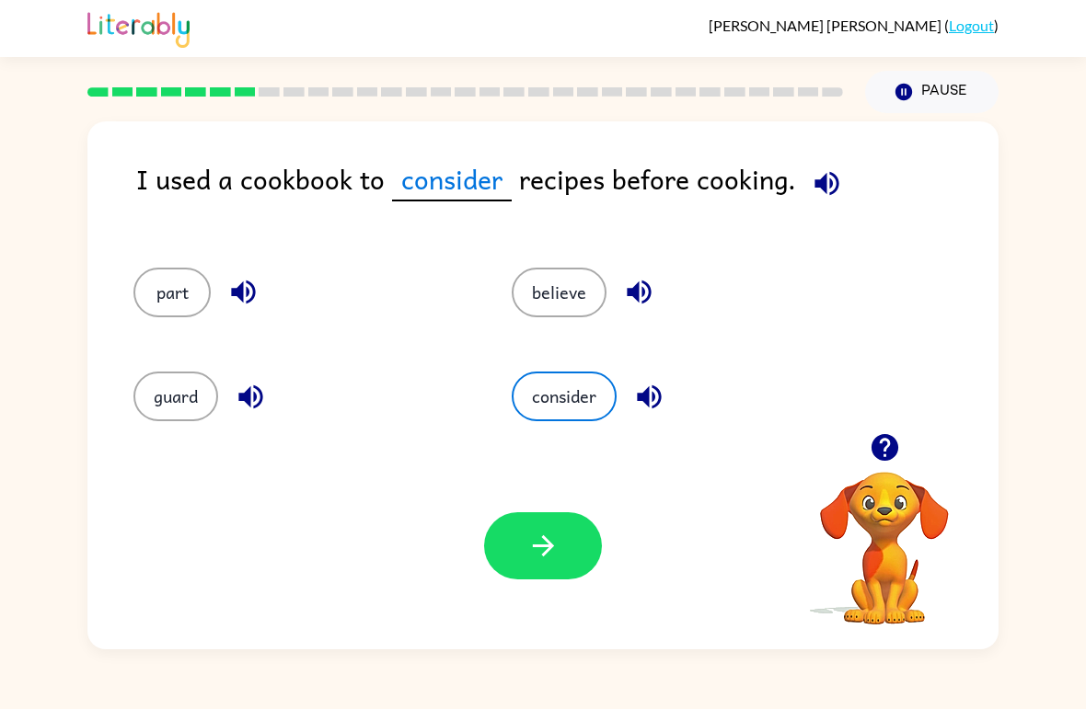
click at [577, 572] on button "button" at bounding box center [543, 546] width 118 height 67
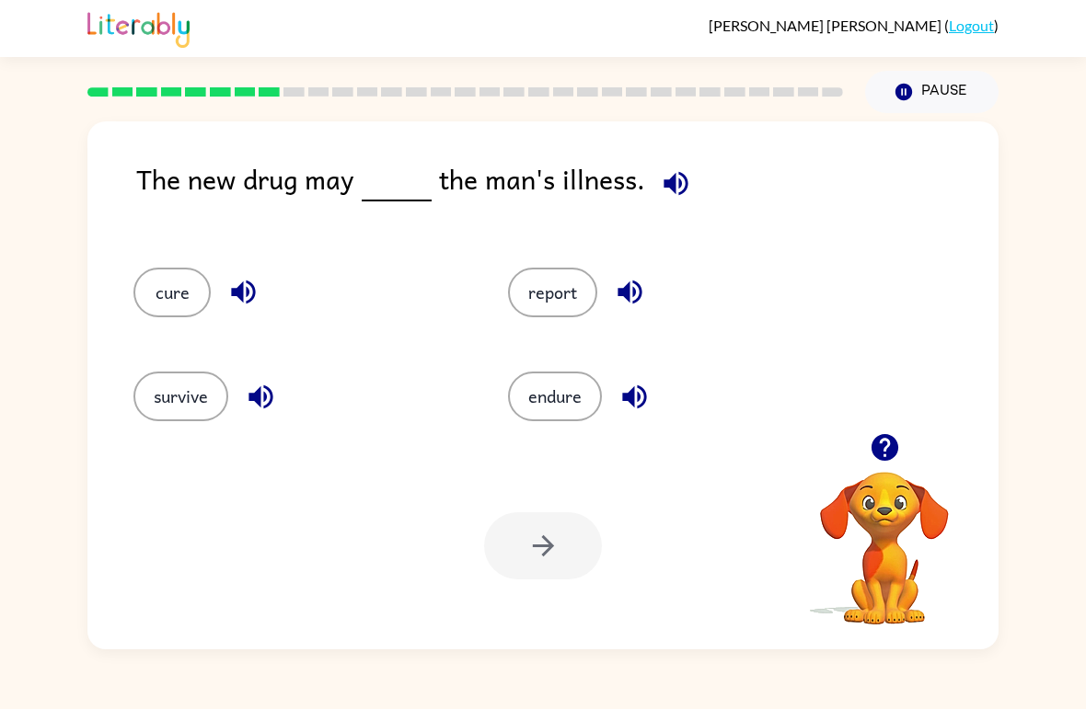
click at [185, 415] on button "survive" at bounding box center [180, 397] width 95 height 50
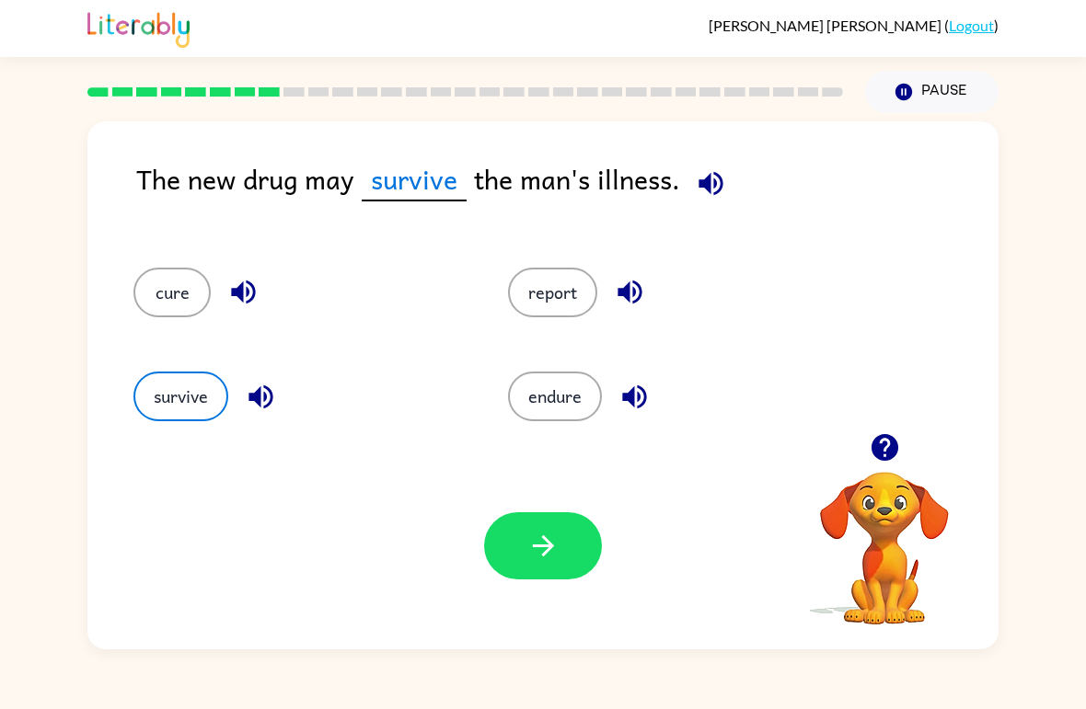
click at [182, 317] on button "cure" at bounding box center [171, 293] width 77 height 50
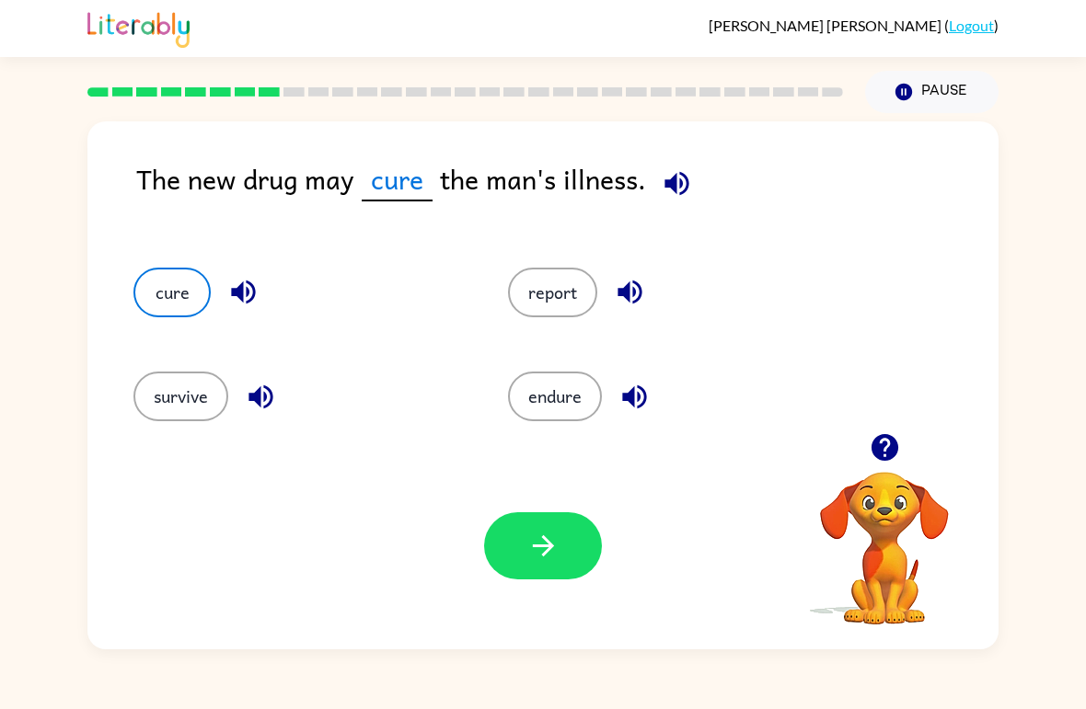
click at [561, 560] on button "button" at bounding box center [543, 546] width 118 height 67
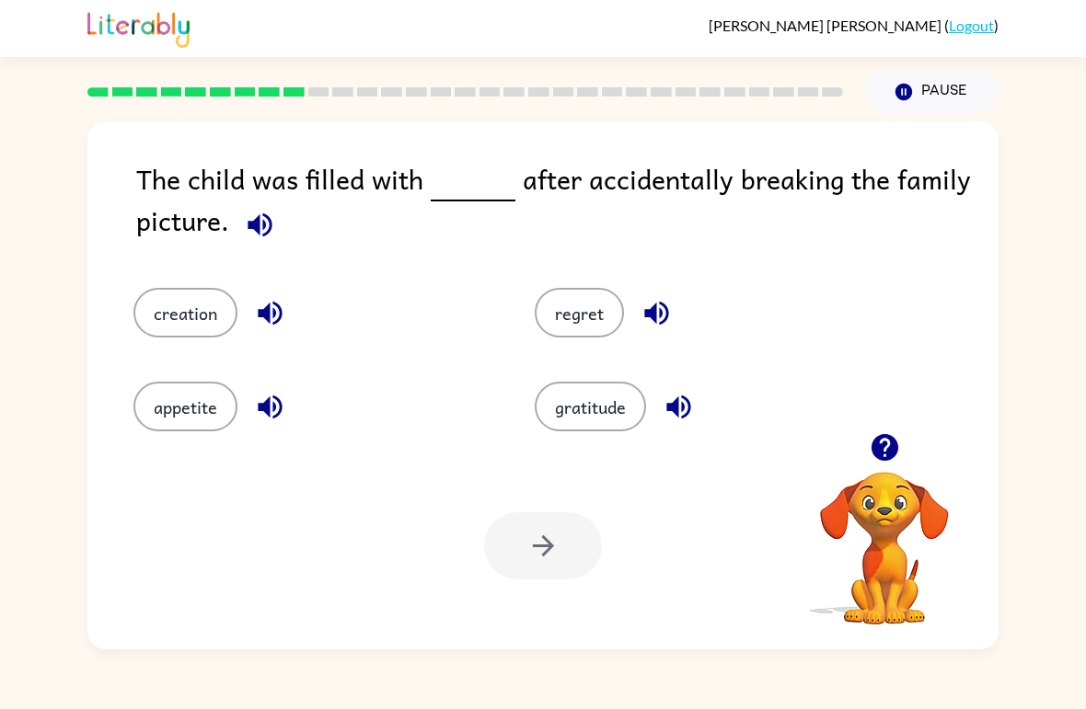
click at [196, 309] on button "creation" at bounding box center [185, 313] width 104 height 50
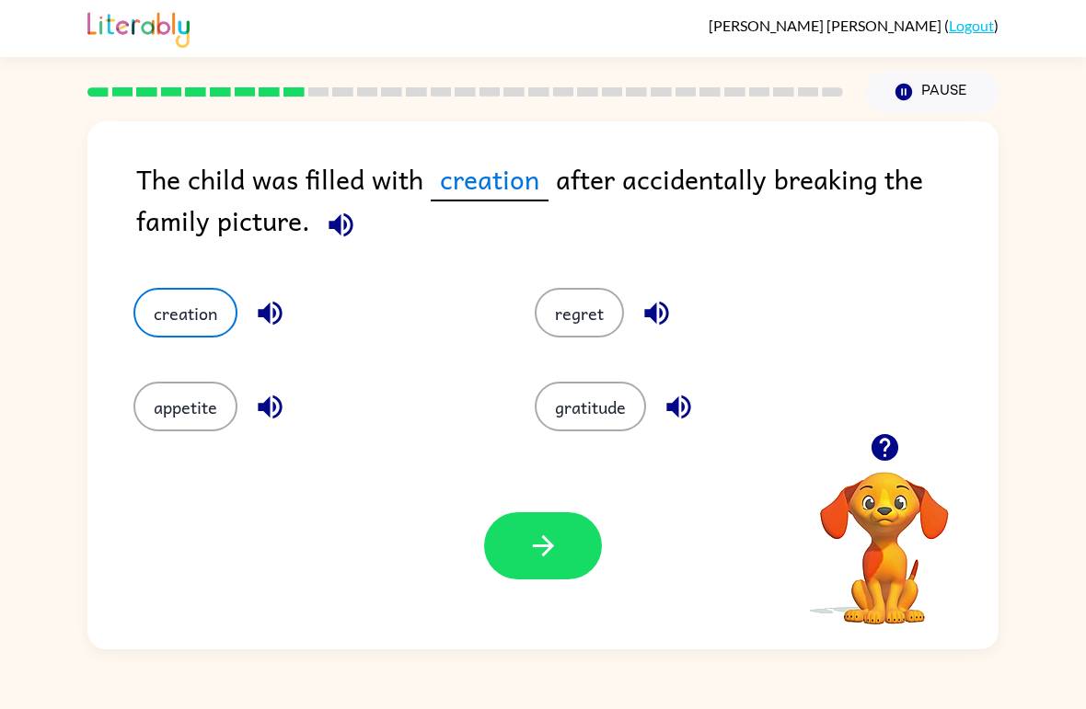
click at [598, 326] on button "regret" at bounding box center [579, 313] width 89 height 50
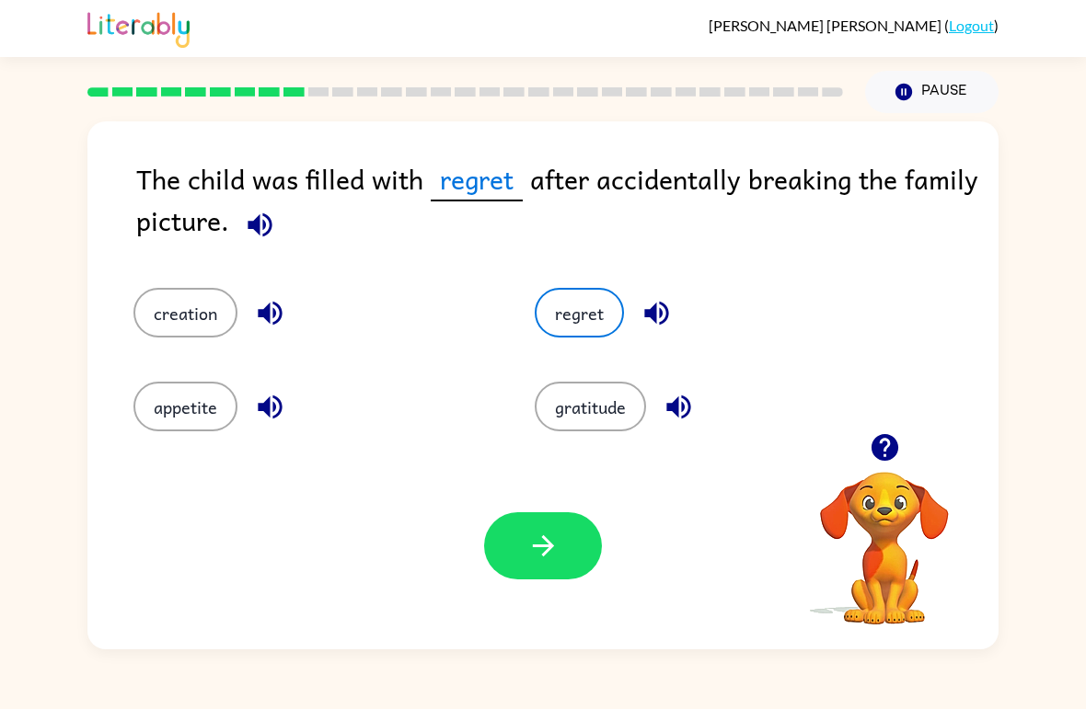
click at [530, 574] on button "button" at bounding box center [543, 546] width 118 height 67
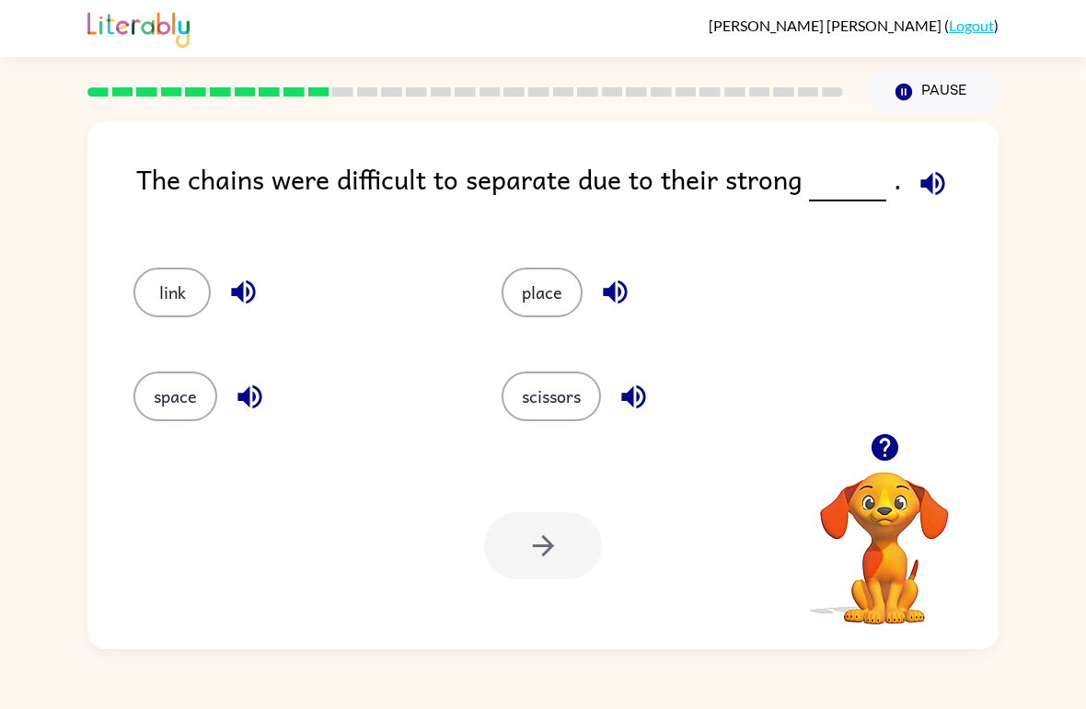
click at [570, 408] on button "scissors" at bounding box center [550, 397] width 99 height 50
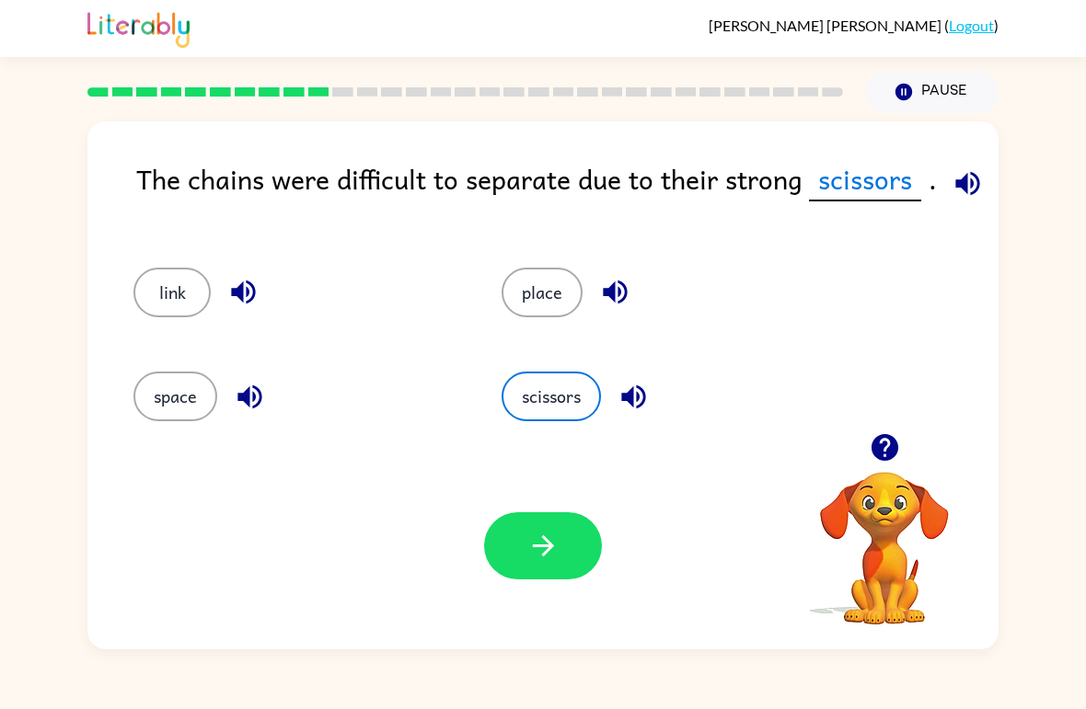
click at [568, 568] on button "button" at bounding box center [543, 546] width 118 height 67
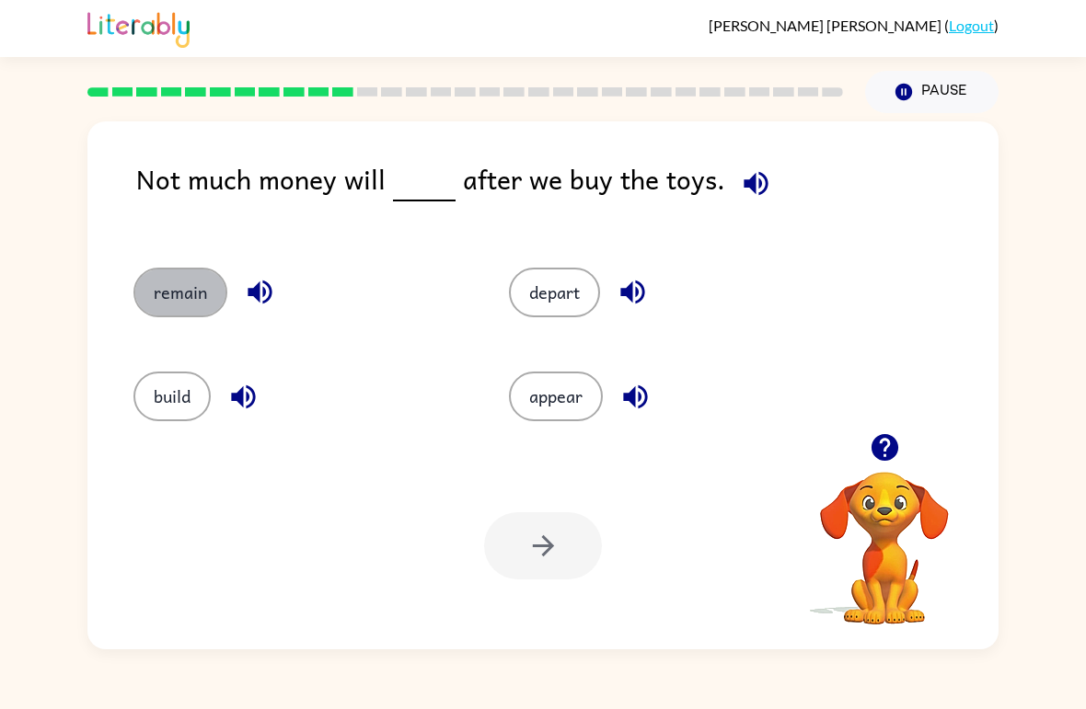
click at [179, 280] on button "remain" at bounding box center [180, 293] width 94 height 50
click at [583, 565] on button "button" at bounding box center [543, 546] width 118 height 67
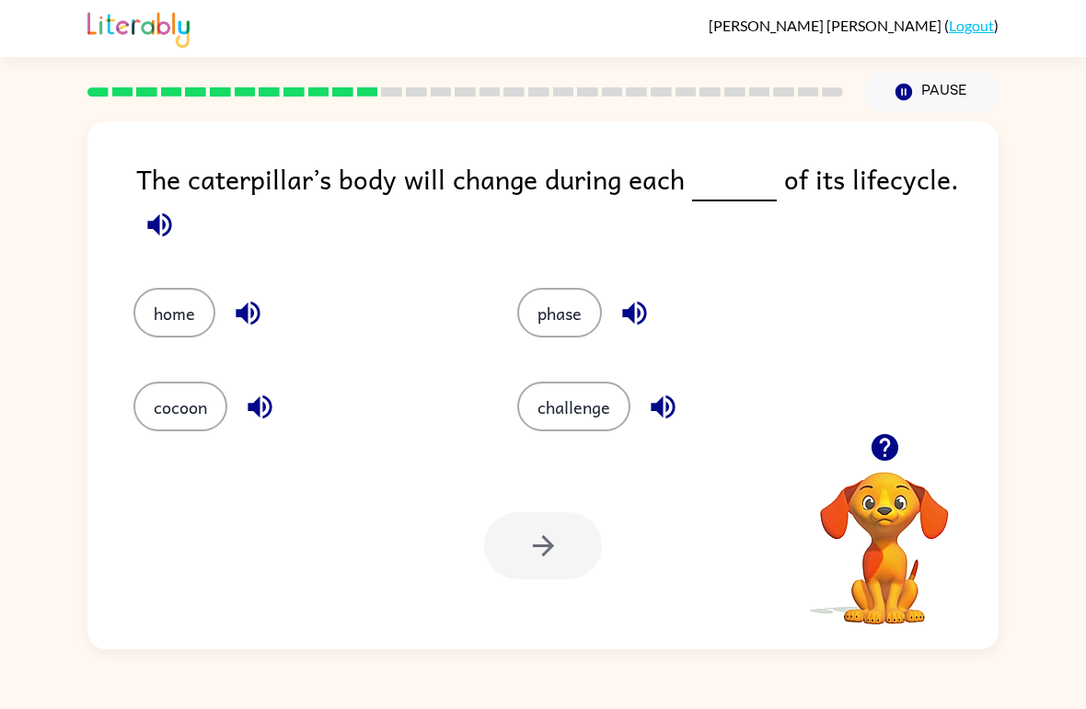
click at [605, 413] on button "challenge" at bounding box center [573, 407] width 113 height 50
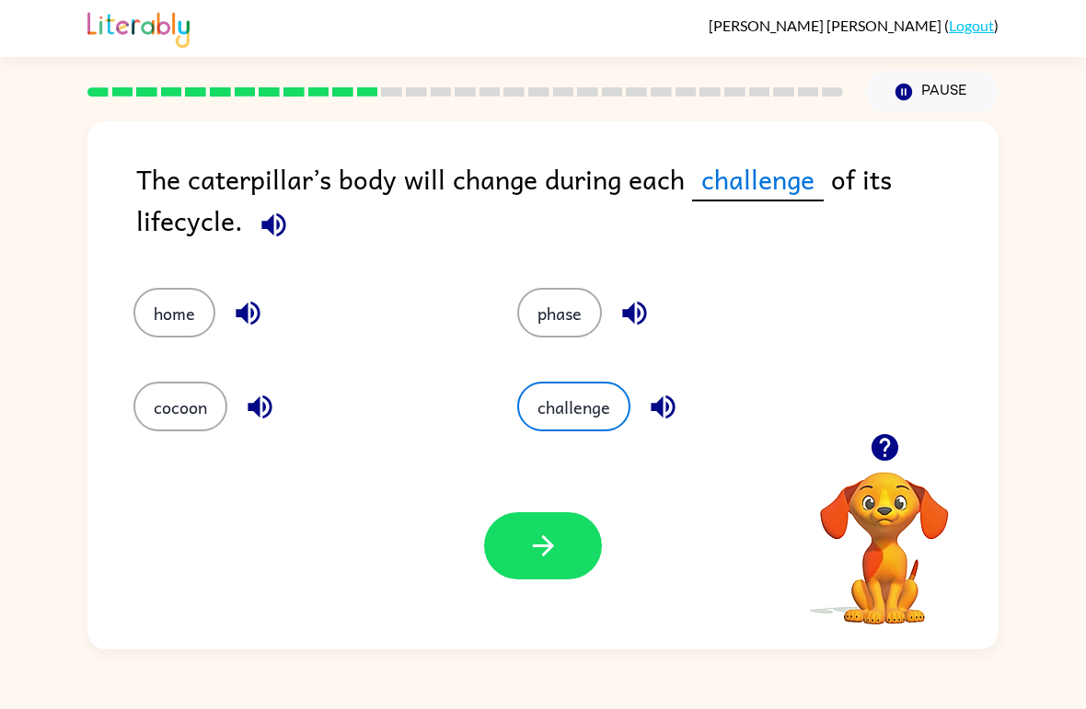
click at [570, 537] on button "button" at bounding box center [543, 546] width 118 height 67
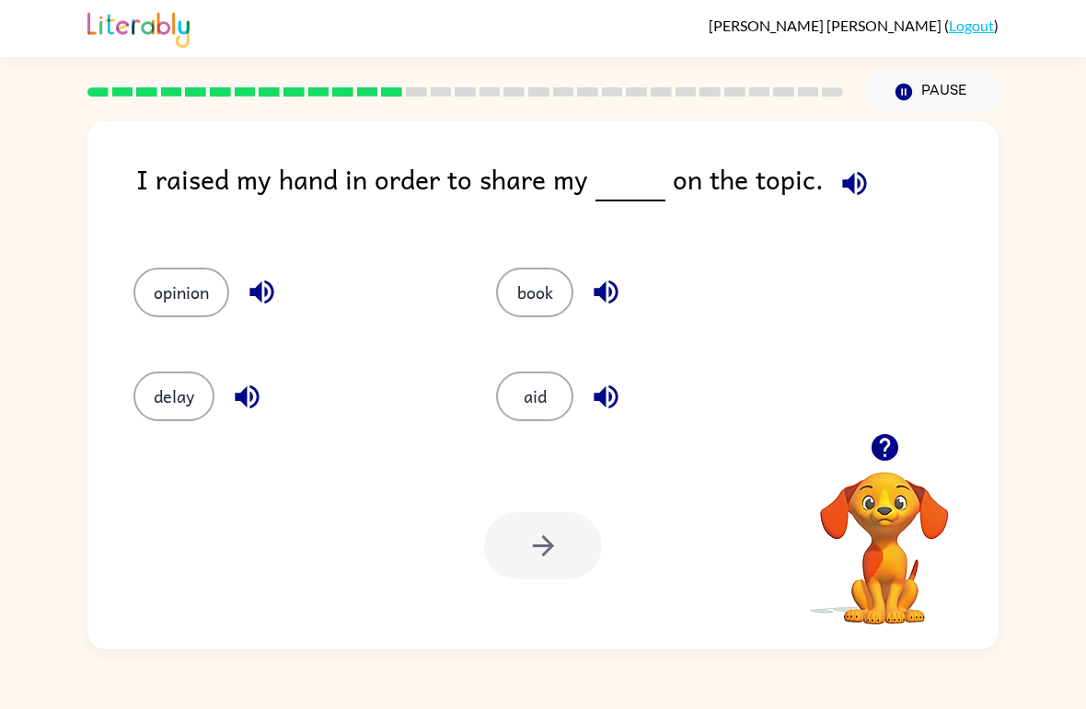
click at [546, 303] on button "book" at bounding box center [534, 293] width 77 height 50
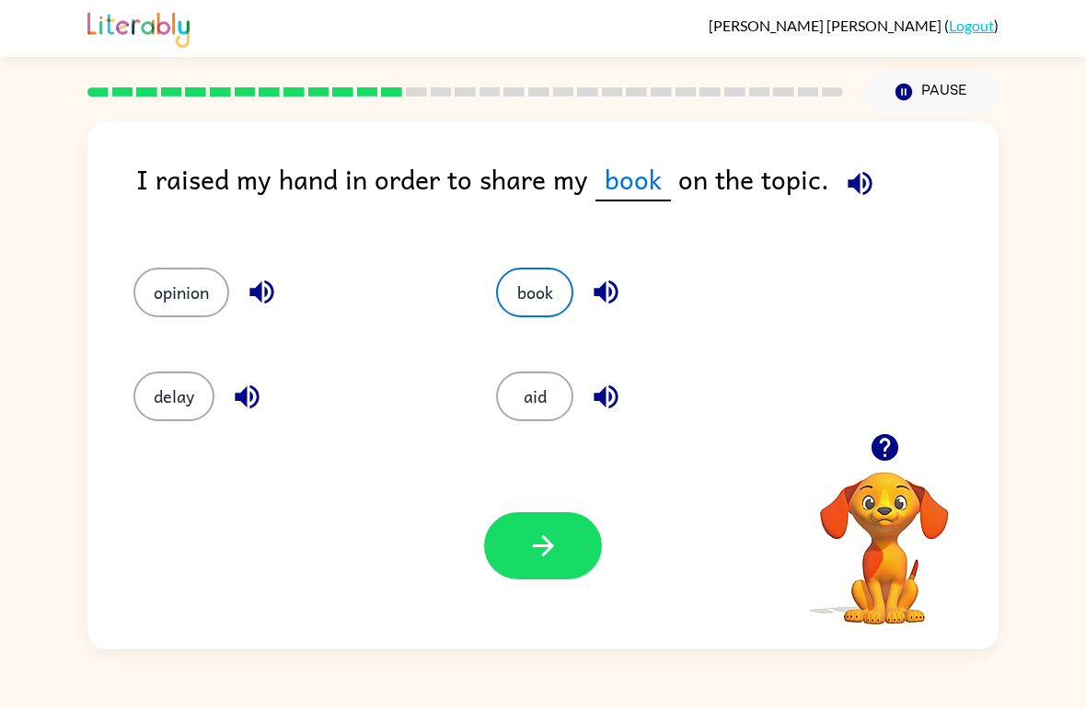
click at [152, 297] on button "opinion" at bounding box center [181, 293] width 96 height 50
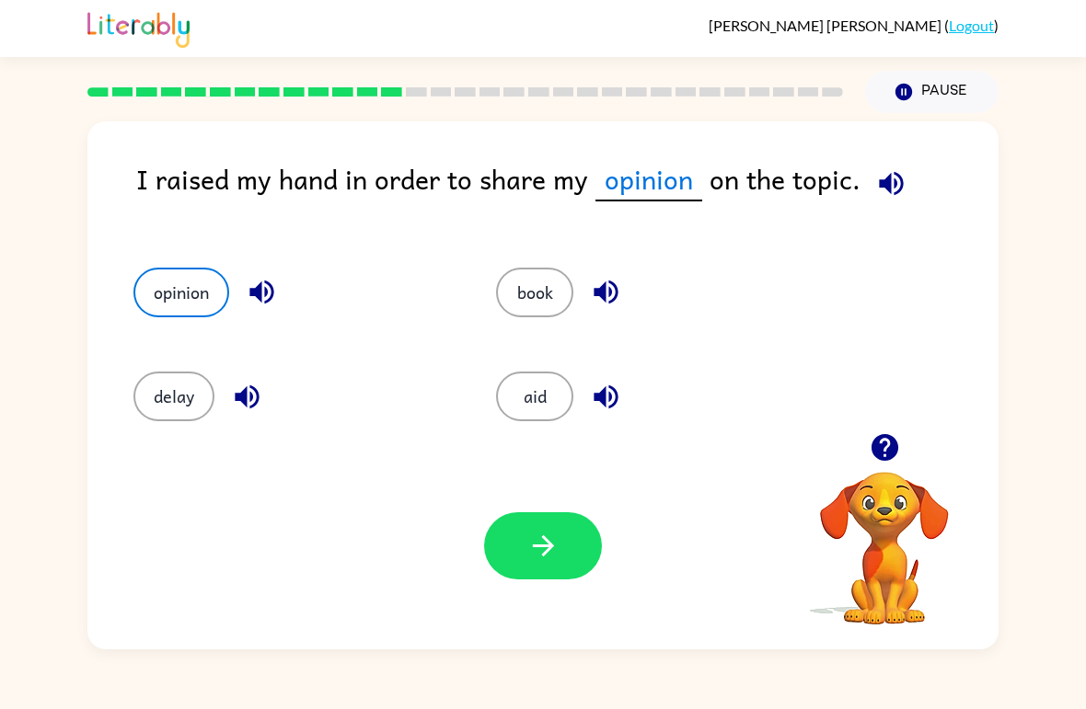
click at [564, 521] on button "button" at bounding box center [543, 546] width 118 height 67
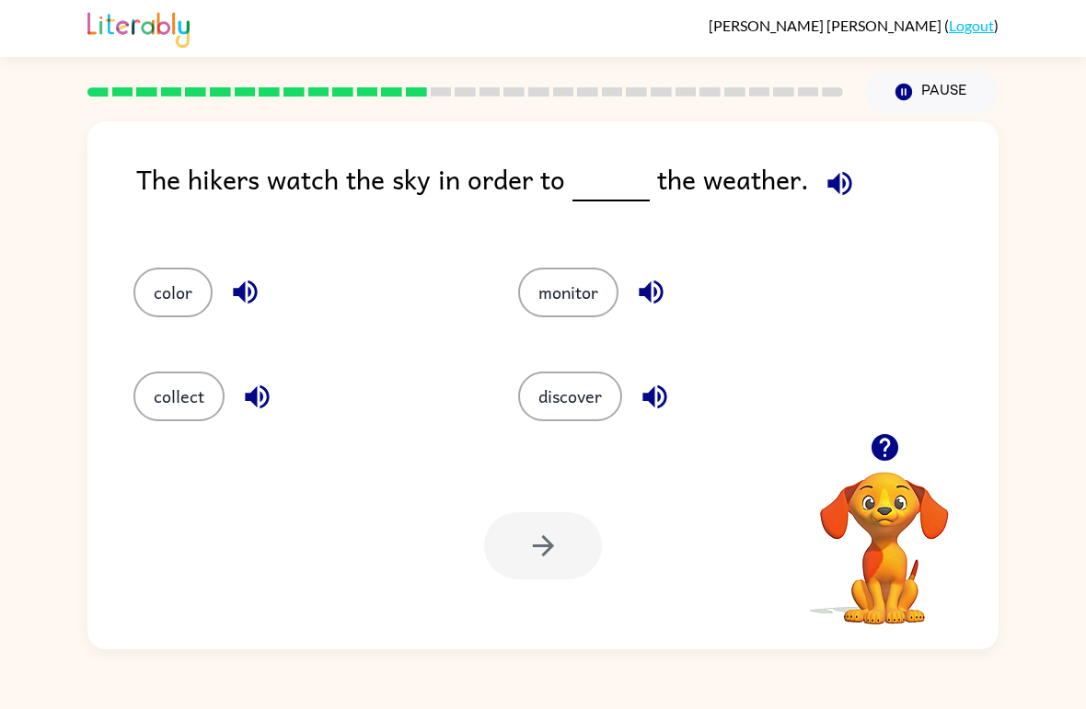
click at [603, 279] on button "monitor" at bounding box center [568, 293] width 100 height 50
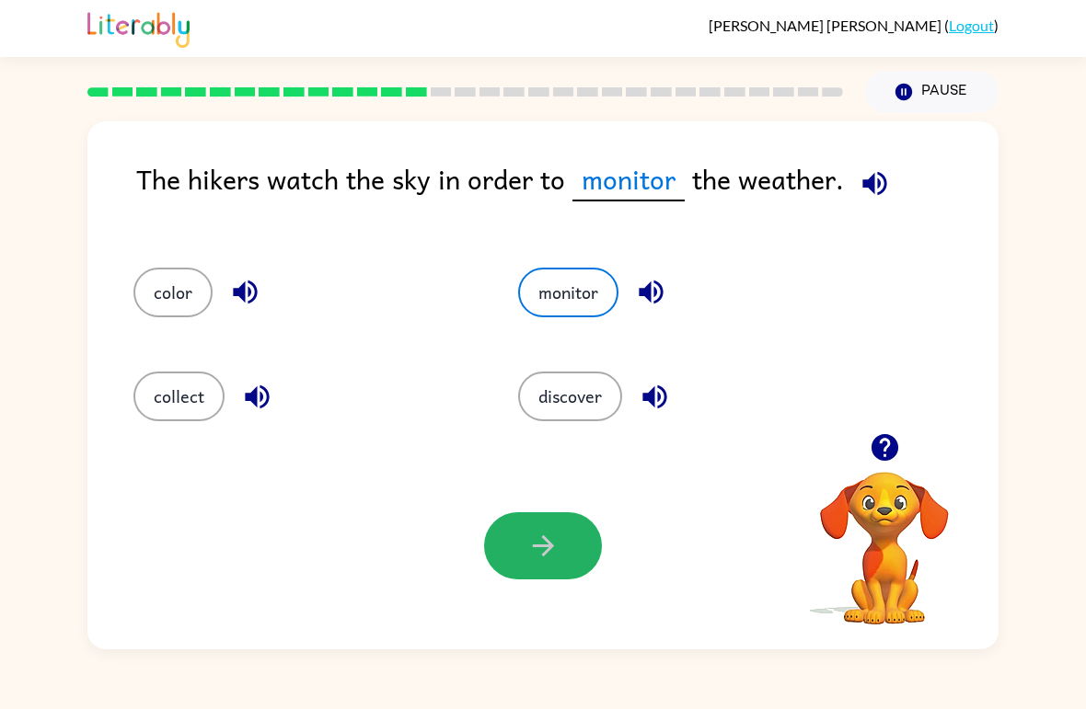
click at [549, 554] on icon "button" at bounding box center [543, 546] width 32 height 32
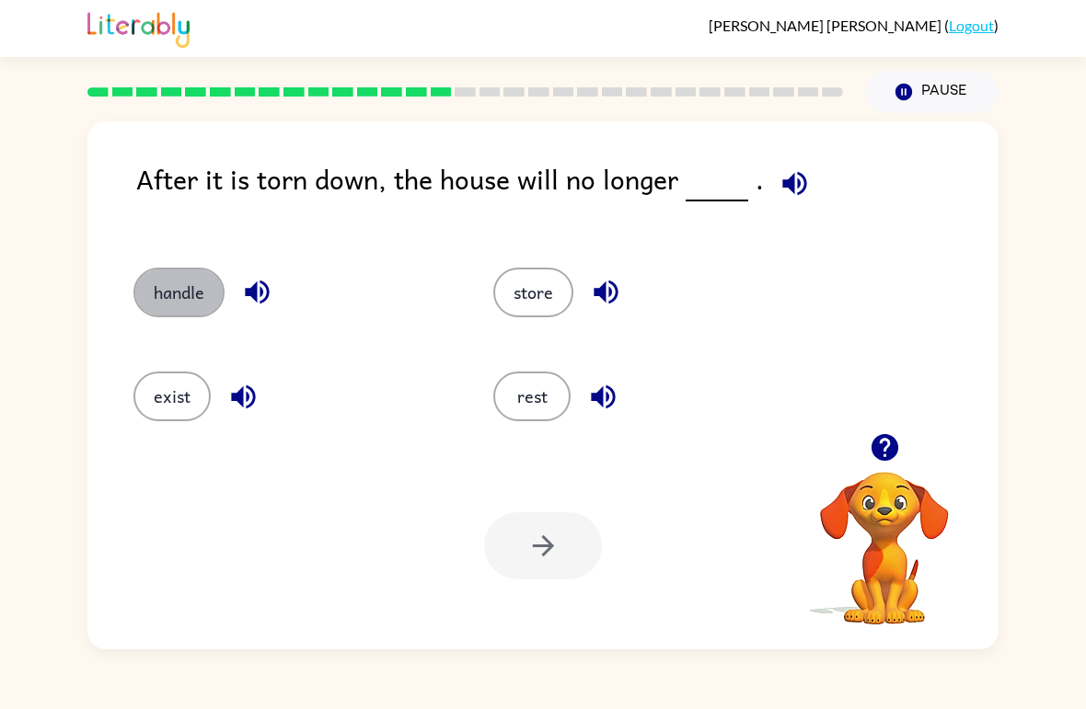
click at [164, 295] on button "handle" at bounding box center [178, 293] width 91 height 50
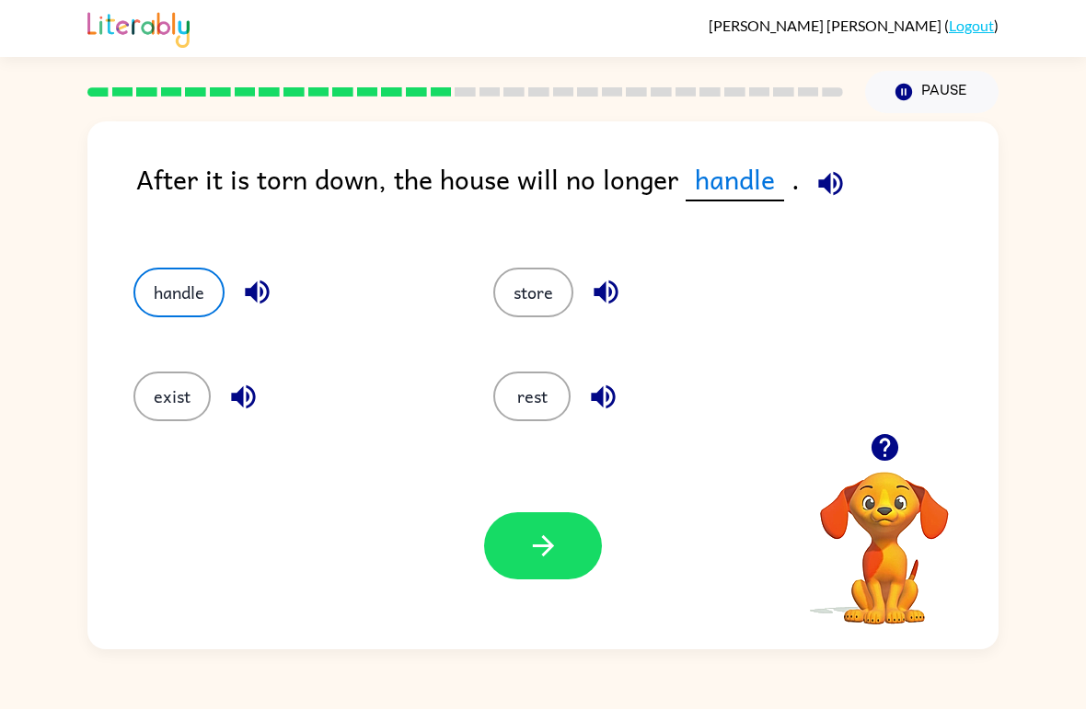
click at [180, 386] on button "exist" at bounding box center [171, 397] width 77 height 50
click at [532, 556] on icon "button" at bounding box center [543, 546] width 32 height 32
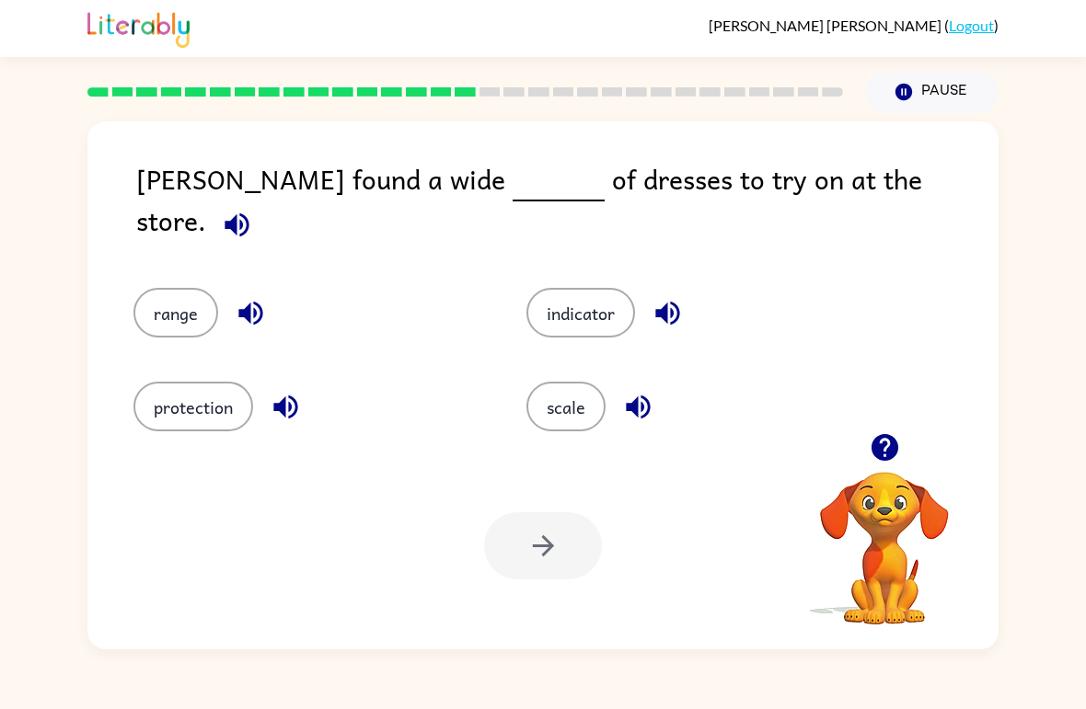
click at [578, 415] on button "scale" at bounding box center [565, 407] width 79 height 50
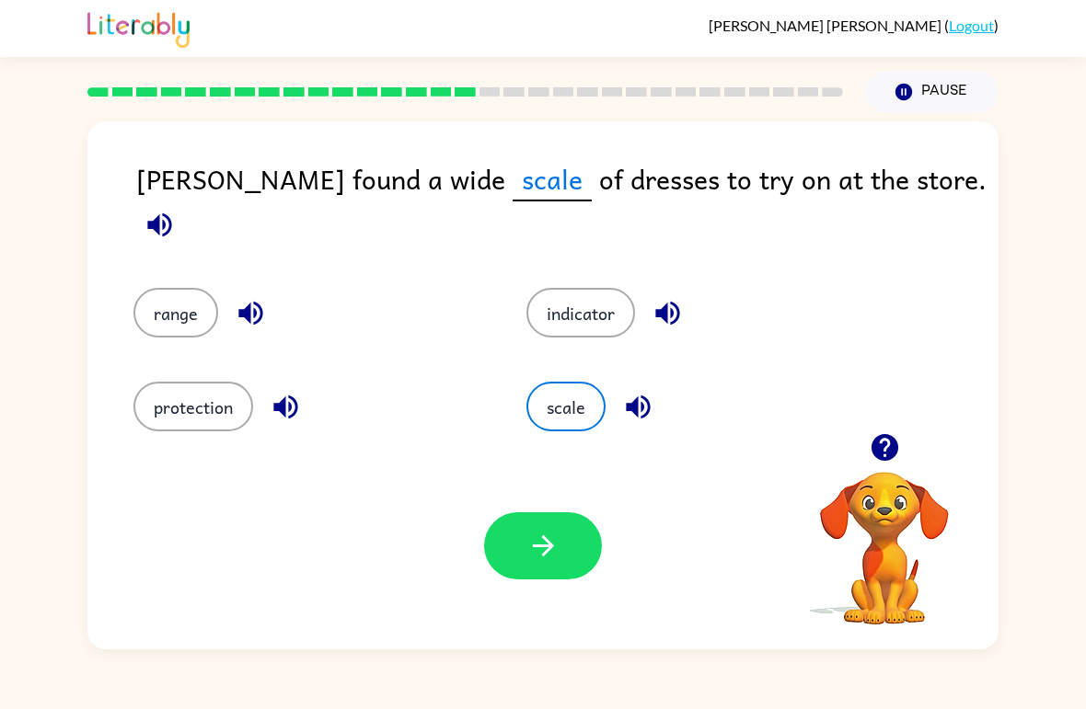
click at [571, 554] on button "button" at bounding box center [543, 546] width 118 height 67
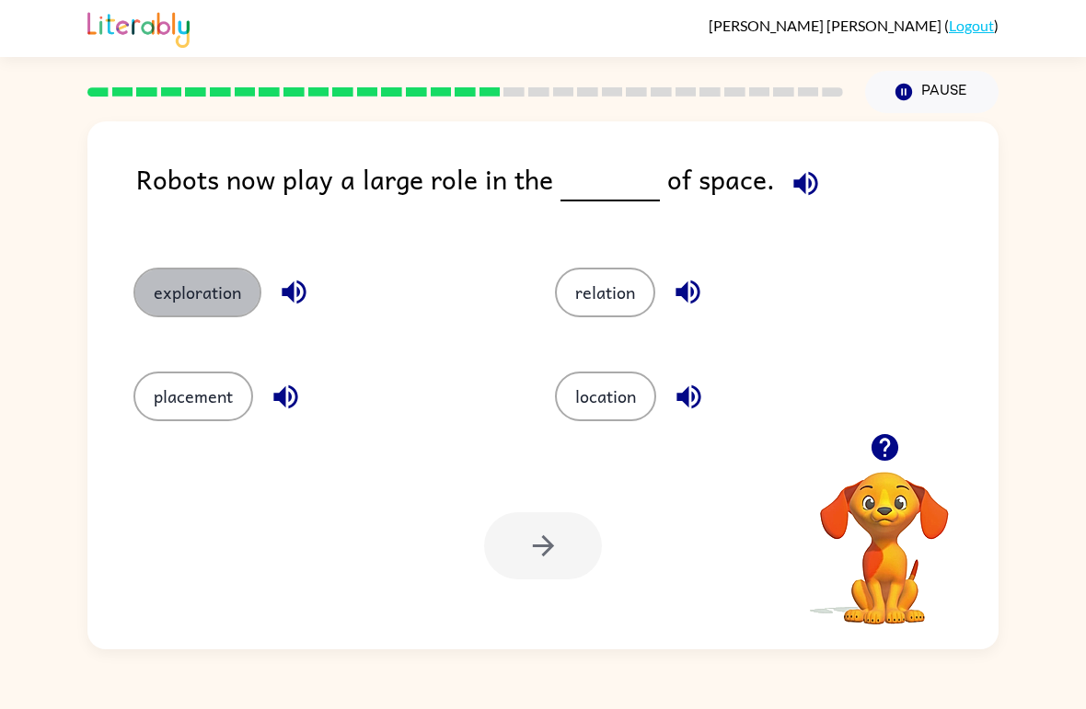
click at [154, 296] on button "exploration" at bounding box center [197, 293] width 128 height 50
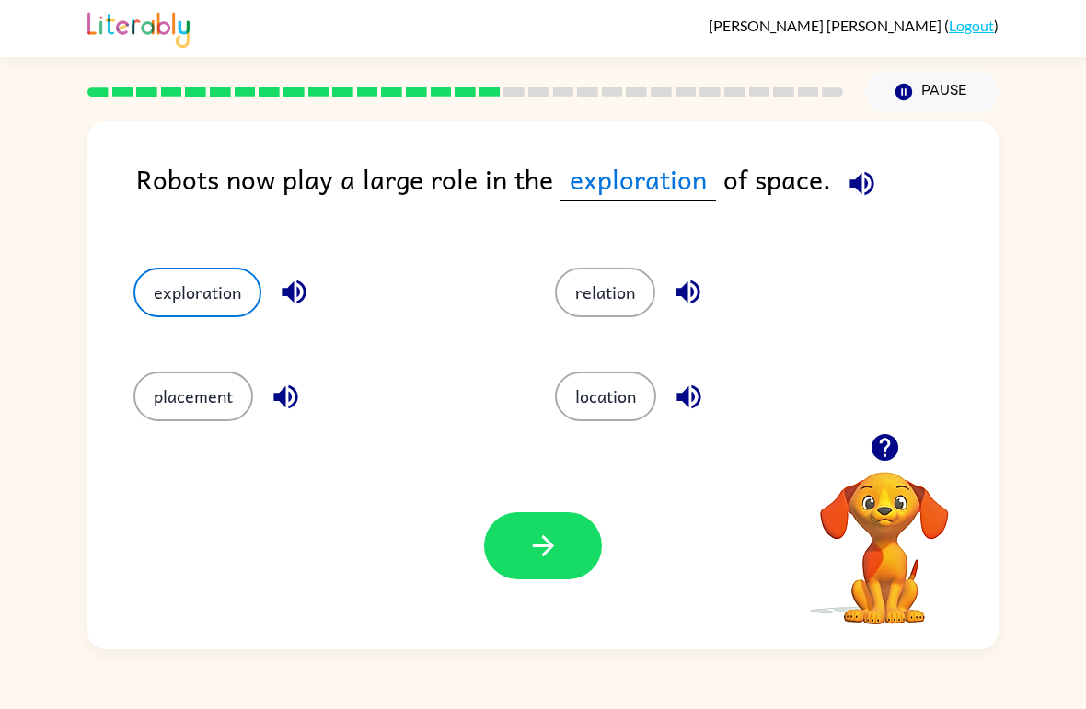
click at [502, 527] on button "button" at bounding box center [543, 546] width 118 height 67
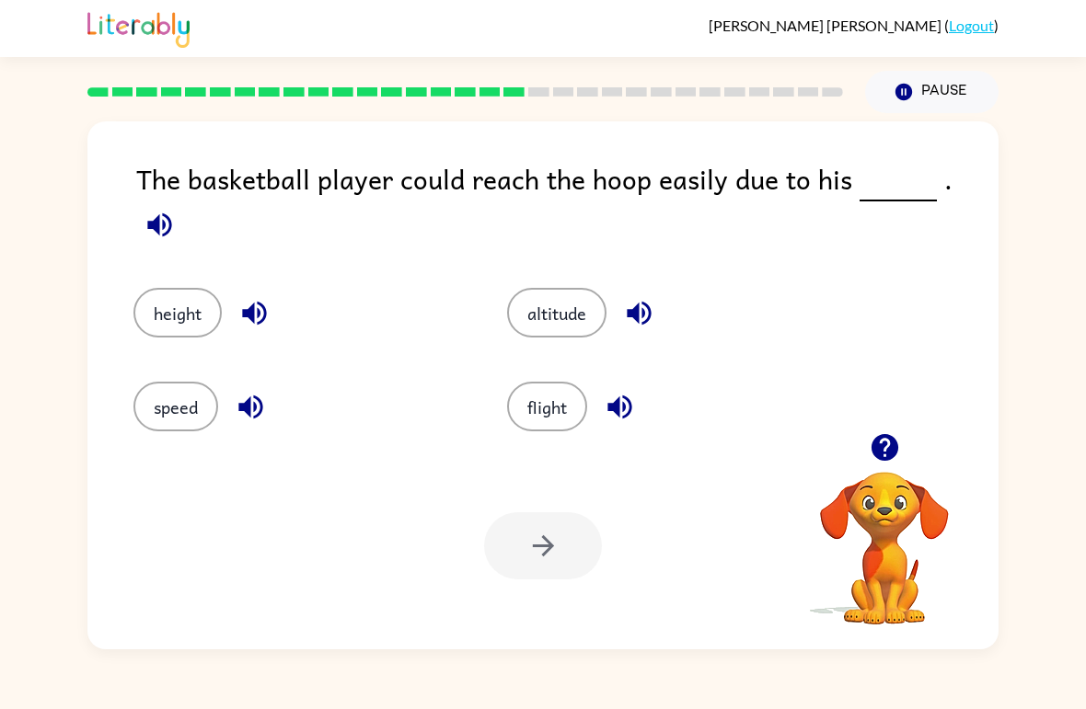
click at [578, 291] on button "altitude" at bounding box center [556, 313] width 99 height 50
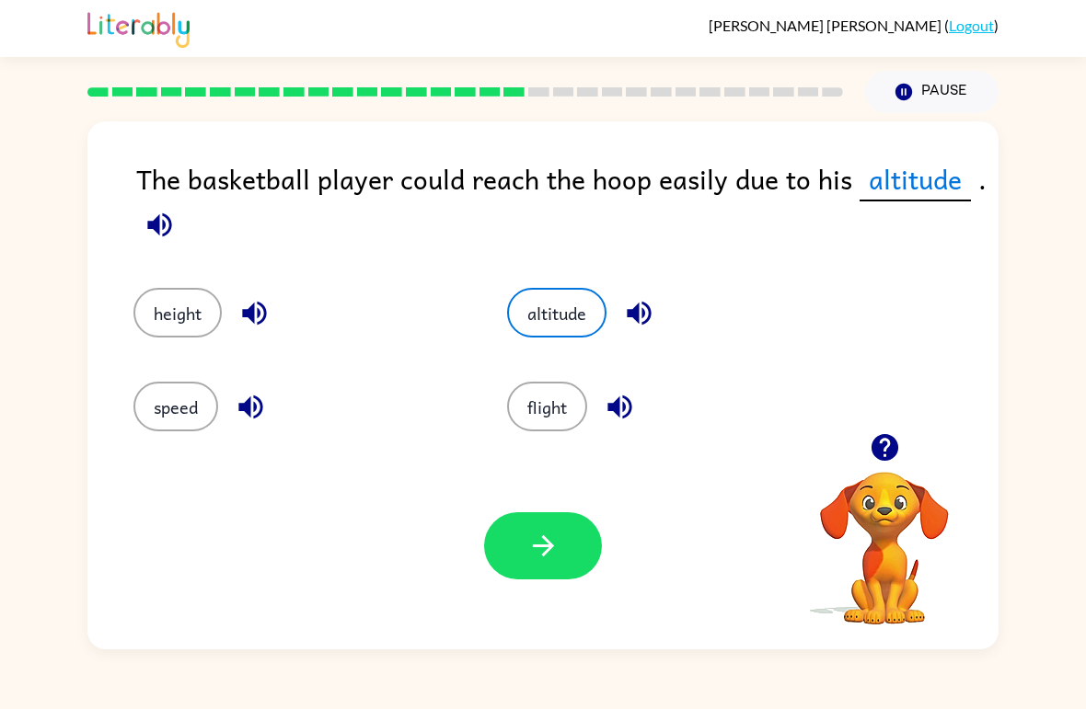
click at [190, 320] on button "height" at bounding box center [177, 313] width 88 height 50
click at [515, 567] on button "button" at bounding box center [543, 546] width 118 height 67
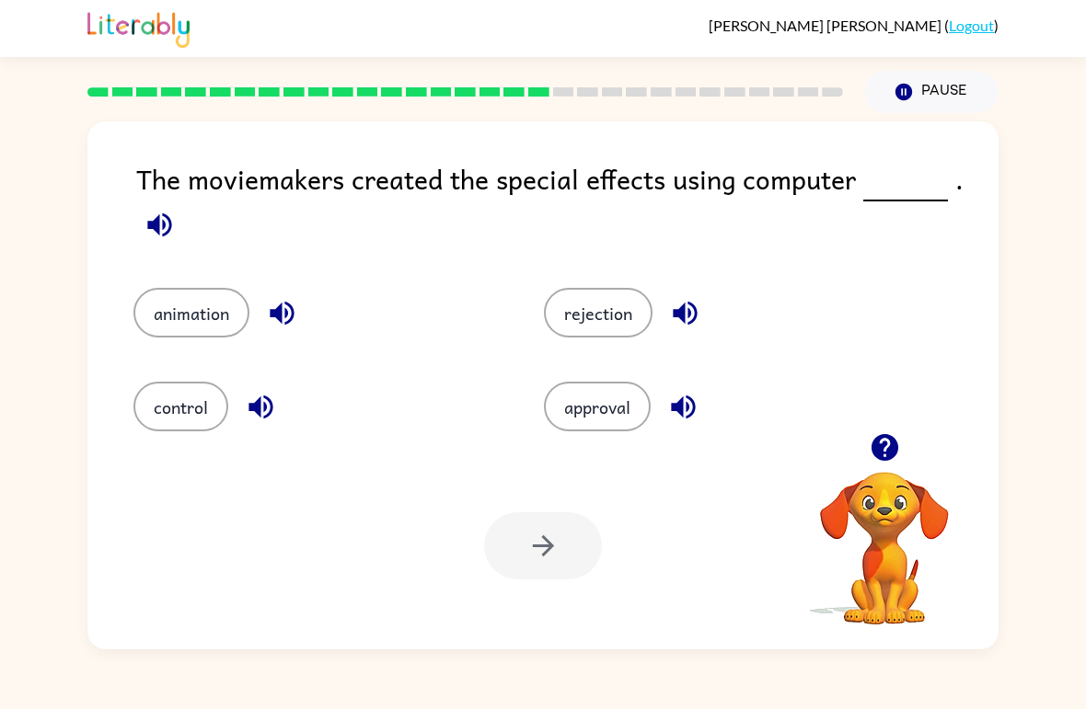
click at [1067, 26] on div "[PERSON_NAME] ( Logout )" at bounding box center [543, 28] width 1086 height 57
click at [191, 329] on button "animation" at bounding box center [191, 313] width 116 height 50
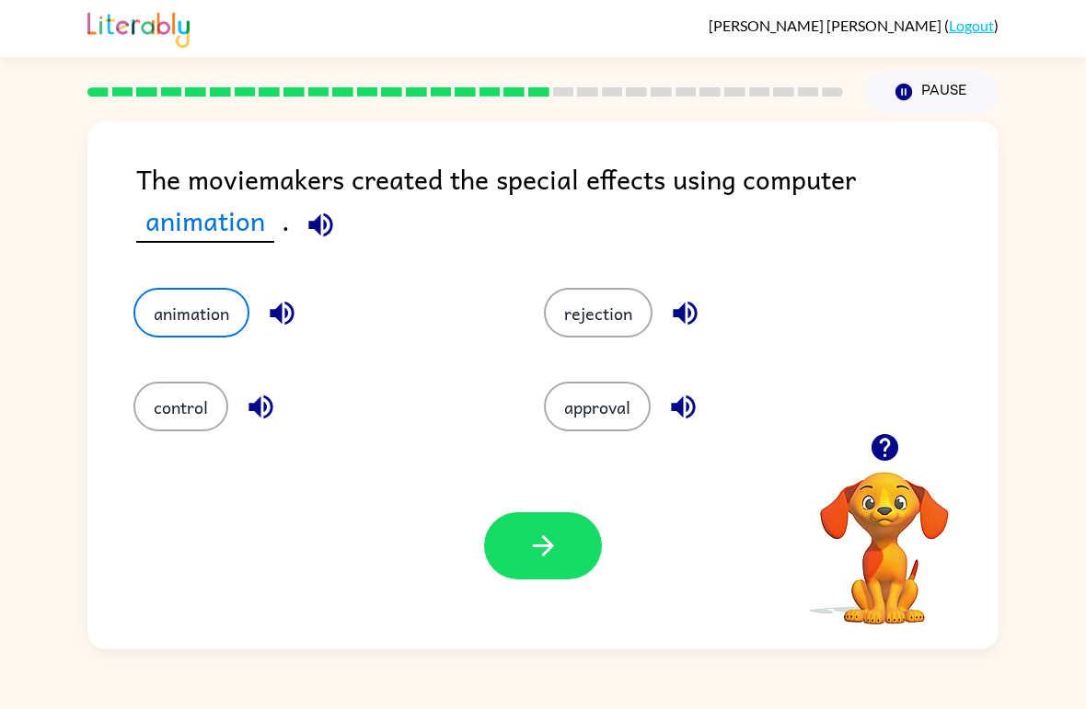
click at [527, 519] on button "button" at bounding box center [543, 546] width 118 height 67
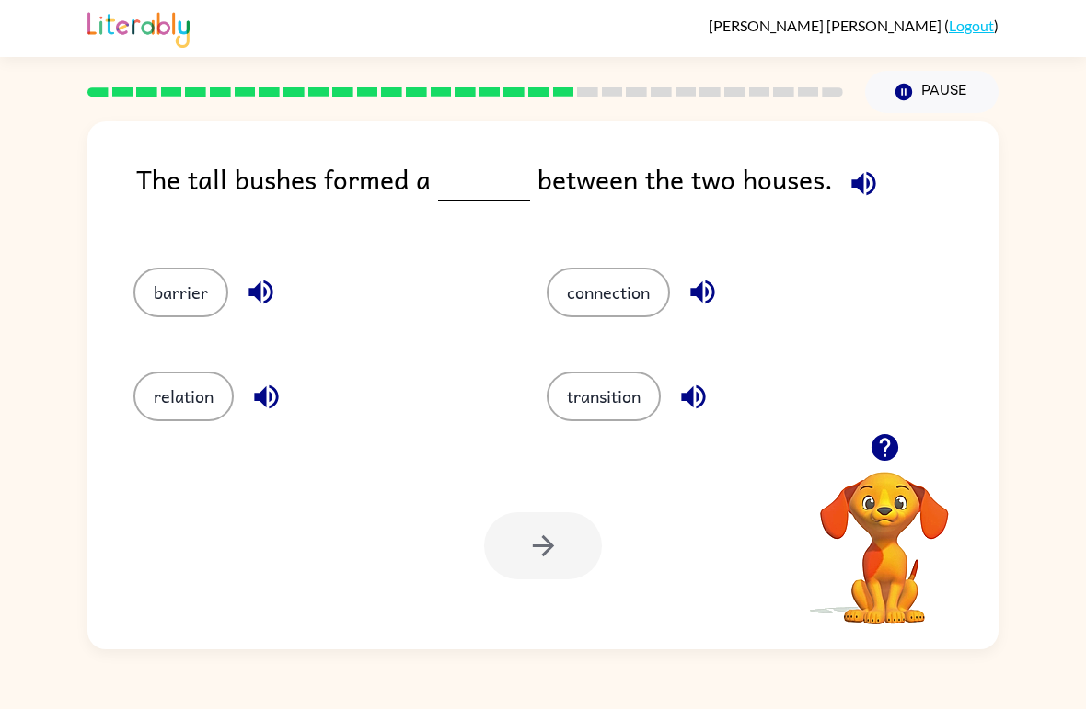
click at [638, 283] on button "connection" at bounding box center [608, 293] width 123 height 50
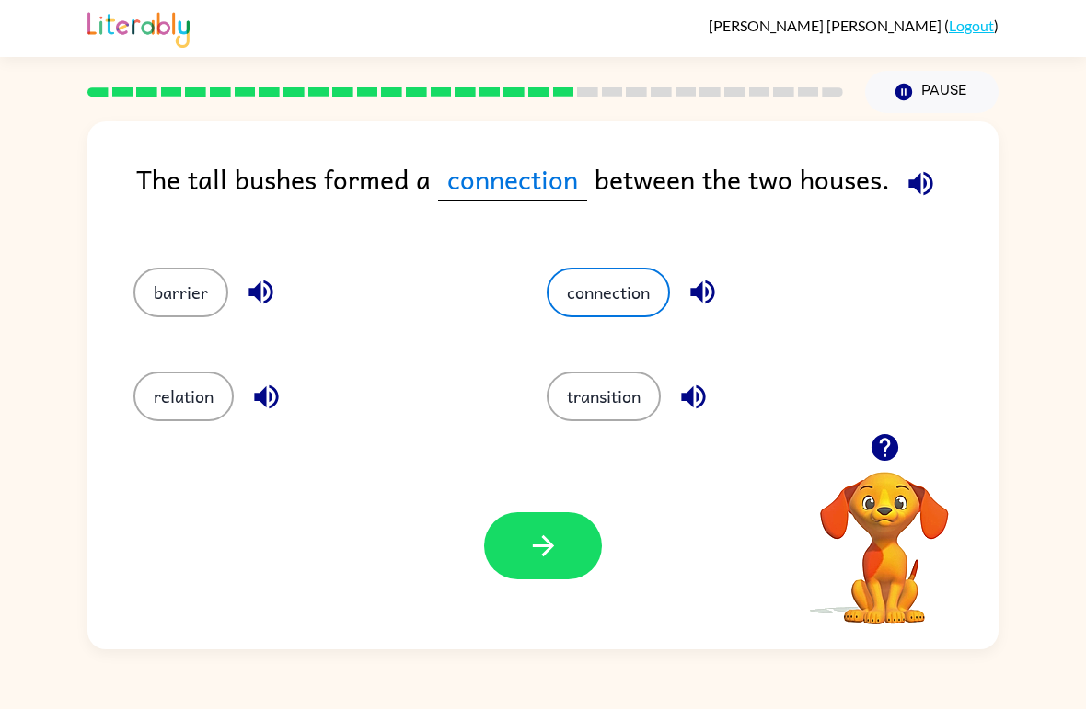
click at [536, 567] on button "button" at bounding box center [543, 546] width 118 height 67
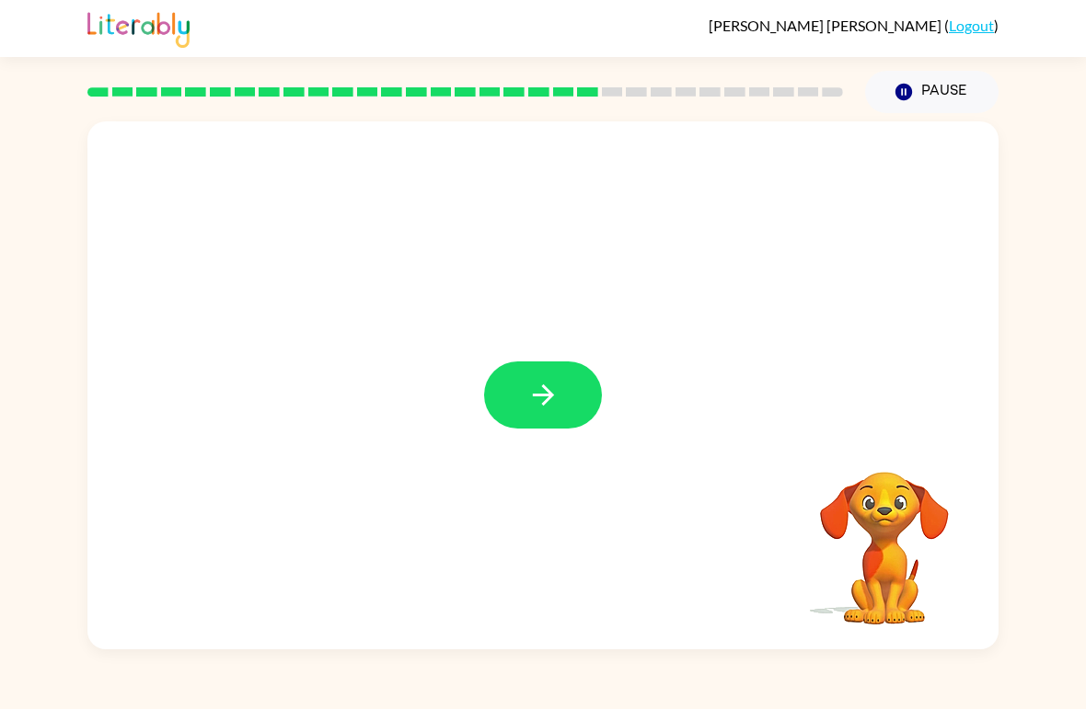
click at [565, 393] on button "button" at bounding box center [543, 395] width 118 height 67
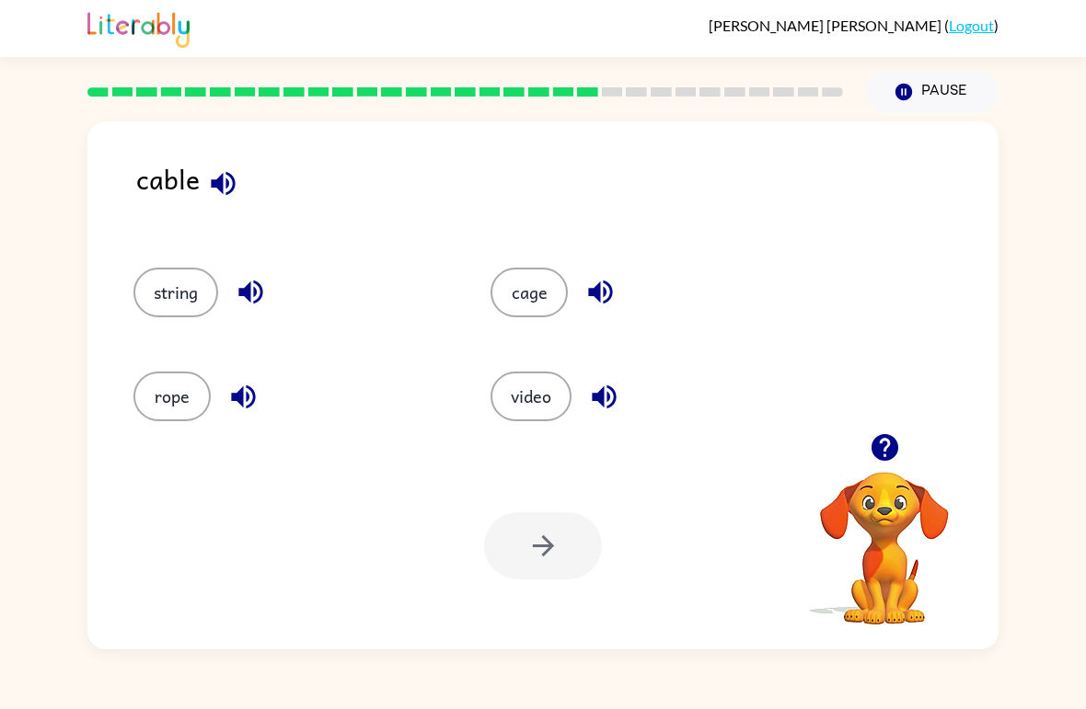
click at [532, 412] on button "video" at bounding box center [530, 397] width 81 height 50
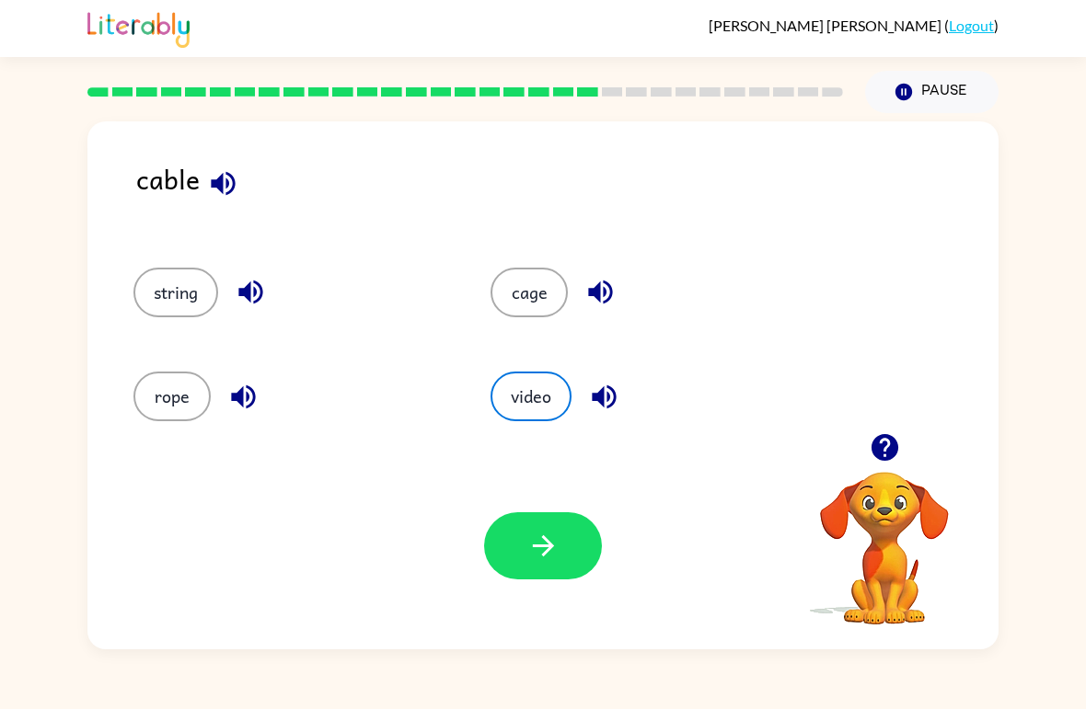
click at [554, 542] on icon "button" at bounding box center [543, 546] width 32 height 32
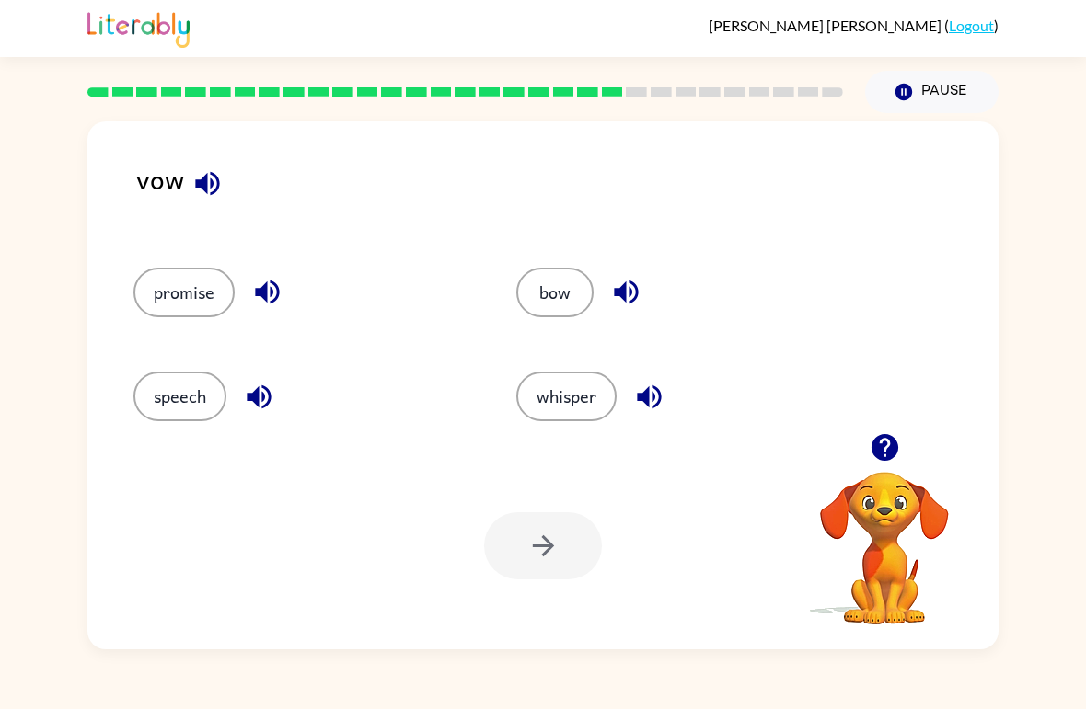
click at [593, 328] on div "bow" at bounding box center [672, 285] width 383 height 104
click at [538, 283] on button "bow" at bounding box center [554, 293] width 77 height 50
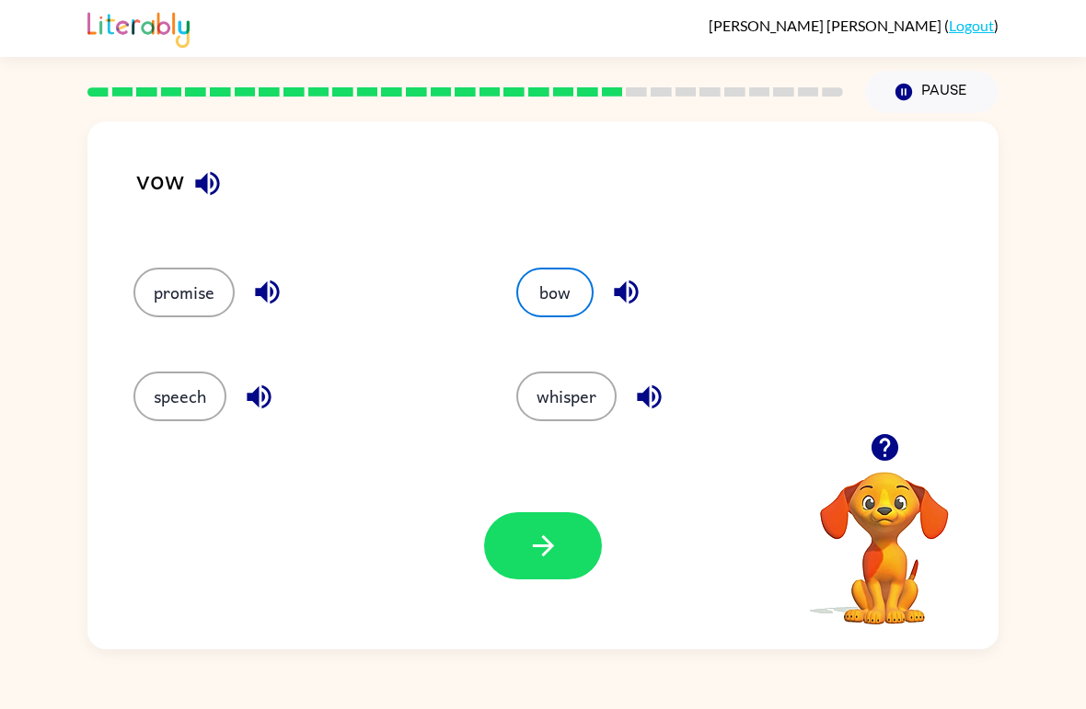
click at [502, 530] on button "button" at bounding box center [543, 546] width 118 height 67
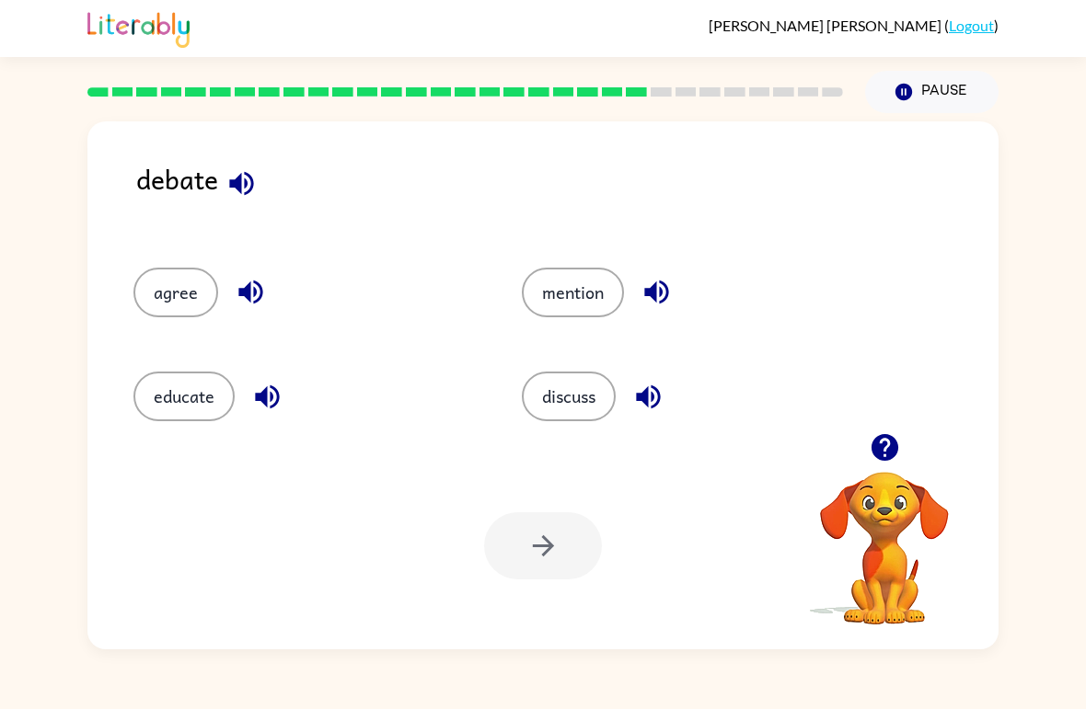
click at [175, 279] on button "agree" at bounding box center [175, 293] width 85 height 50
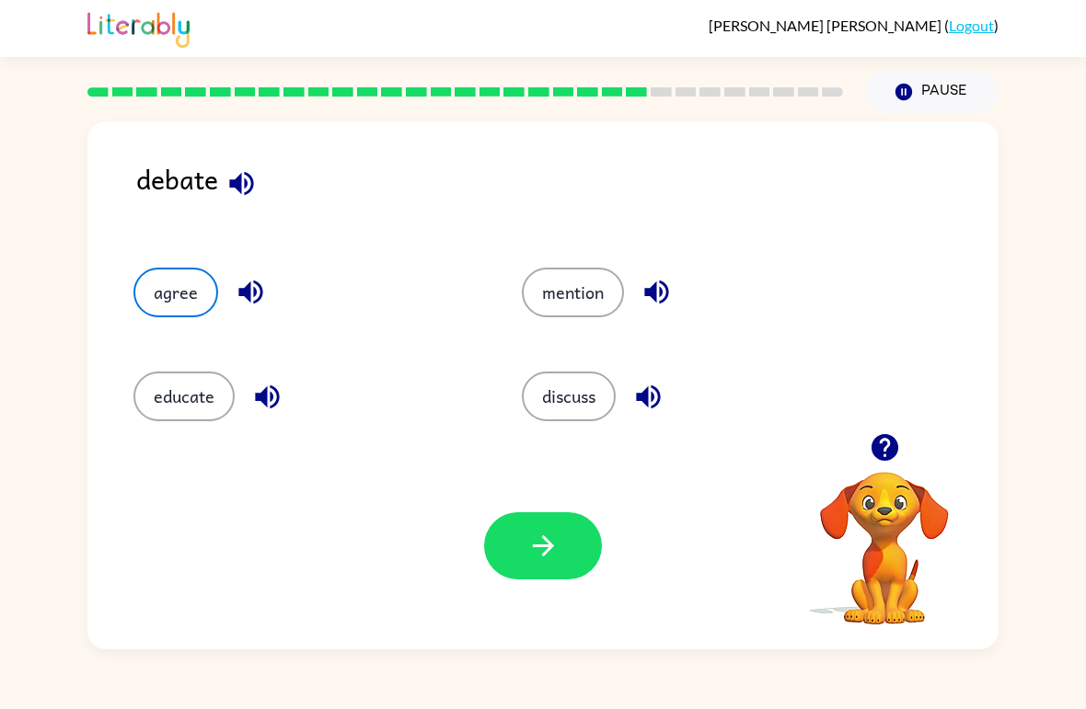
click at [532, 580] on button "button" at bounding box center [543, 546] width 118 height 67
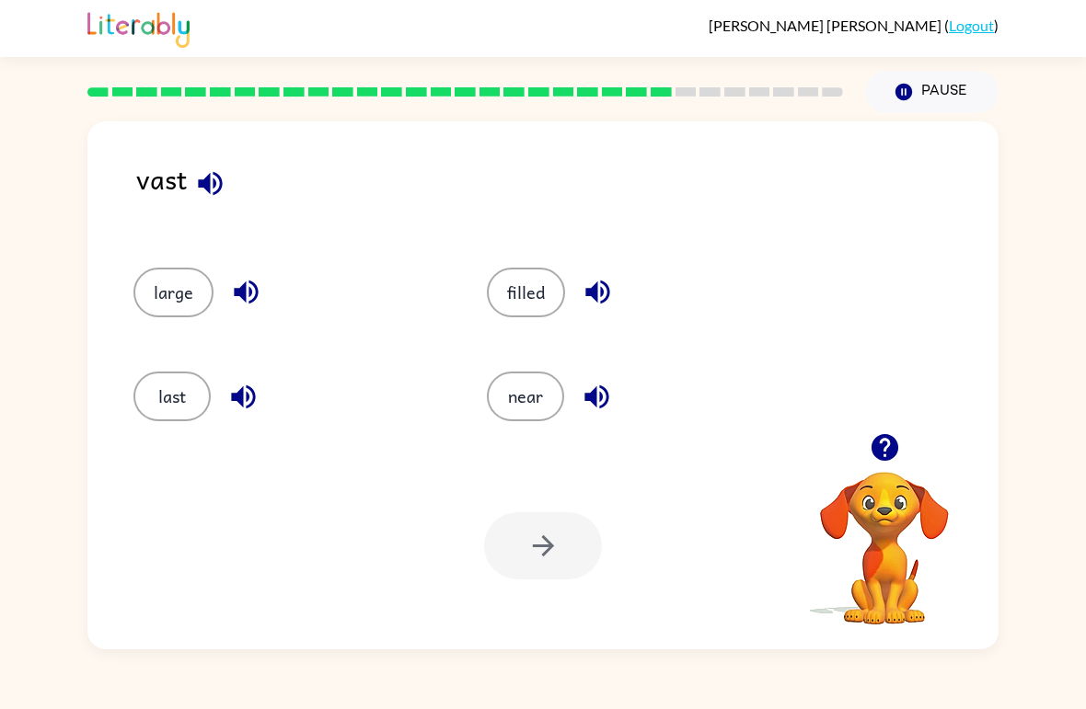
click at [185, 384] on button "last" at bounding box center [171, 397] width 77 height 50
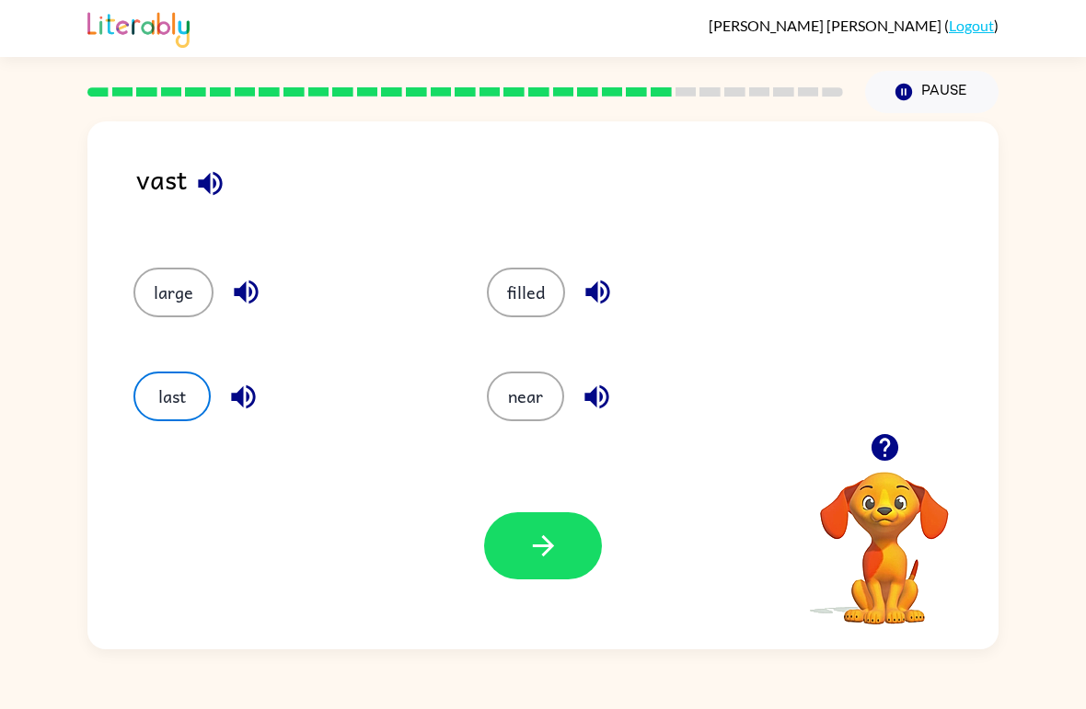
click at [534, 545] on icon "button" at bounding box center [543, 546] width 32 height 32
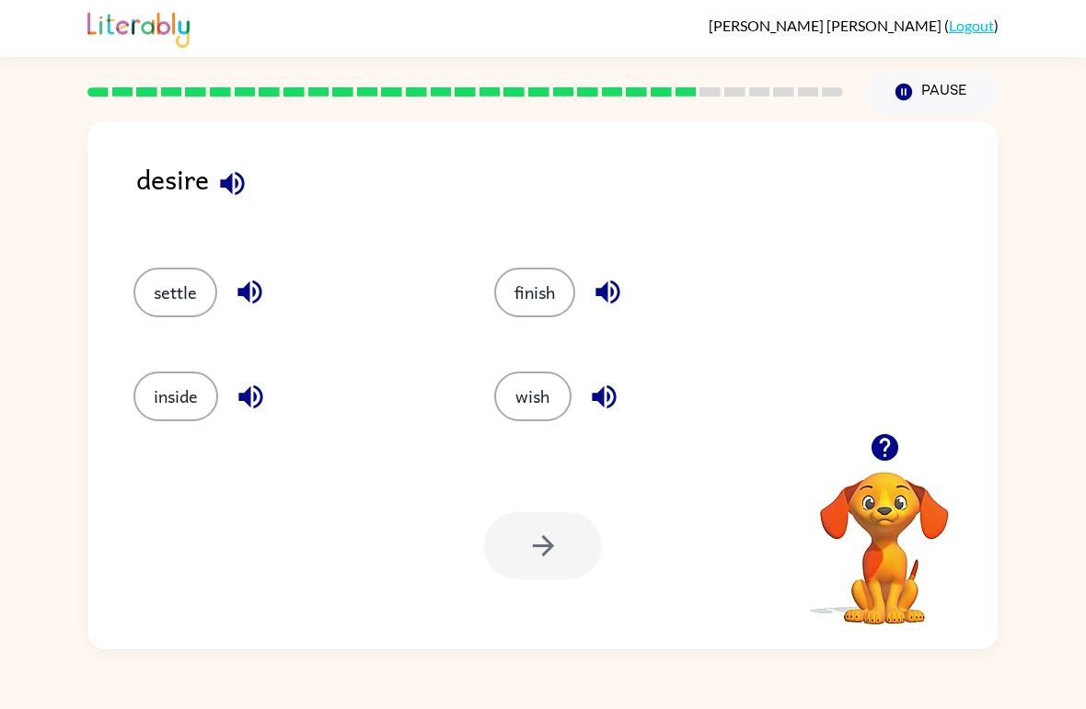
click at [207, 398] on button "inside" at bounding box center [175, 397] width 85 height 50
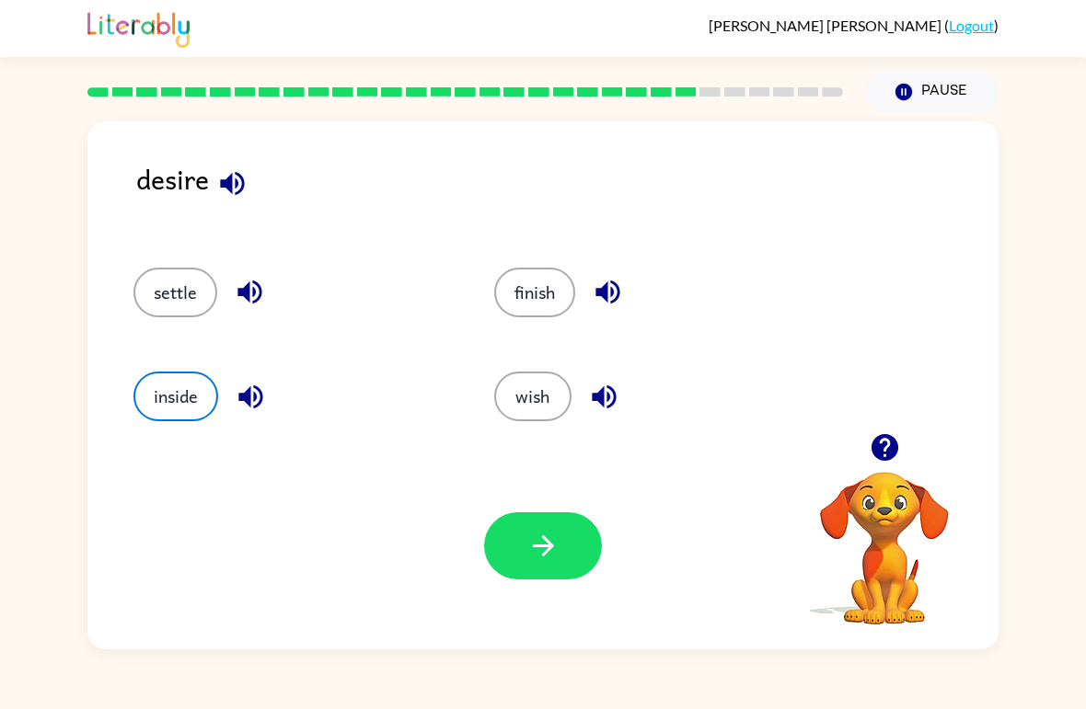
click at [560, 555] on button "button" at bounding box center [543, 546] width 118 height 67
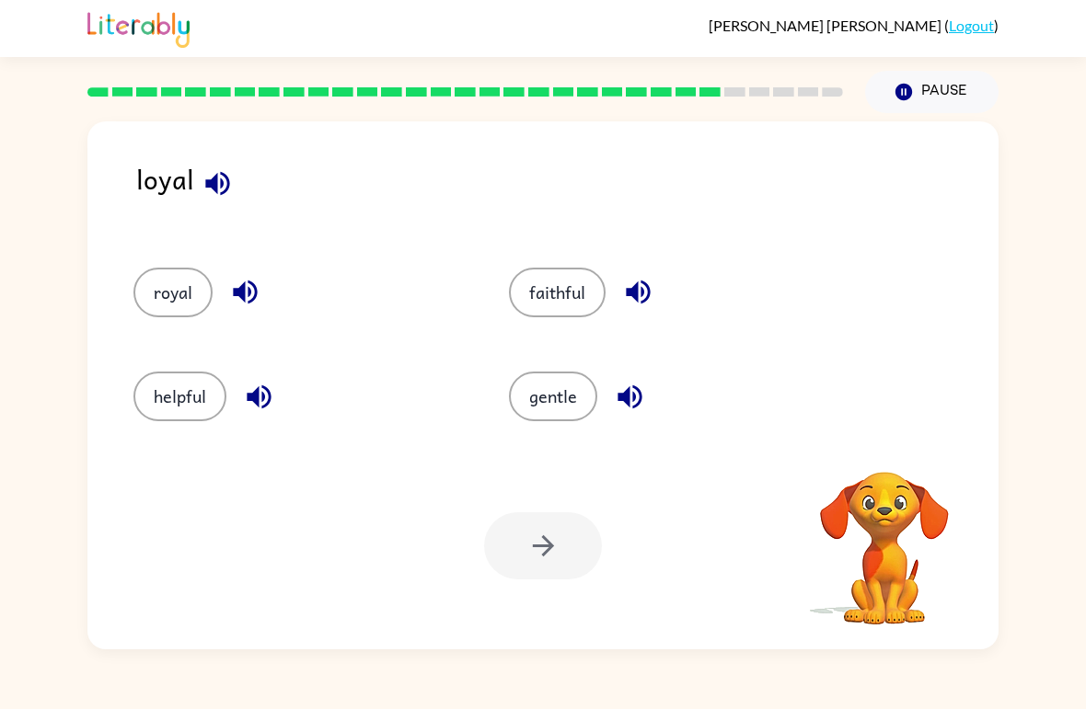
click at [186, 293] on button "royal" at bounding box center [172, 293] width 79 height 50
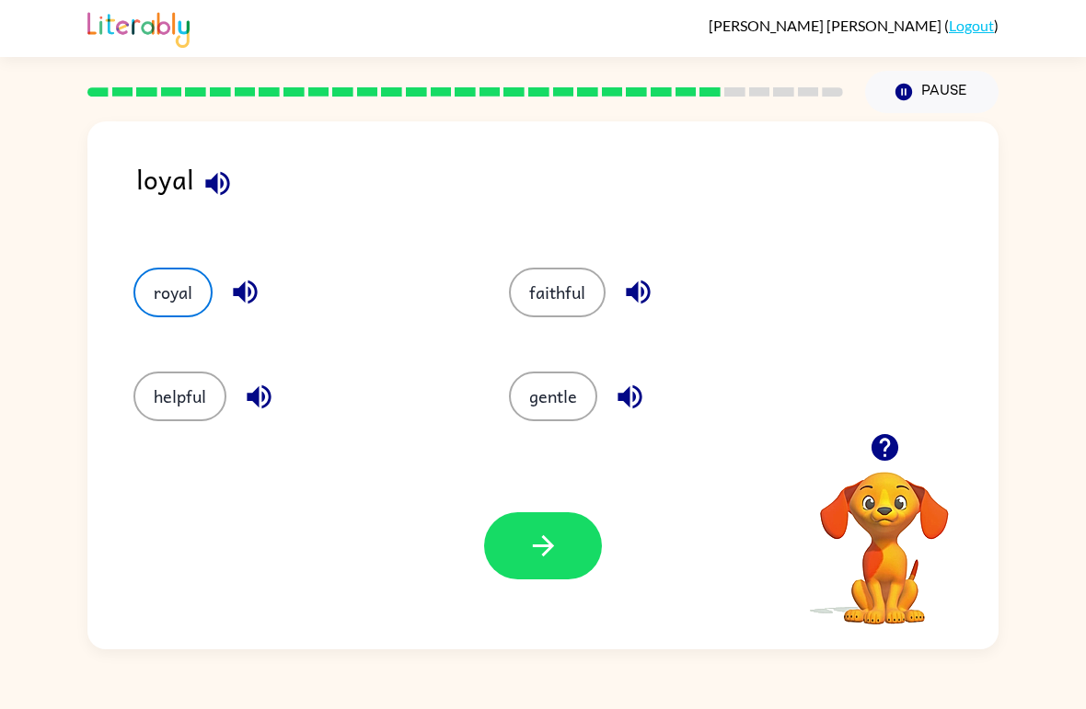
click at [538, 579] on button "button" at bounding box center [543, 546] width 118 height 67
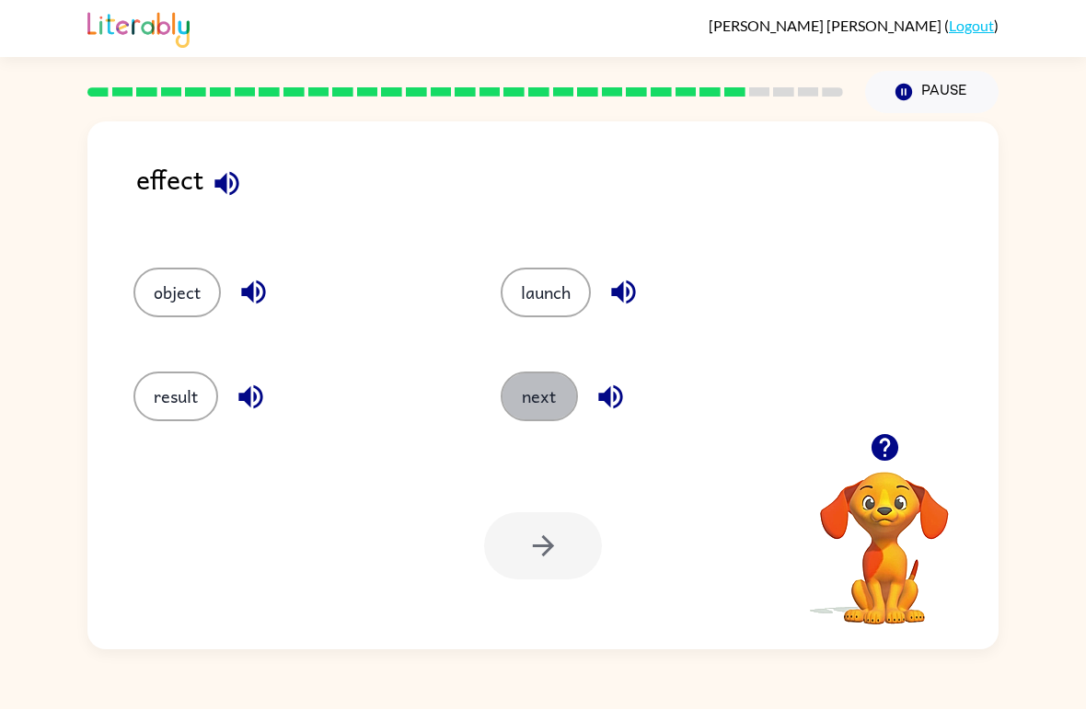
click at [526, 395] on button "next" at bounding box center [539, 397] width 77 height 50
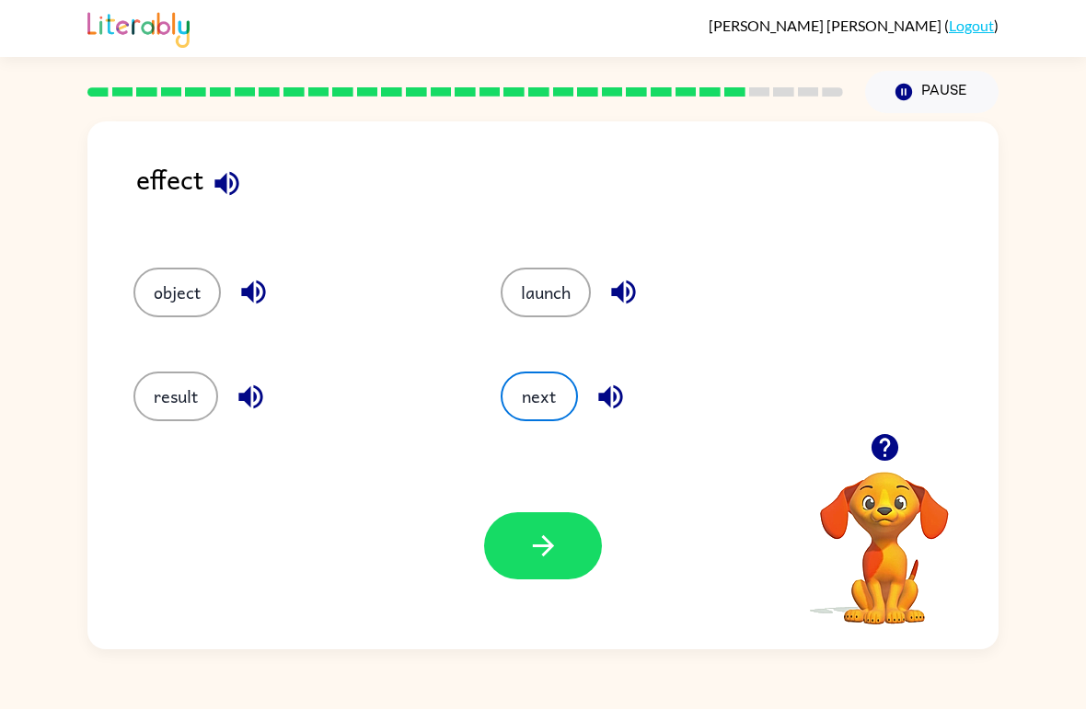
click at [191, 413] on button "result" at bounding box center [175, 397] width 85 height 50
click at [560, 559] on button "button" at bounding box center [543, 546] width 118 height 67
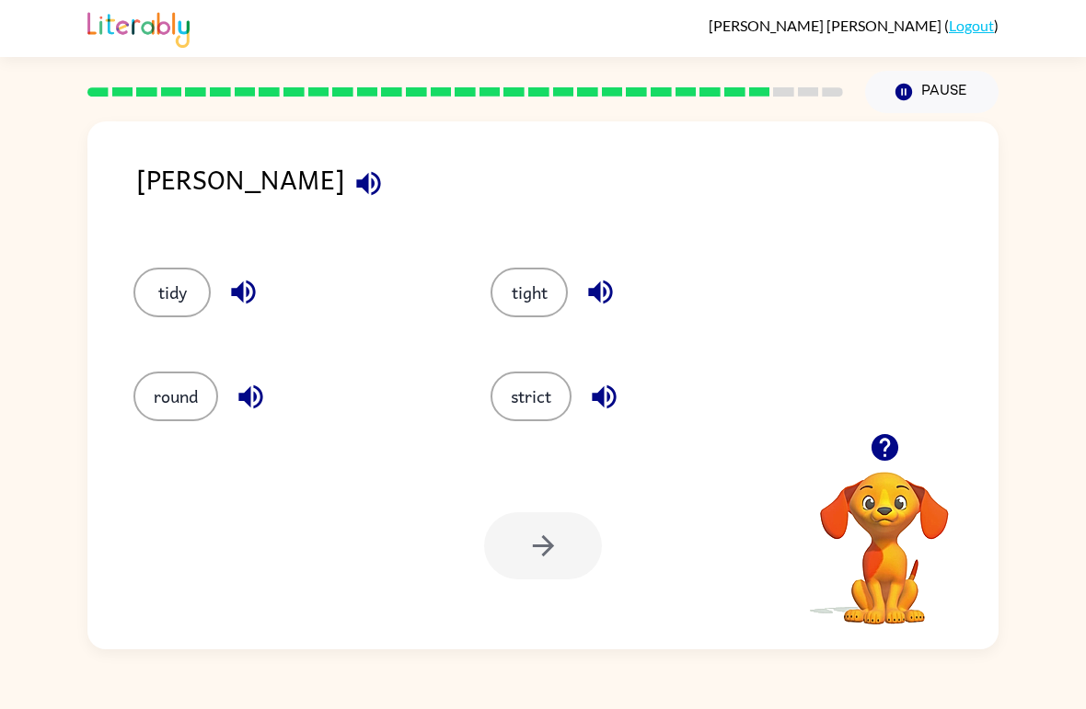
click at [201, 401] on button "round" at bounding box center [175, 397] width 85 height 50
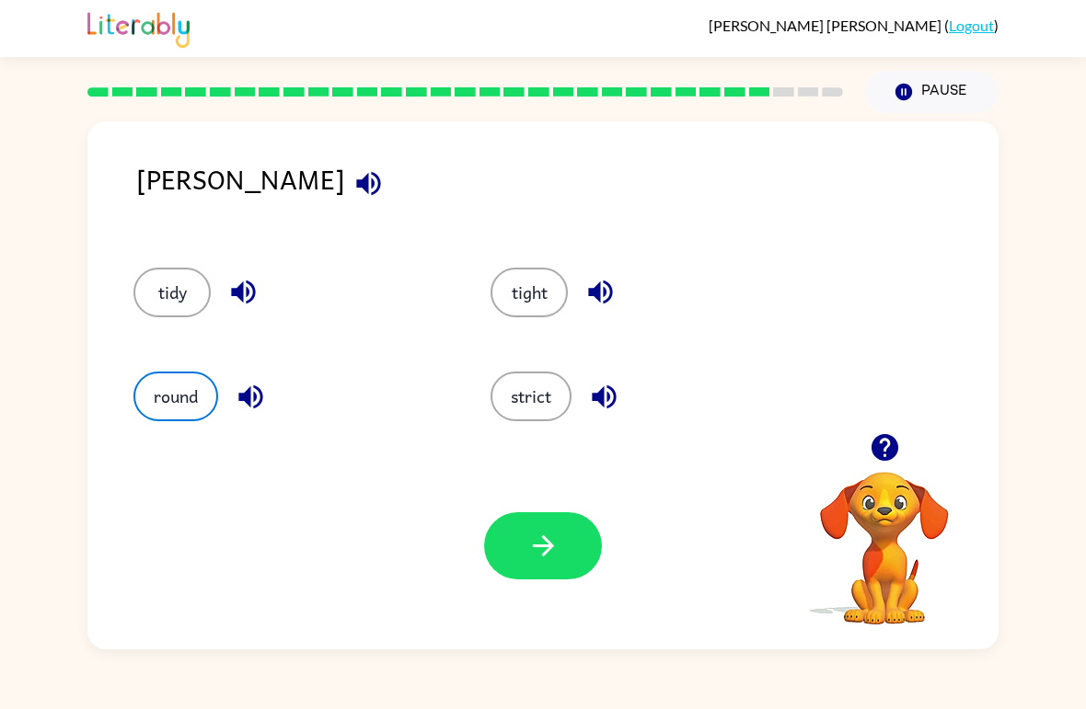
click at [570, 543] on button "button" at bounding box center [543, 546] width 118 height 67
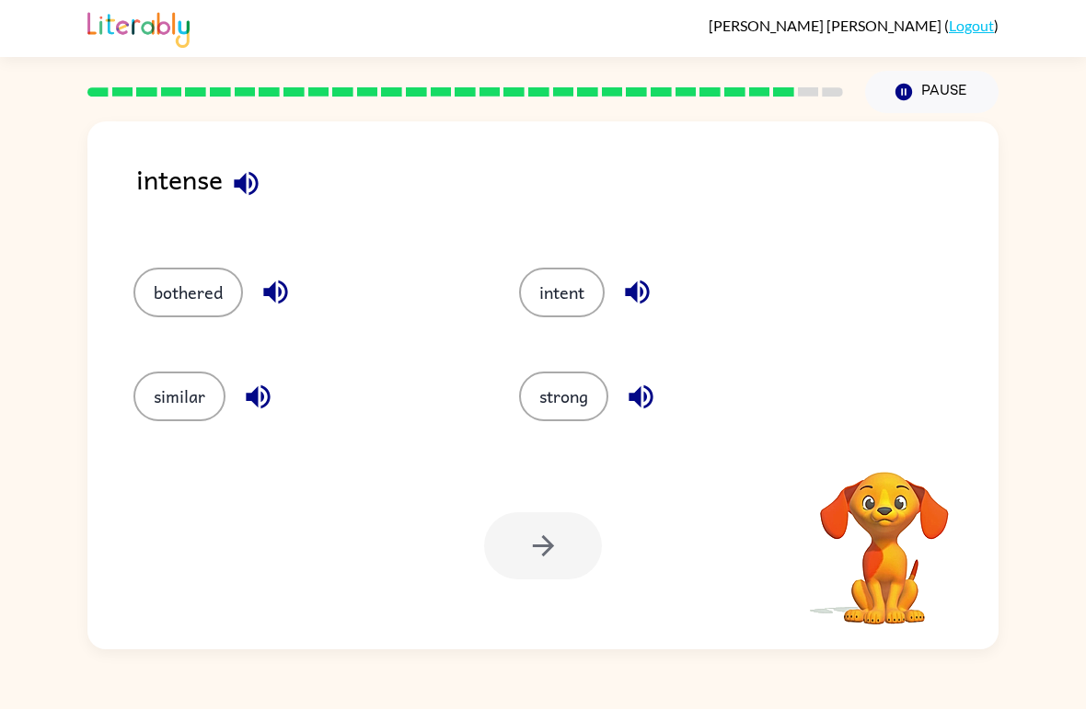
click at [560, 280] on button "intent" at bounding box center [562, 293] width 86 height 50
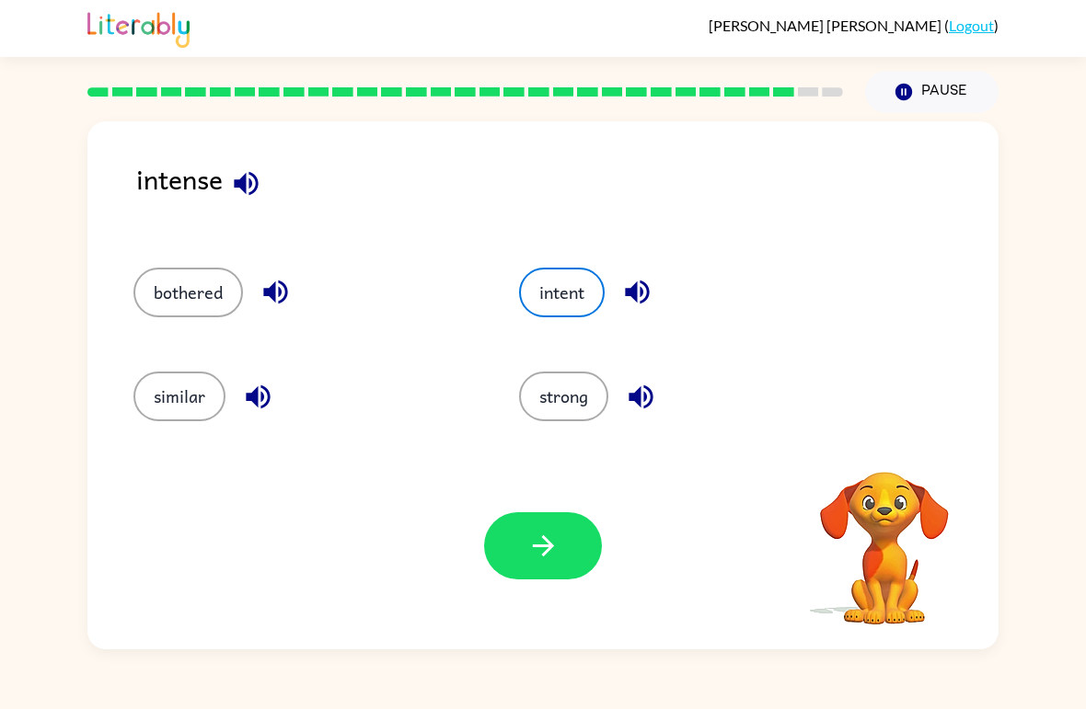
click at [516, 552] on button "button" at bounding box center [543, 546] width 118 height 67
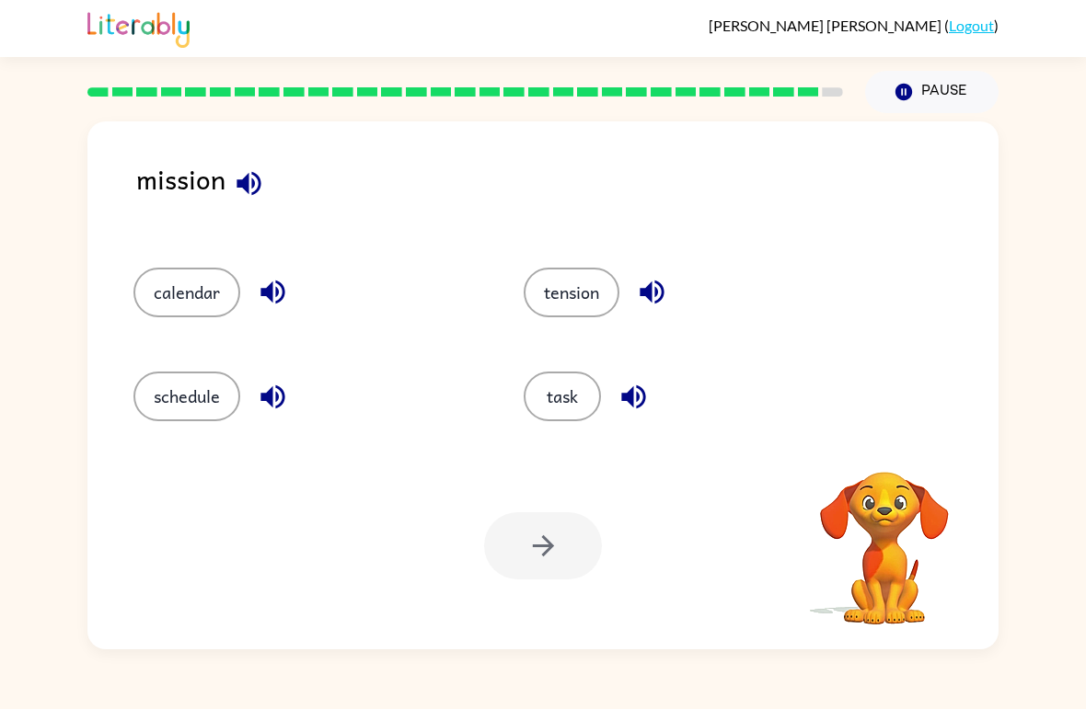
click at [540, 548] on div at bounding box center [543, 546] width 118 height 67
click at [181, 411] on button "schedule" at bounding box center [186, 397] width 107 height 50
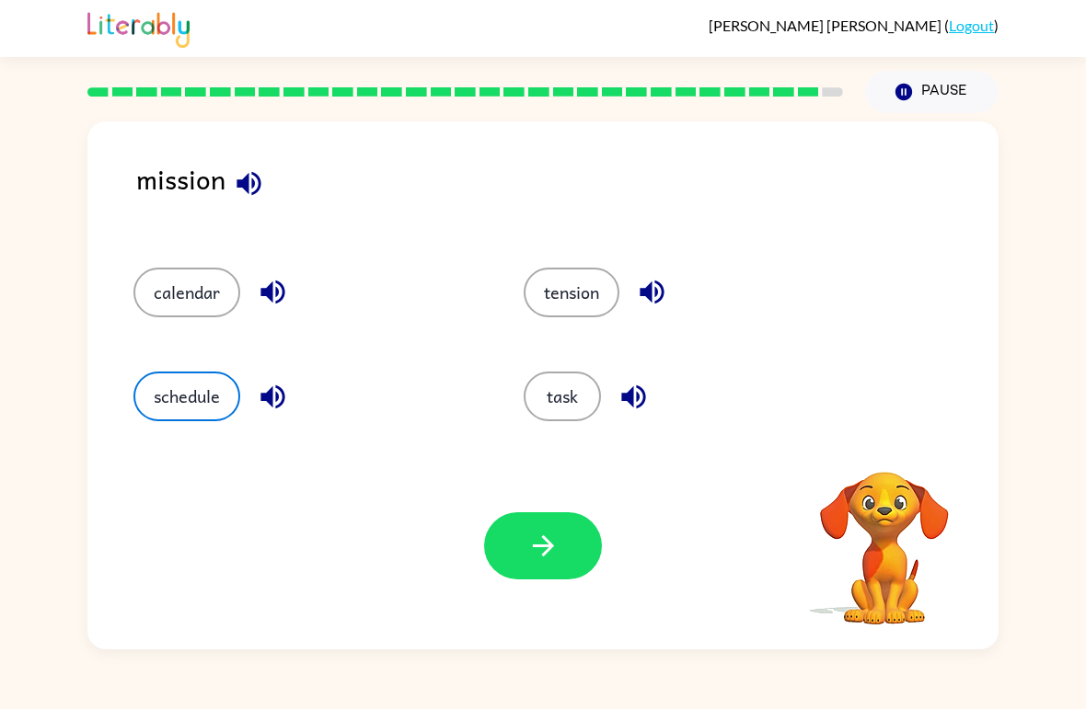
click at [580, 398] on button "task" at bounding box center [562, 397] width 77 height 50
click at [593, 278] on button "tension" at bounding box center [572, 293] width 96 height 50
click at [208, 284] on button "calendar" at bounding box center [186, 293] width 107 height 50
click at [538, 541] on icon "button" at bounding box center [543, 546] width 32 height 32
